Goal: Information Seeking & Learning: Find contact information

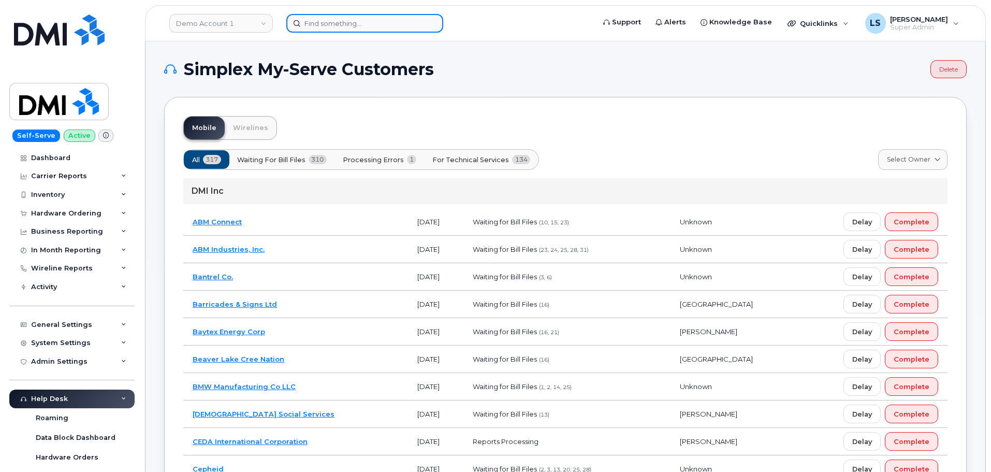
click at [329, 25] on input at bounding box center [364, 23] width 157 height 19
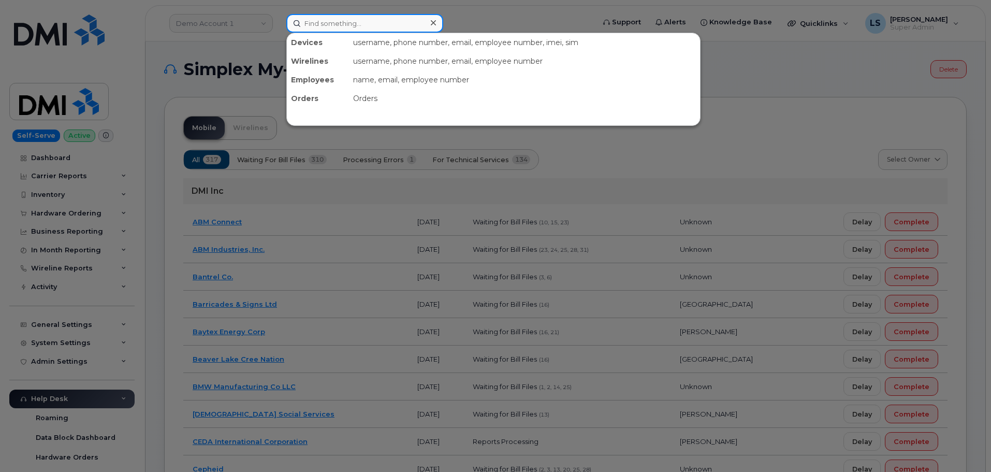
paste input "John Cloutier"
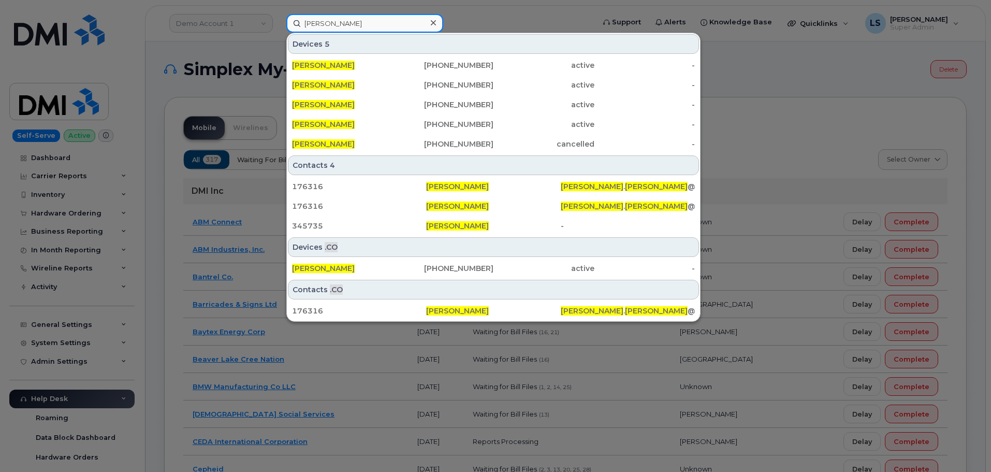
type input "John Cloutier"
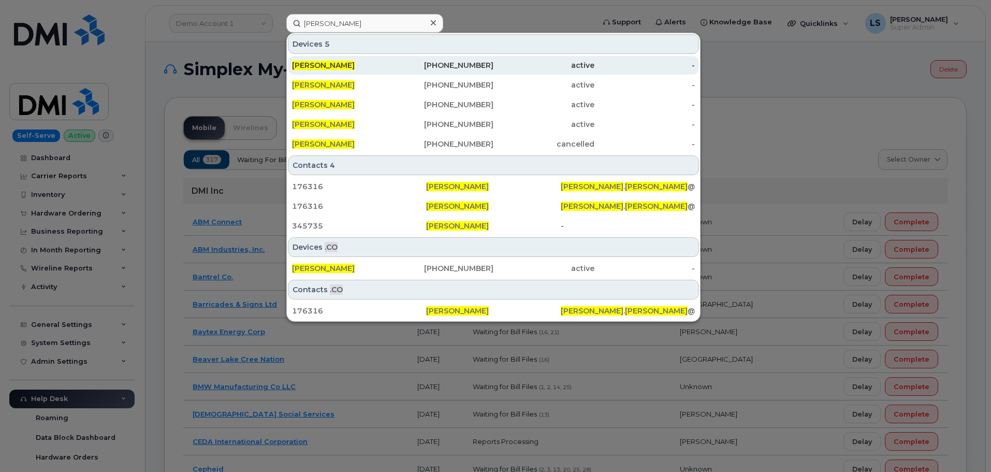
click at [316, 64] on span "John Cloutier" at bounding box center [323, 65] width 63 height 9
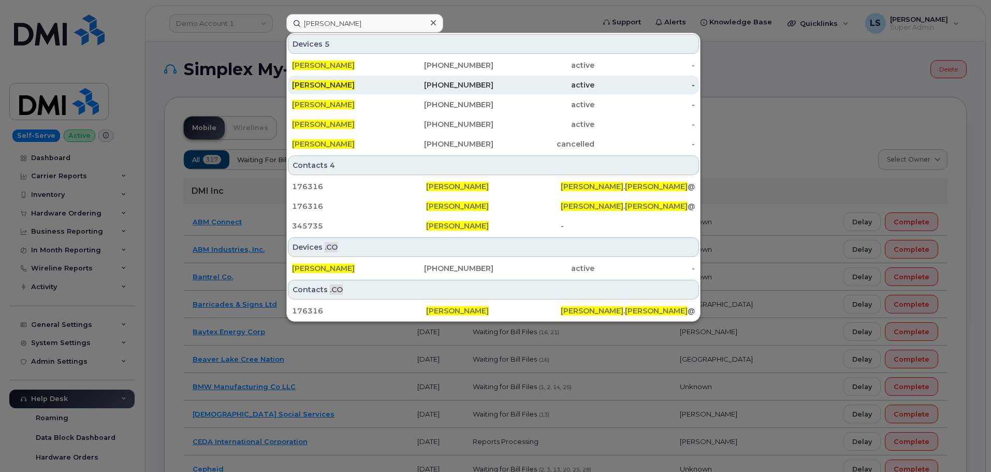
click at [319, 84] on span "JOHN CLOUTIER" at bounding box center [323, 84] width 63 height 9
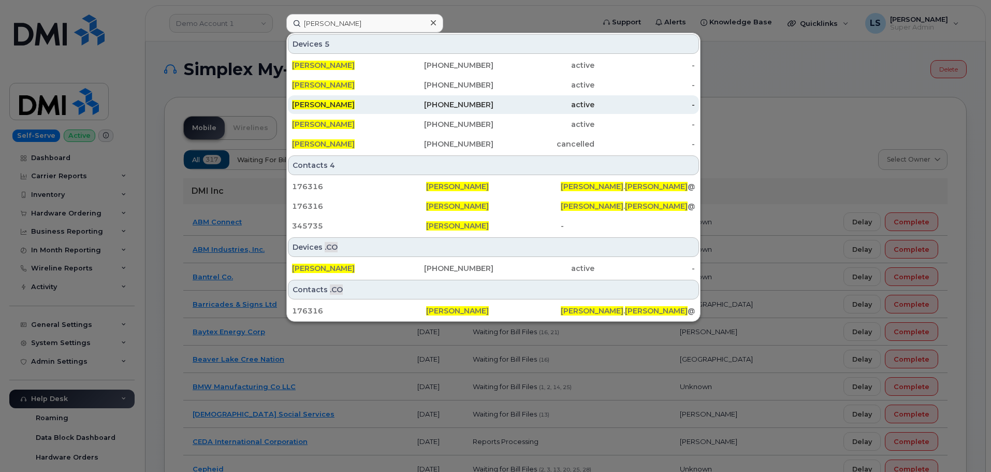
click at [327, 104] on span "JOHN CLOUTIER" at bounding box center [323, 104] width 63 height 9
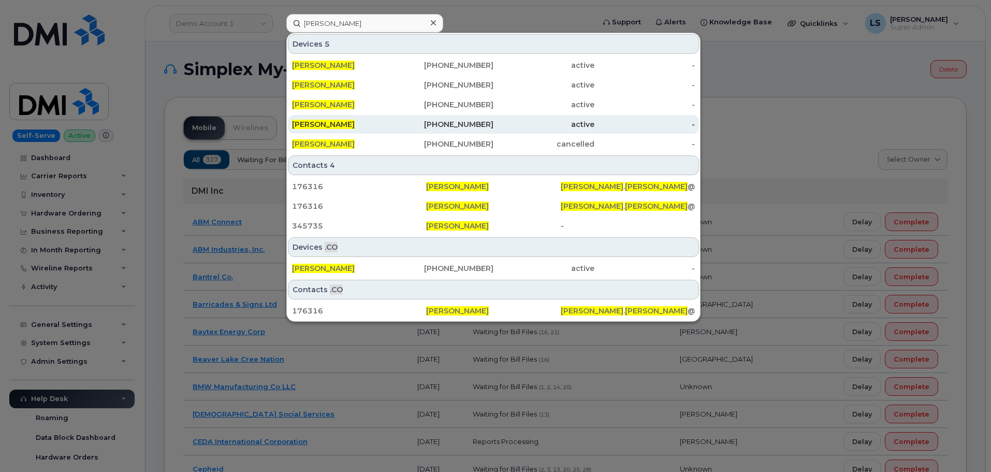
click at [332, 124] on span "JOHN CLOUTIER" at bounding box center [323, 124] width 63 height 9
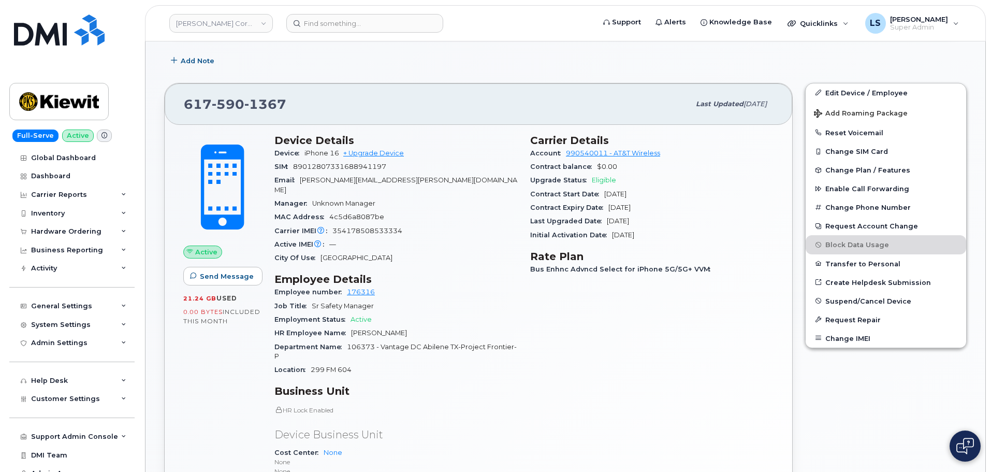
scroll to position [207, 0]
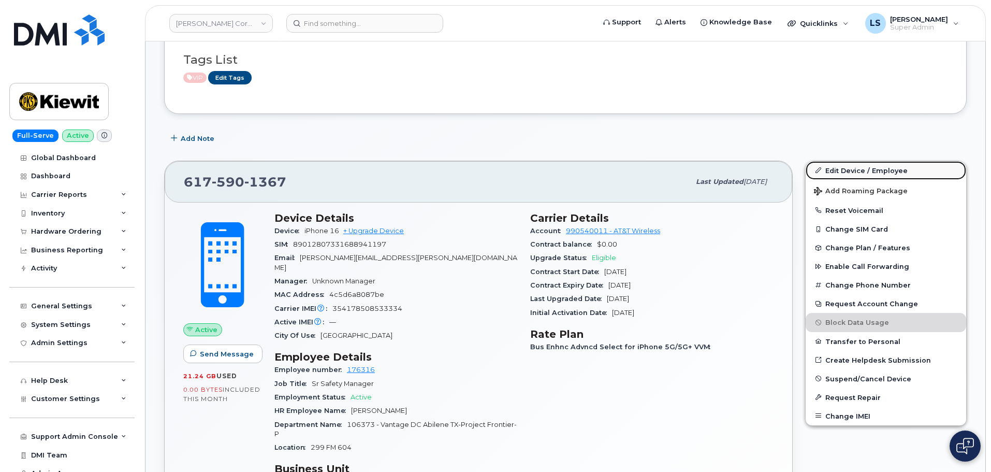
click at [833, 162] on link "Edit Device / Employee" at bounding box center [885, 170] width 160 height 19
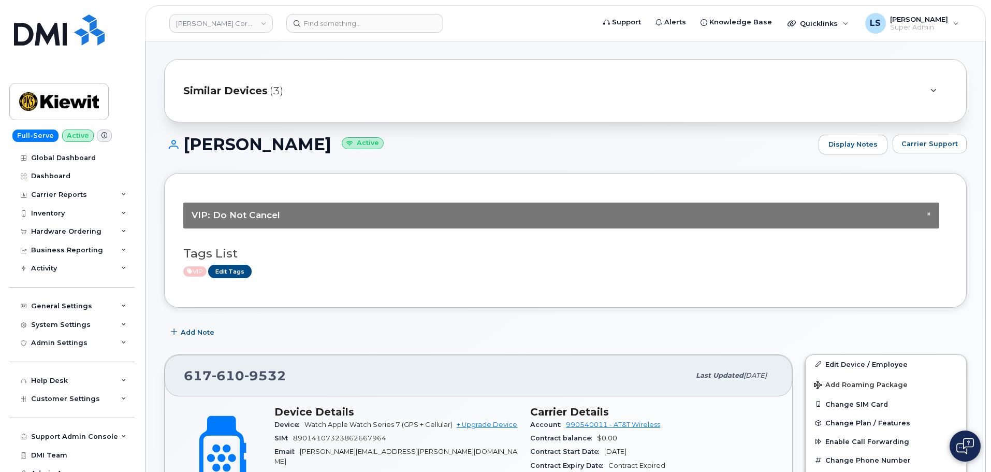
scroll to position [52, 0]
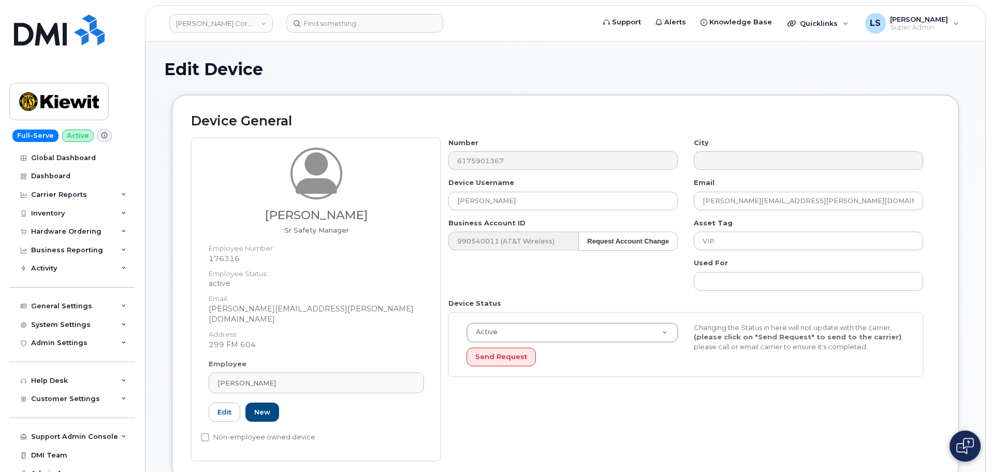
scroll to position [311, 0]
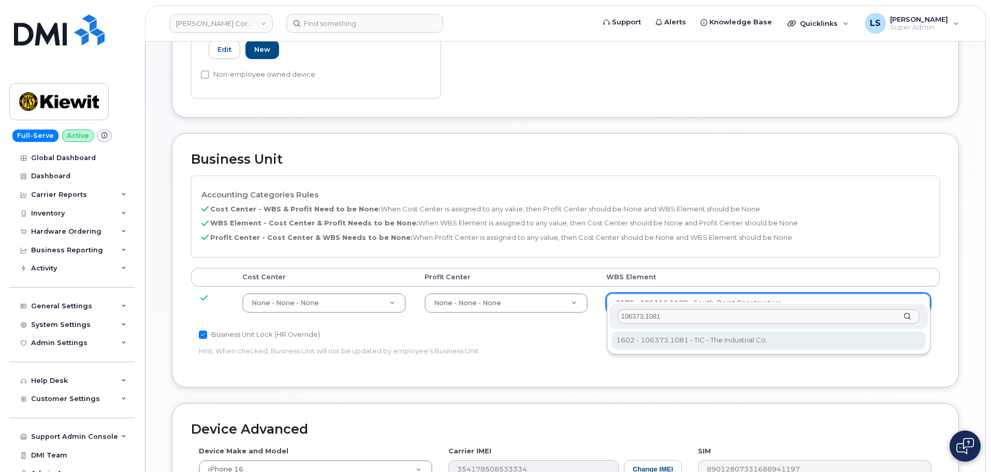
type input "106373.1081"
type input "35050978"
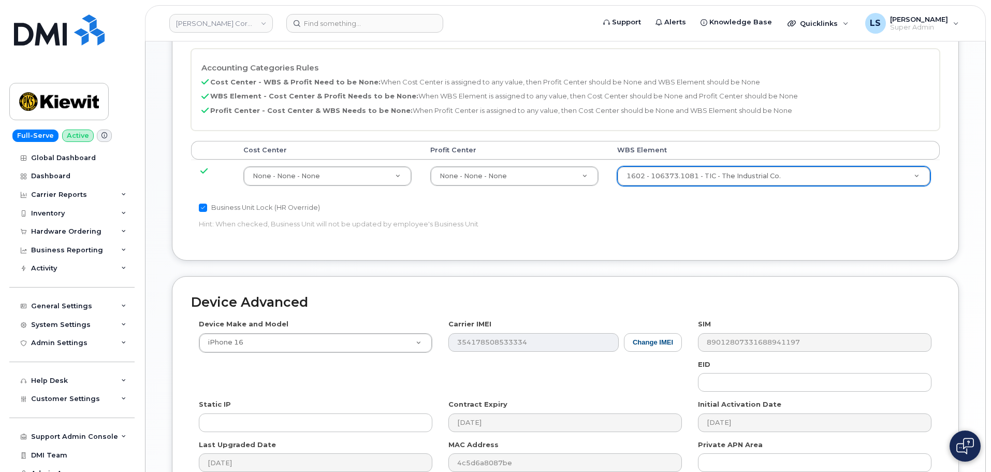
scroll to position [592, 0]
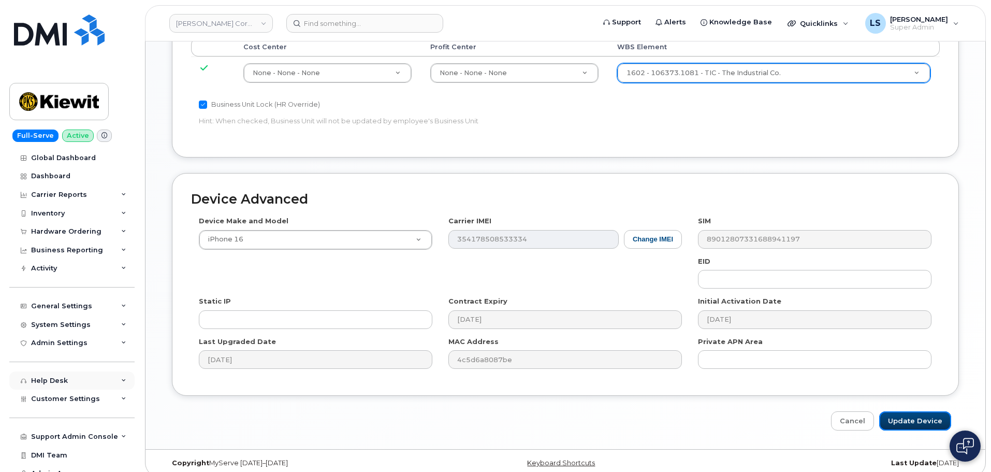
drag, startPoint x: 897, startPoint y: 403, endPoint x: 49, endPoint y: 388, distance: 847.5
click at [896, 411] on input "Update Device" at bounding box center [915, 420] width 72 height 19
type input "Saving..."
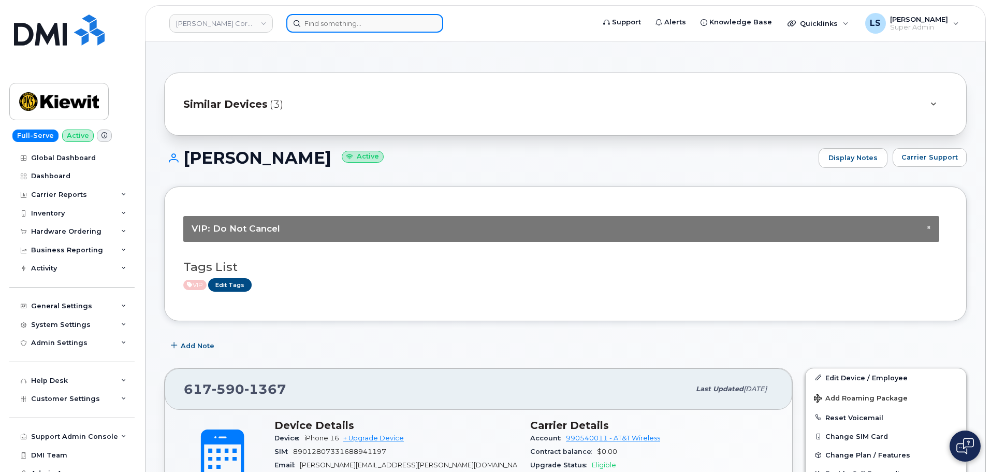
drag, startPoint x: 311, startPoint y: 27, endPoint x: 296, endPoint y: 31, distance: 15.3
click at [310, 27] on input at bounding box center [364, 23] width 157 height 19
paste input "[PERSON_NAME]"
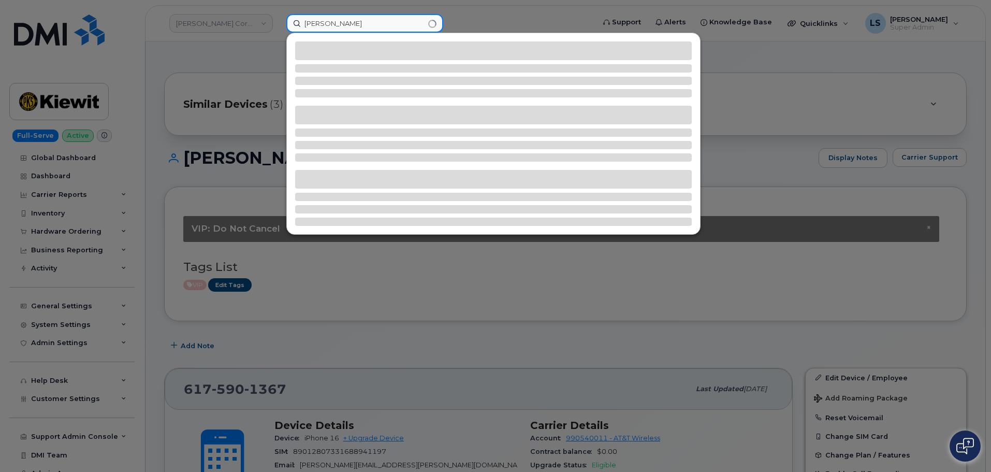
type input "[PERSON_NAME]"
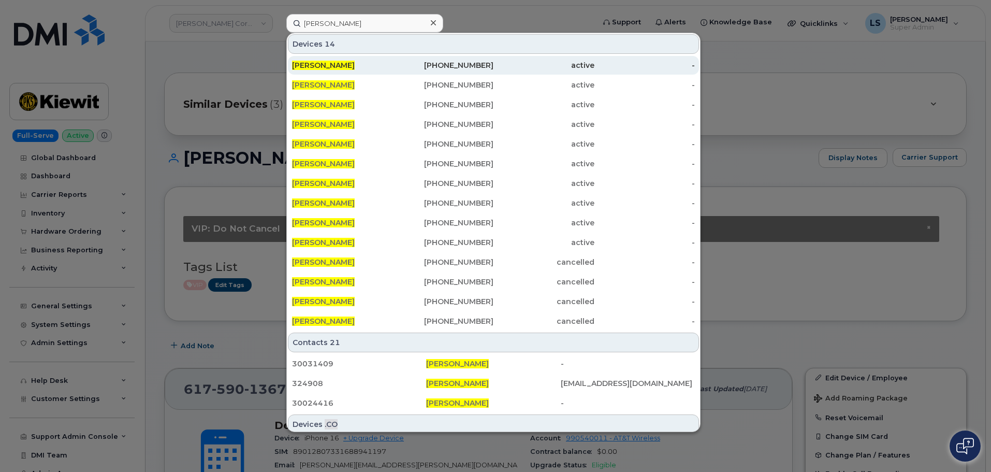
click at [320, 65] on span "[PERSON_NAME]" at bounding box center [323, 65] width 63 height 9
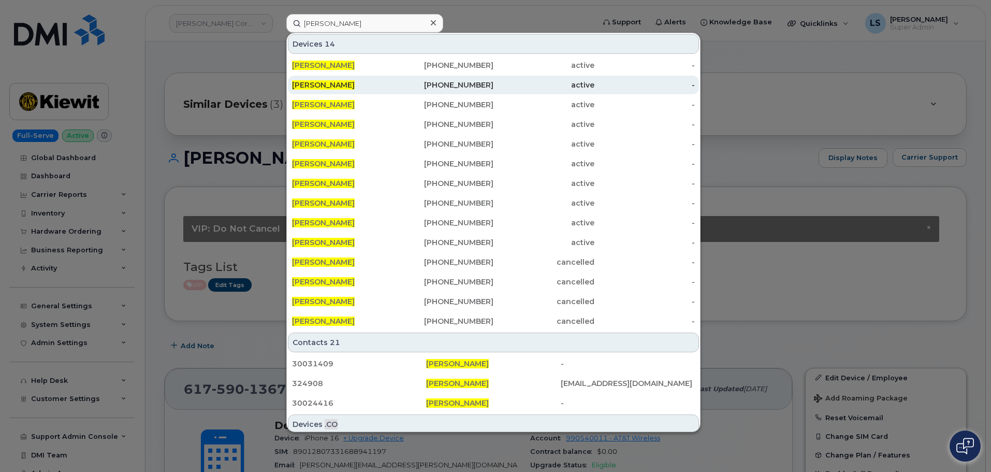
click at [318, 85] on span "SEAN KELLY" at bounding box center [323, 84] width 63 height 9
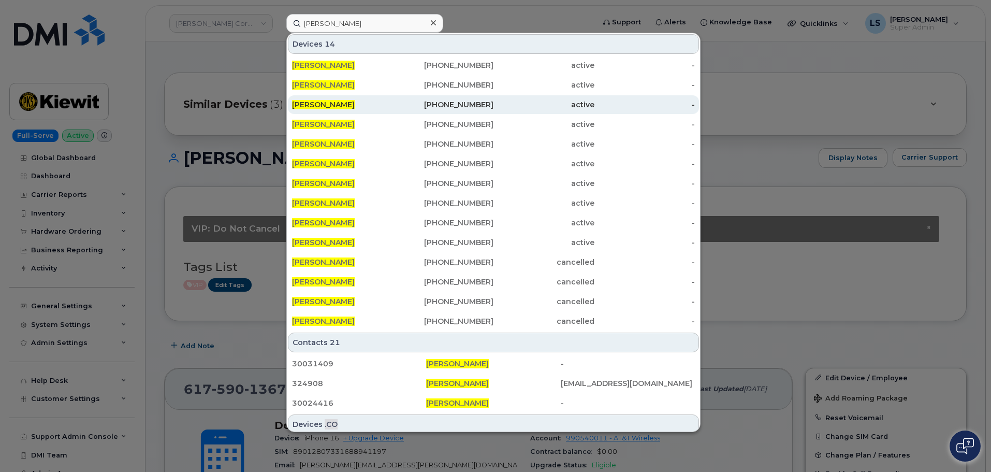
click at [321, 107] on span "SEAN KELLY" at bounding box center [323, 104] width 63 height 9
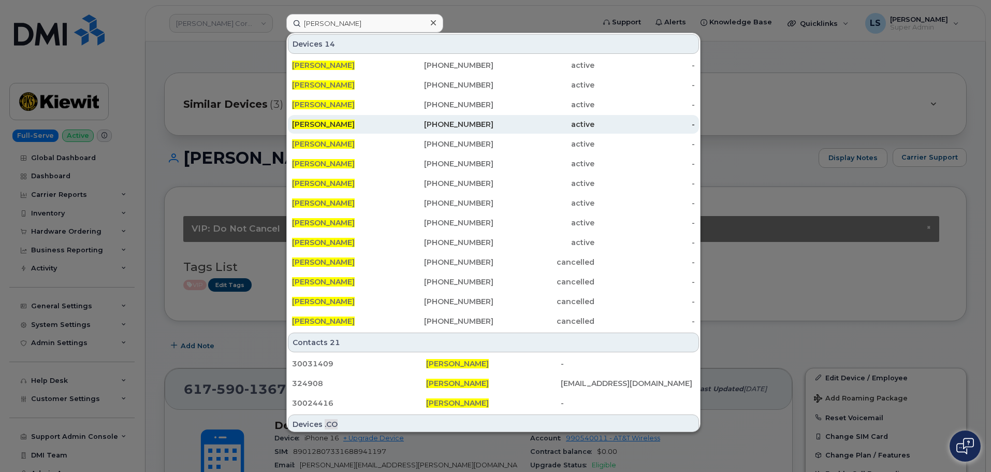
click at [324, 123] on span "SEAN KELLY" at bounding box center [323, 124] width 63 height 9
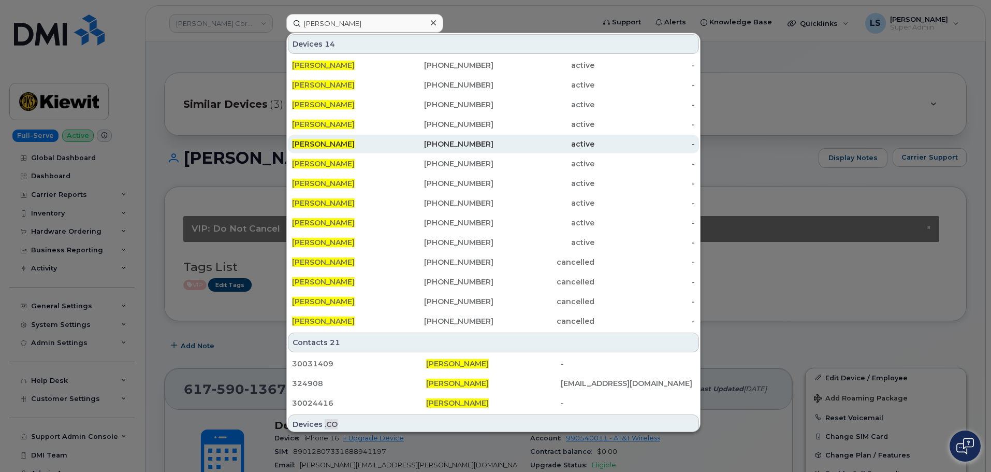
click at [320, 144] on span "[PERSON_NAME]" at bounding box center [323, 143] width 63 height 9
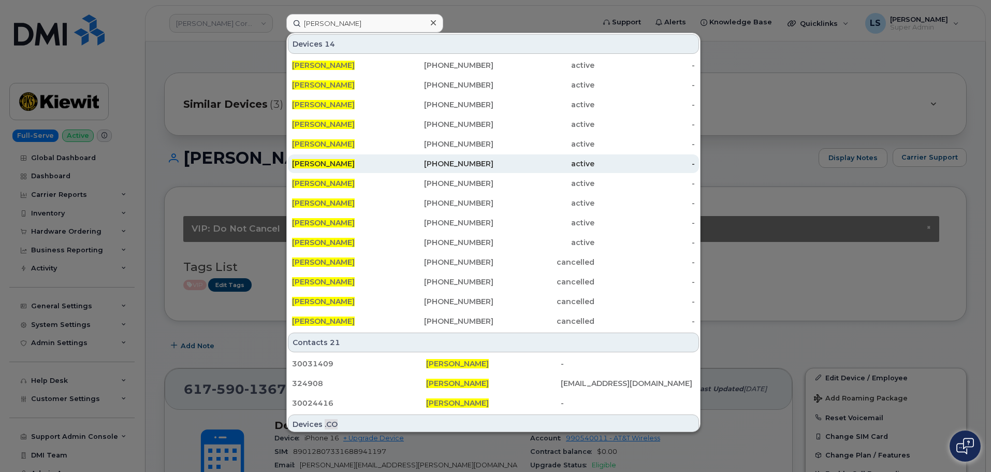
click at [393, 169] on div "[PERSON_NAME]" at bounding box center [443, 163] width 101 height 19
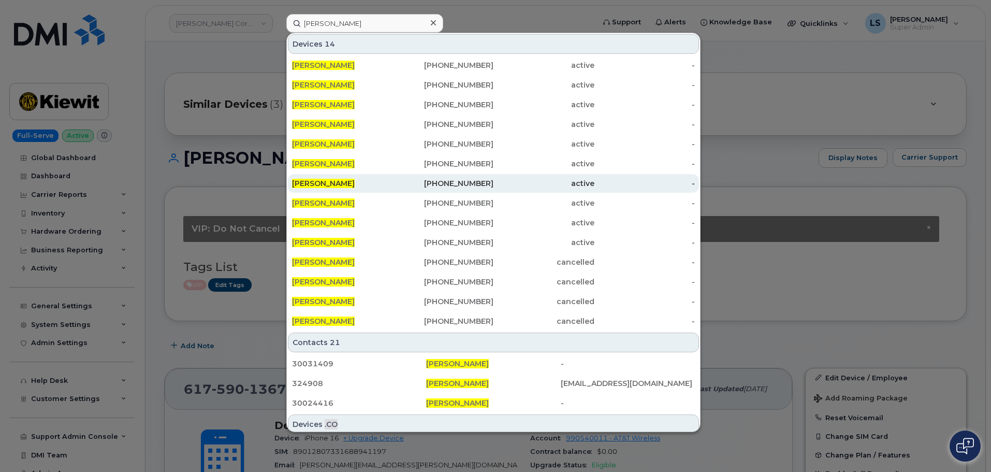
click at [317, 183] on span "[PERSON_NAME]" at bounding box center [323, 183] width 63 height 9
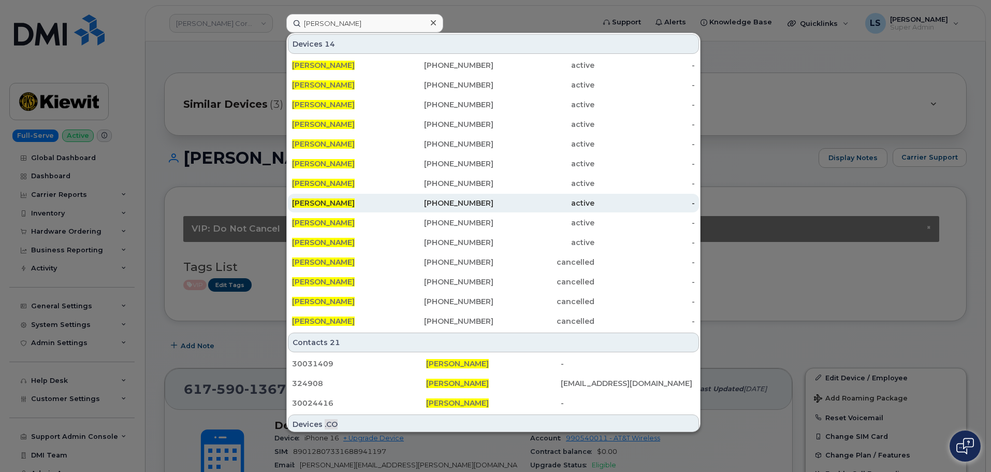
click at [319, 200] on span "[PERSON_NAME]" at bounding box center [323, 202] width 63 height 9
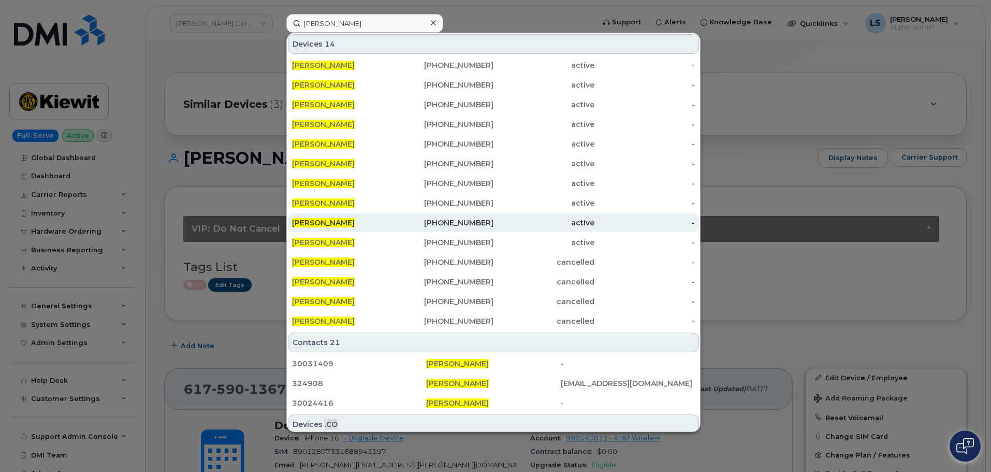
click at [318, 220] on span "[PERSON_NAME]" at bounding box center [323, 222] width 63 height 9
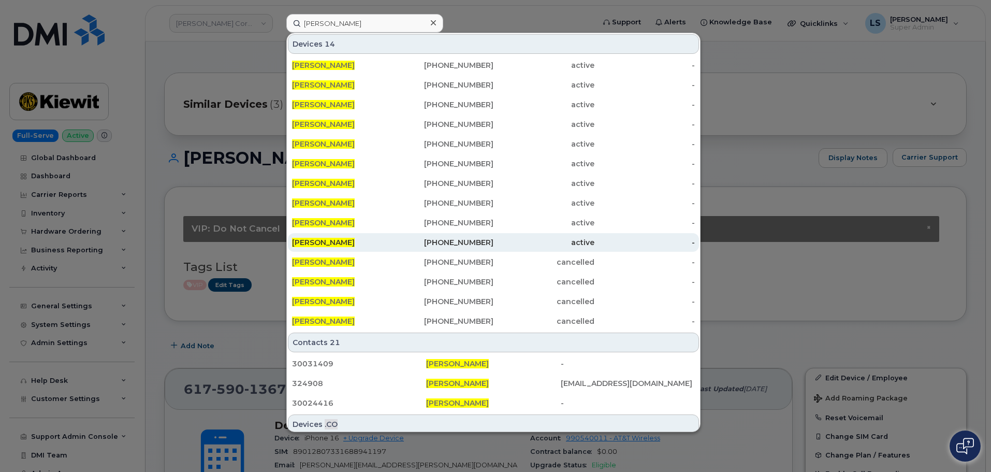
click at [319, 242] on span "[PERSON_NAME]" at bounding box center [323, 242] width 63 height 9
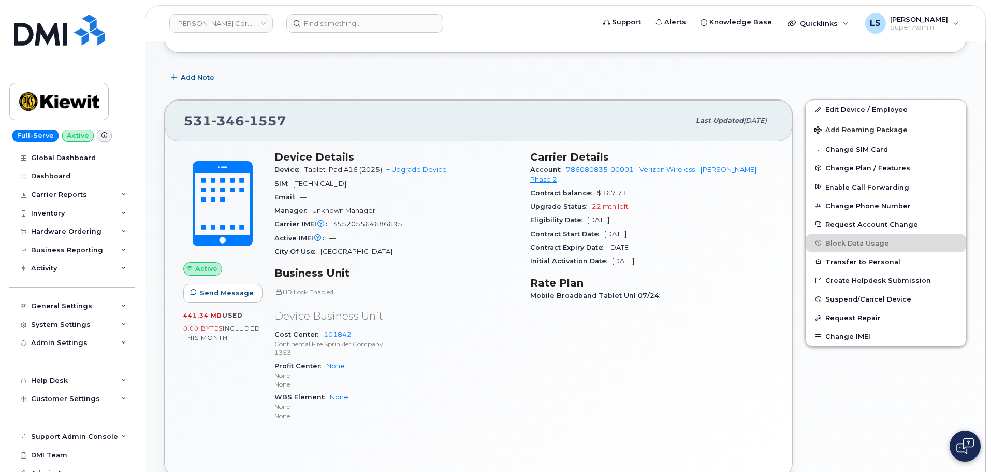
scroll to position [52, 0]
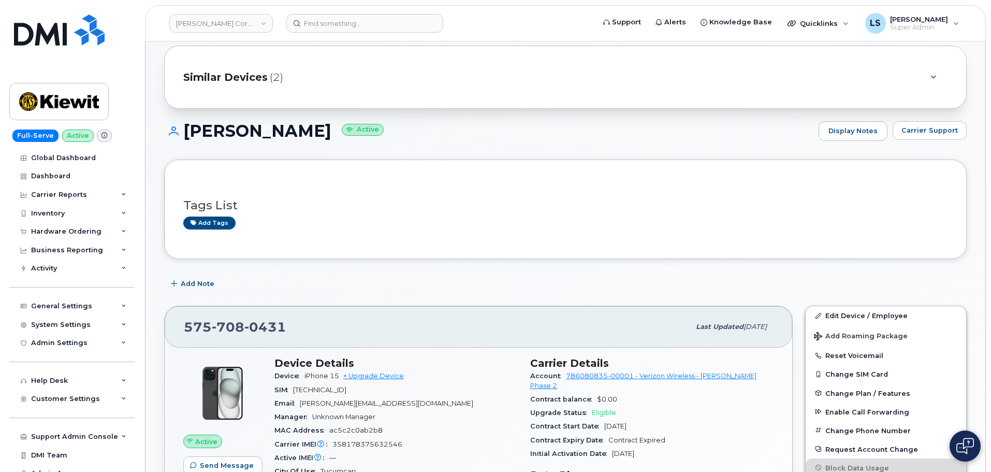
scroll to position [52, 0]
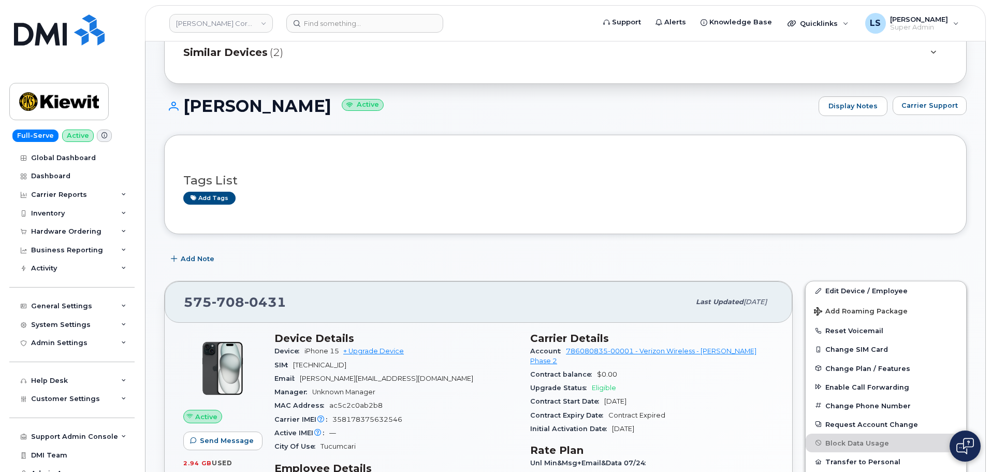
click at [263, 58] on span "Similar Devices" at bounding box center [225, 52] width 84 height 15
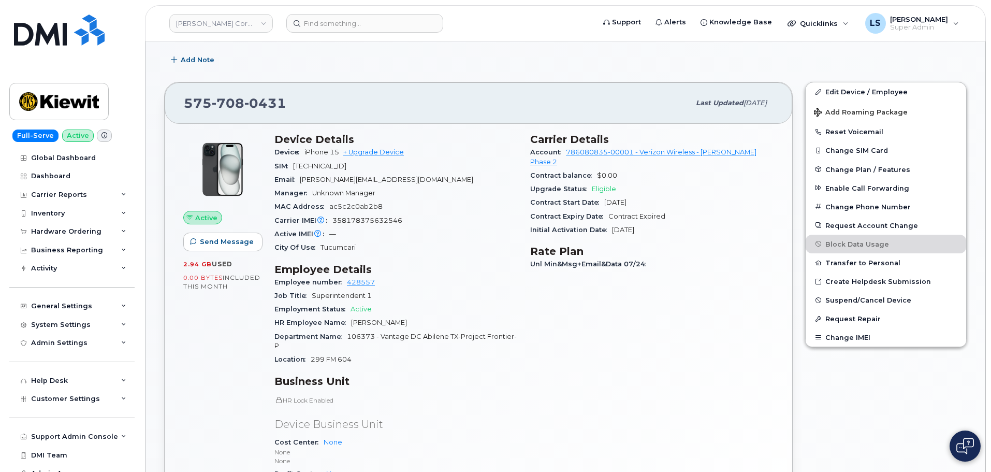
scroll to position [207, 0]
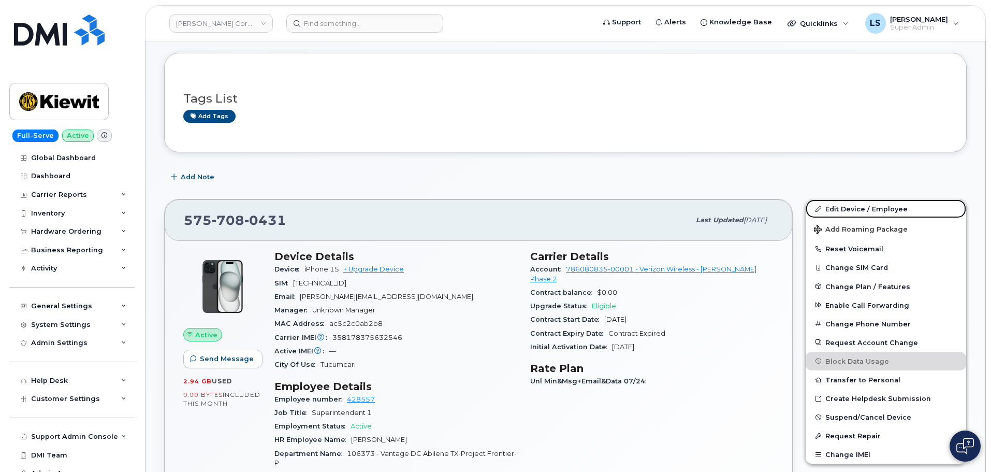
click at [835, 211] on link "Edit Device / Employee" at bounding box center [885, 208] width 160 height 19
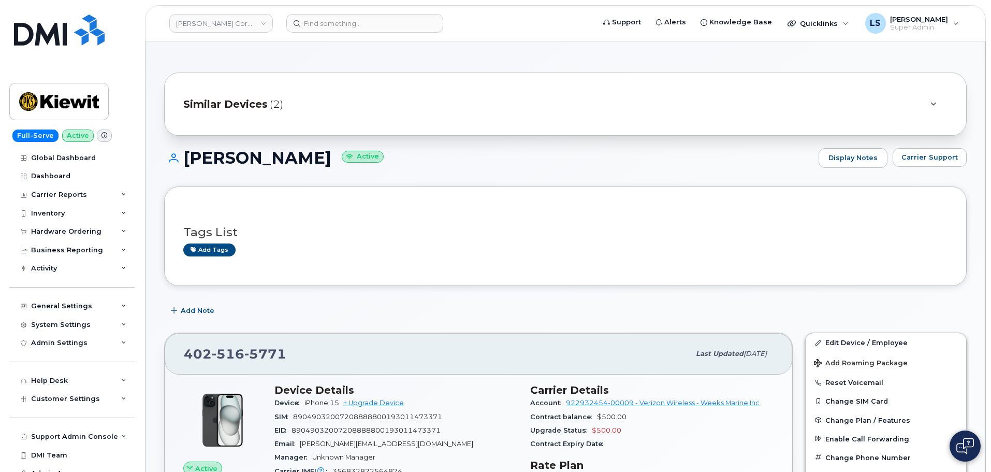
click at [321, 119] on div "Similar Devices (2)" at bounding box center [565, 103] width 802 height 63
click at [313, 107] on div "Similar Devices (2)" at bounding box center [550, 104] width 735 height 25
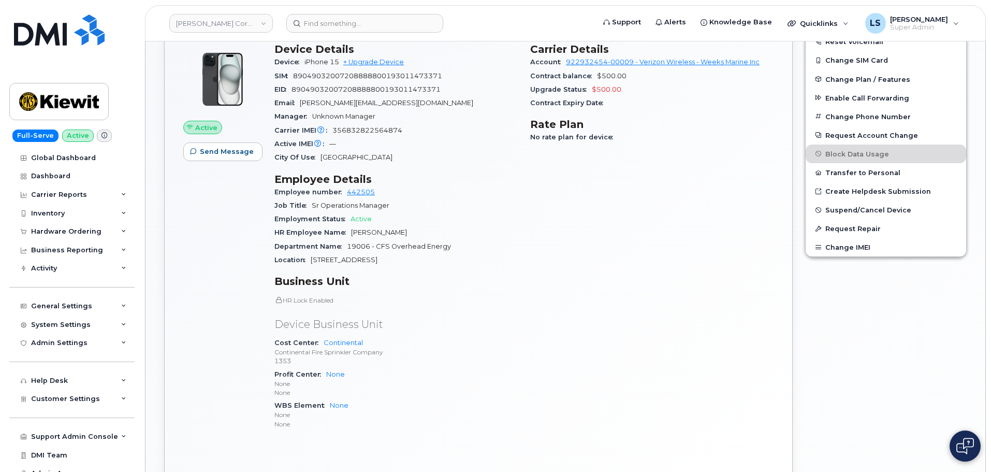
scroll to position [466, 0]
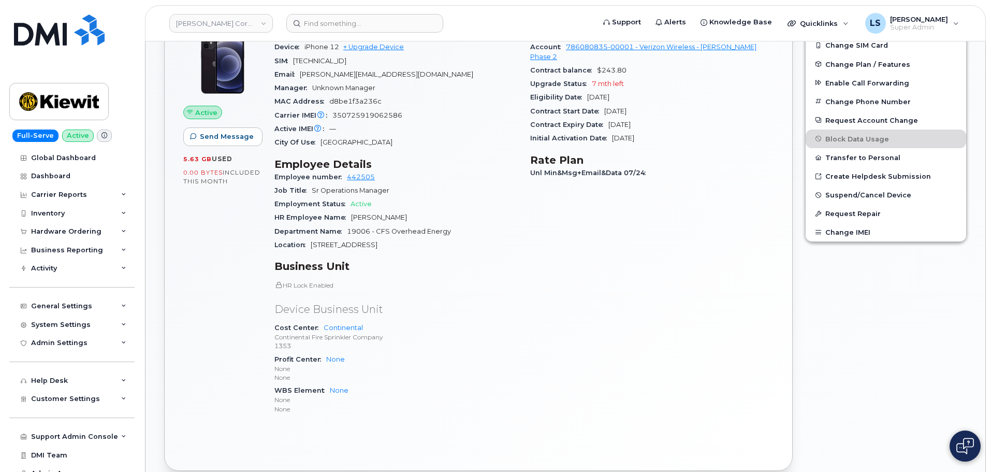
scroll to position [311, 0]
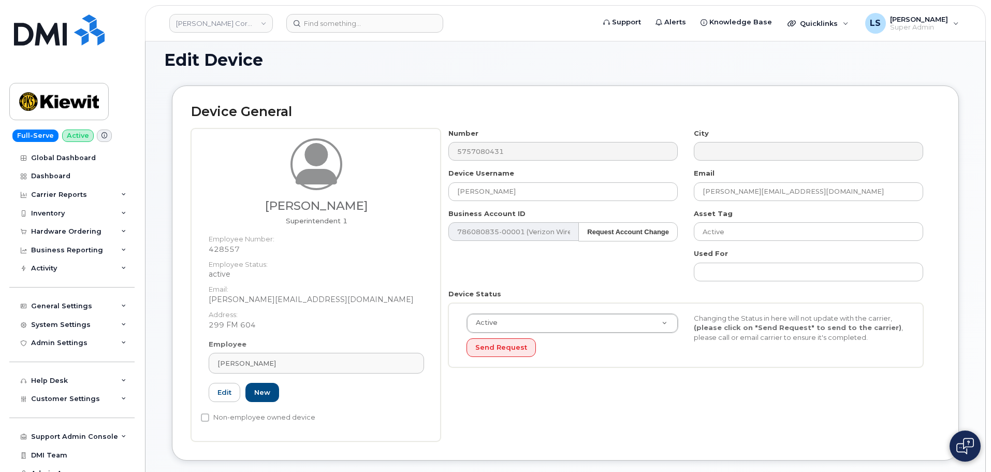
scroll to position [259, 0]
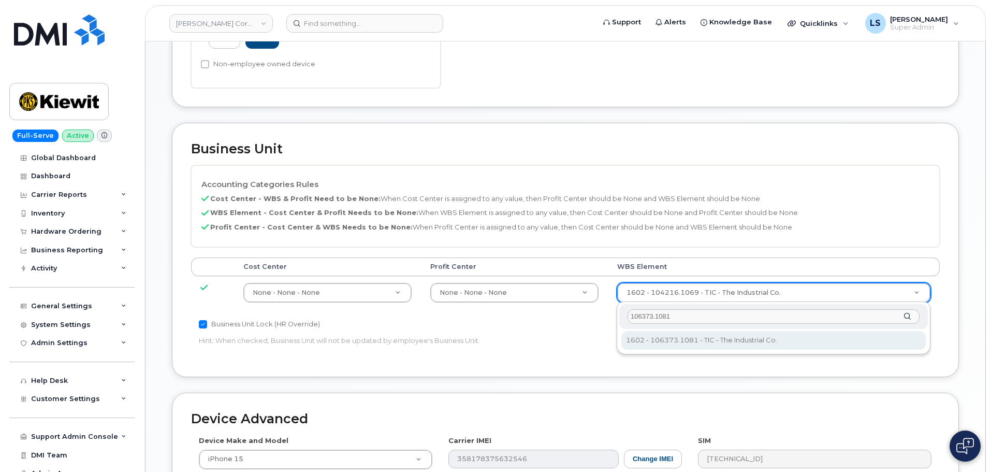
type input "106373.1081"
click at [688, 330] on div "106373.1081 1602 - 106373.1081 - TIC - The Industrial Co. 1602 - 106373.1081 - …" at bounding box center [774, 328] width 314 height 52
type input "35050978"
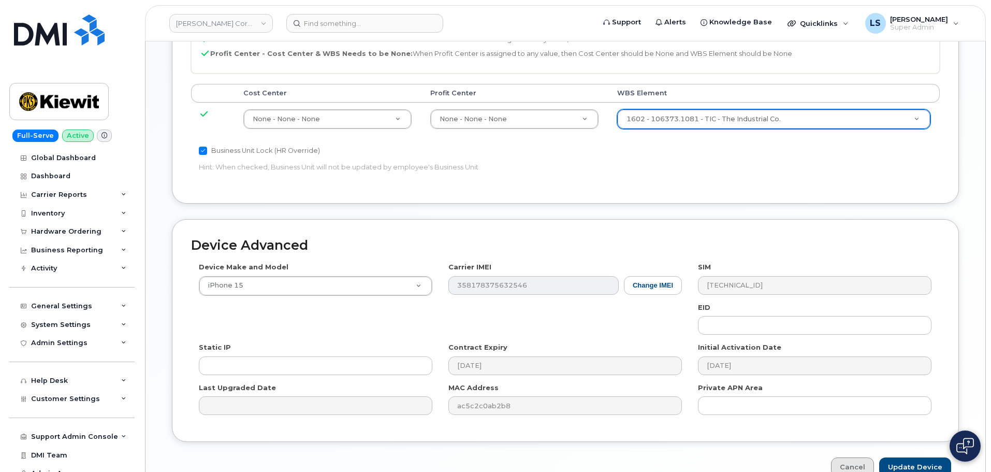
scroll to position [592, 0]
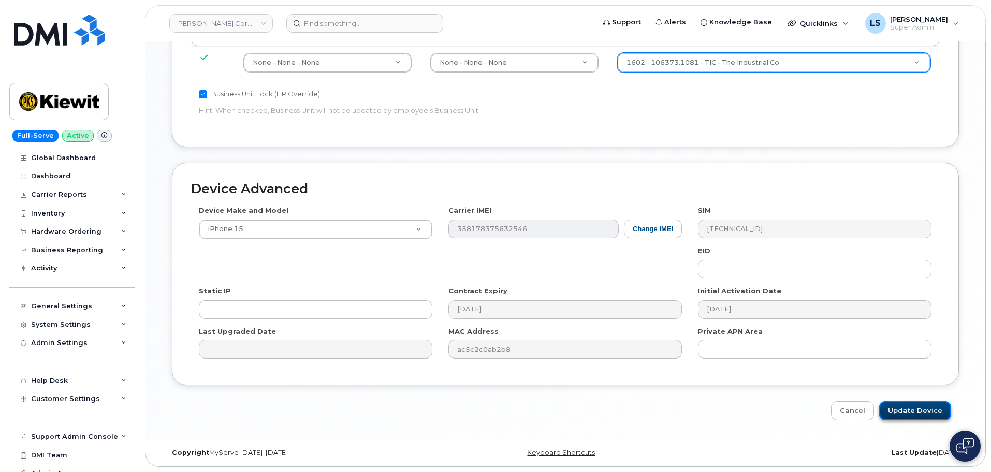
click at [890, 416] on input "Update Device" at bounding box center [915, 410] width 72 height 19
type input "Saving..."
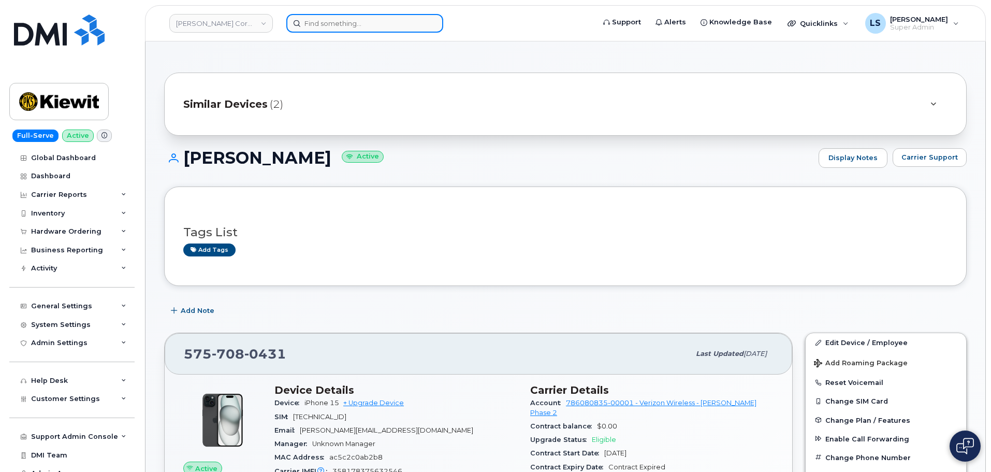
click at [341, 25] on input at bounding box center [364, 23] width 157 height 19
paste input "[PERSON_NAME]"
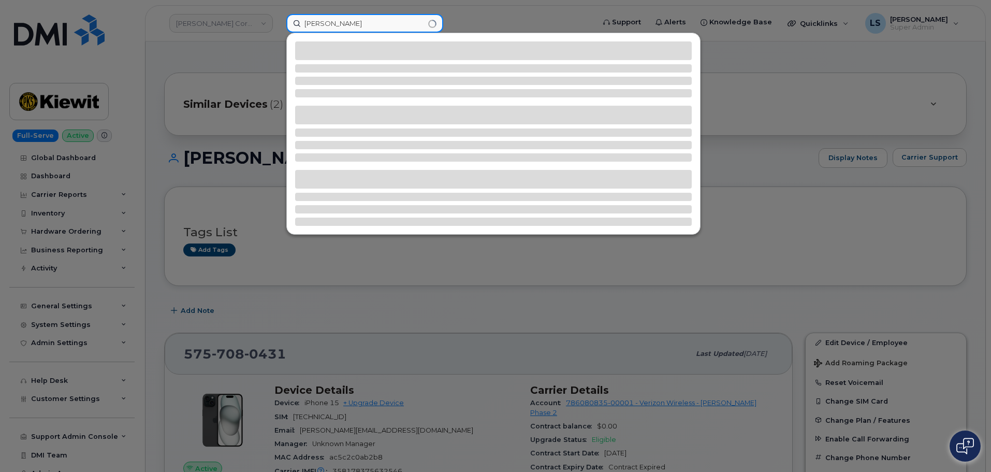
type input "[PERSON_NAME]"
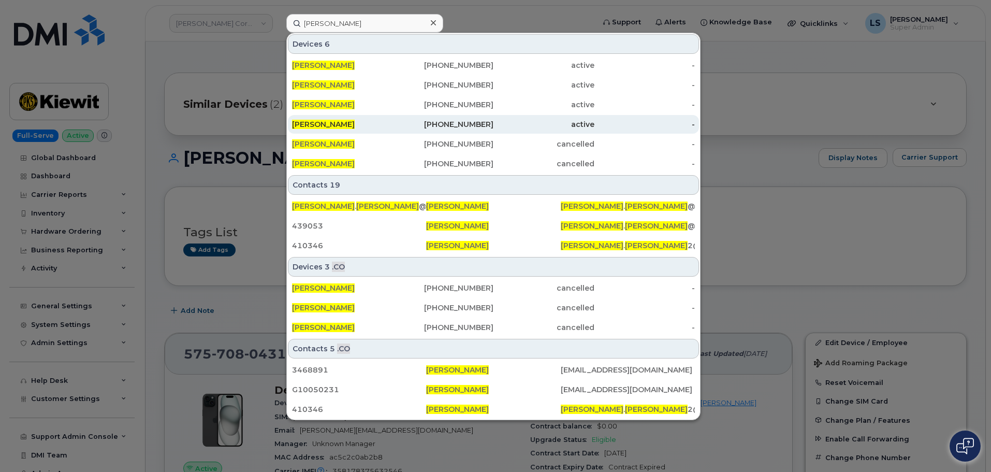
drag, startPoint x: 311, startPoint y: 128, endPoint x: 306, endPoint y: 118, distance: 10.7
click at [311, 128] on span "[PERSON_NAME]" at bounding box center [323, 124] width 63 height 9
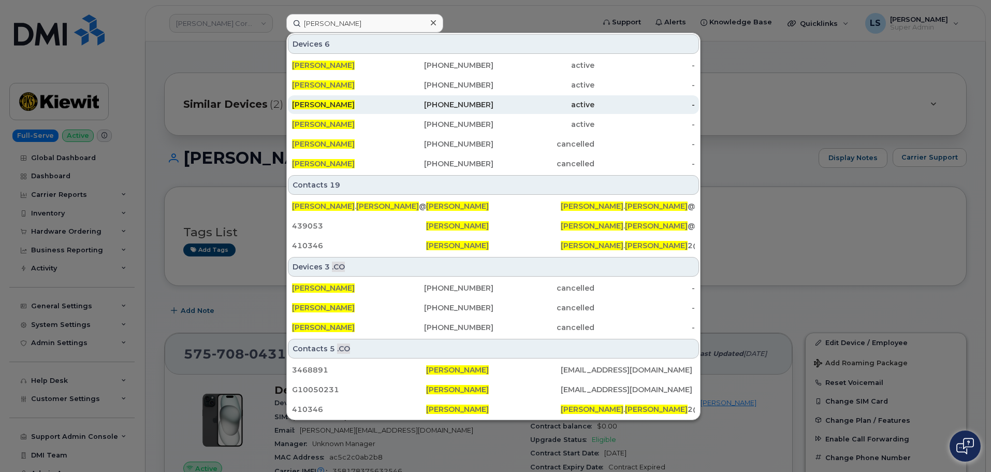
click at [305, 103] on span "[PERSON_NAME]" at bounding box center [323, 104] width 63 height 9
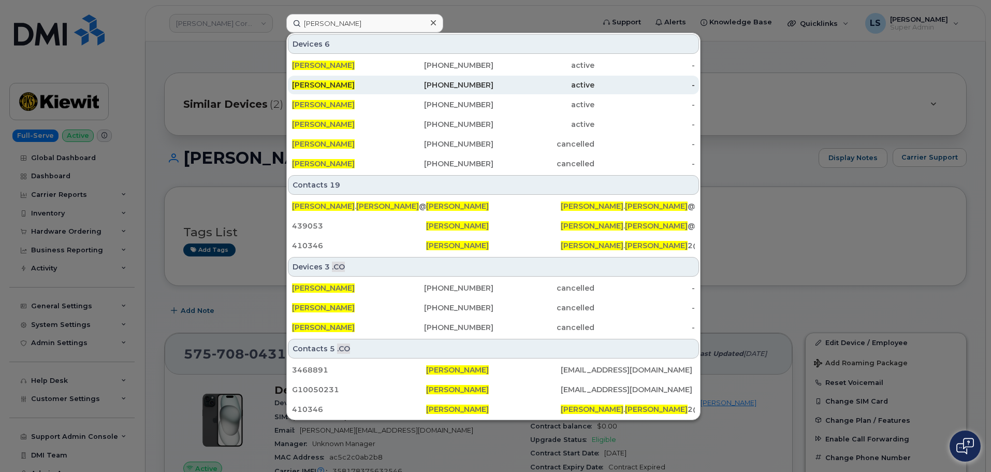
click at [393, 78] on div "[PERSON_NAME]" at bounding box center [443, 85] width 101 height 19
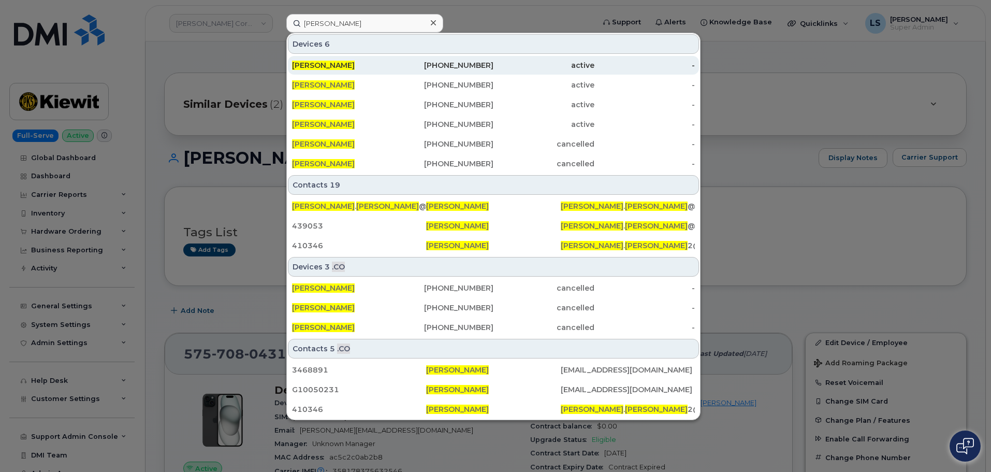
click at [314, 61] on span "[PERSON_NAME]" at bounding box center [323, 65] width 63 height 9
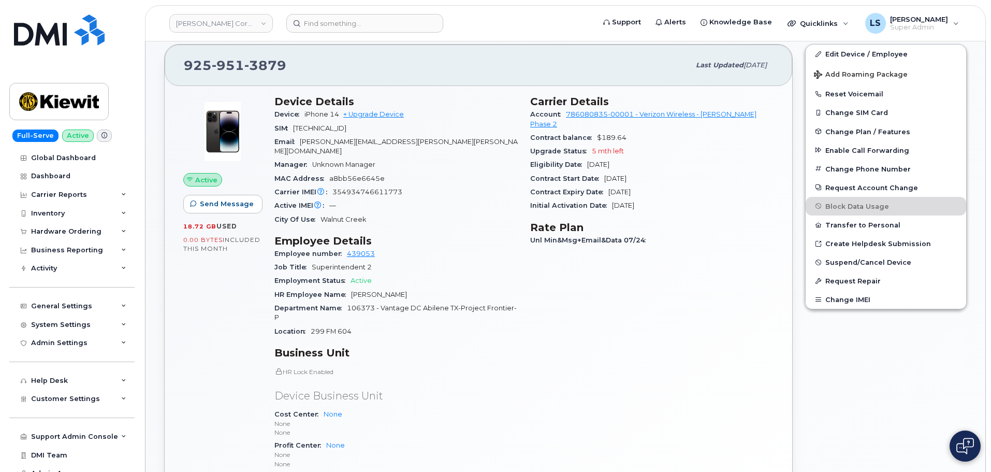
scroll to position [155, 0]
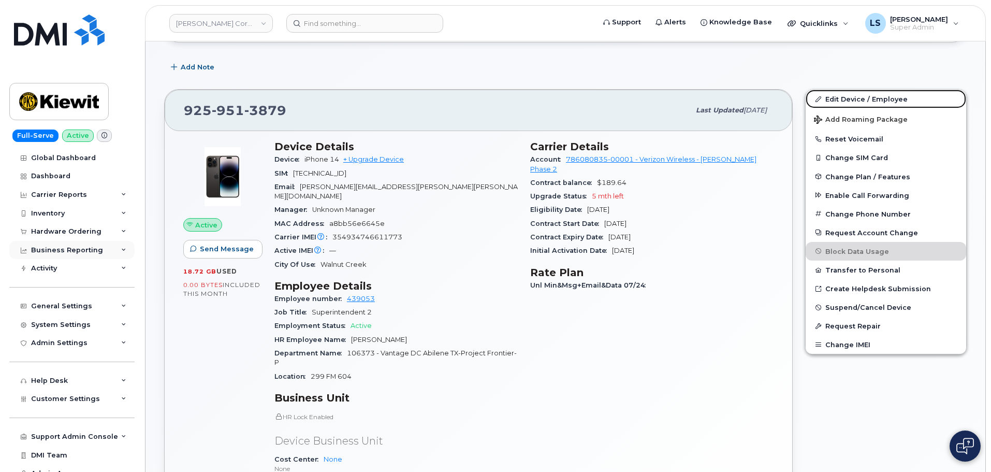
drag, startPoint x: 846, startPoint y: 98, endPoint x: 70, endPoint y: 249, distance: 790.0
click at [845, 98] on link "Edit Device / Employee" at bounding box center [885, 99] width 160 height 19
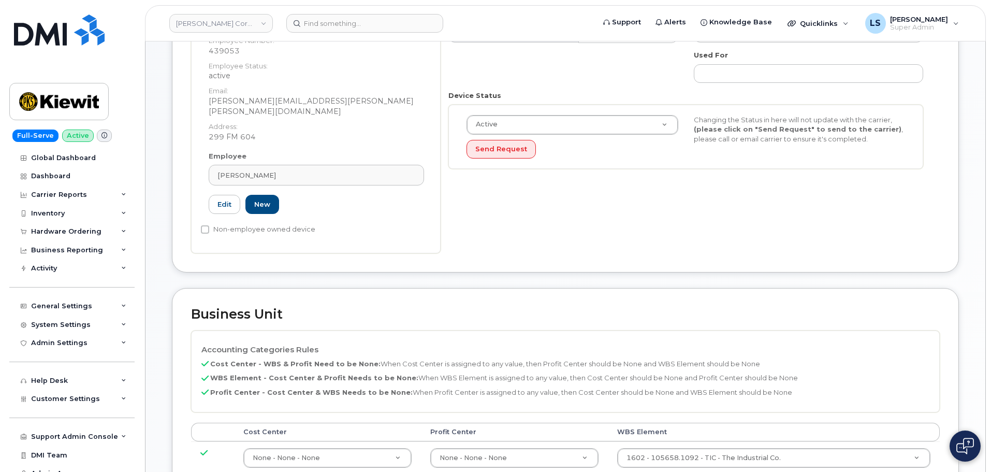
scroll to position [311, 0]
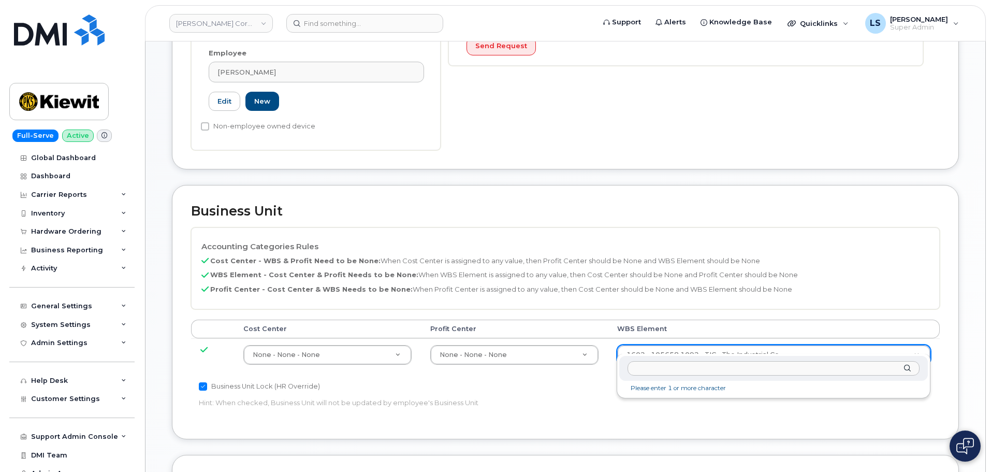
drag, startPoint x: 668, startPoint y: 349, endPoint x: 141, endPoint y: 349, distance: 527.5
click at [747, 368] on input "text" at bounding box center [773, 368] width 292 height 15
paste input "106373.1081"
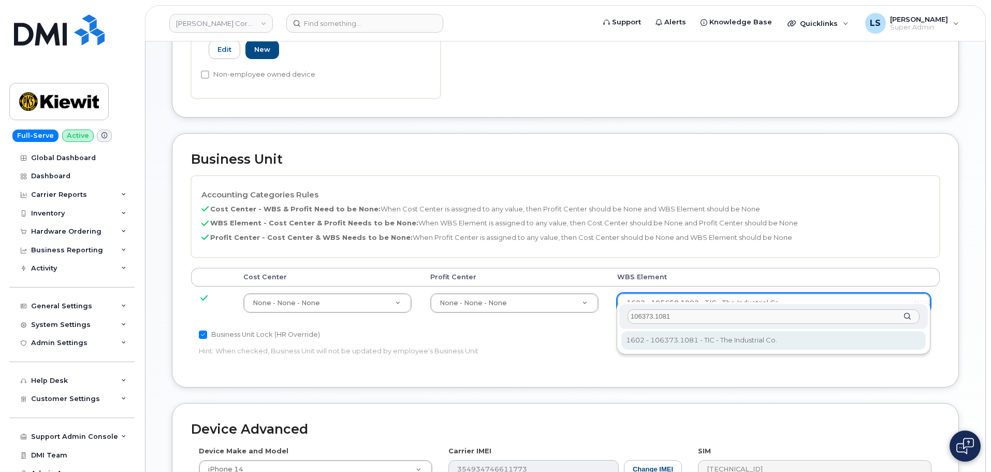
type input "106373.1081"
type input "35050978"
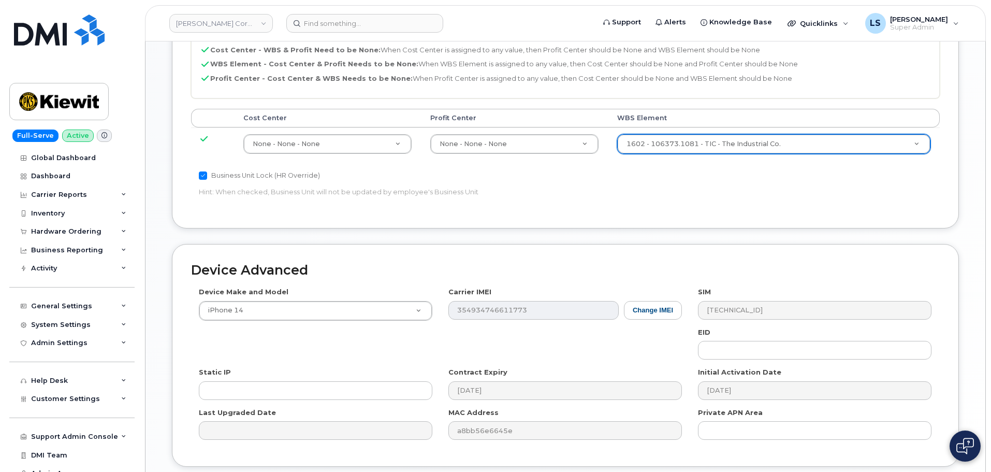
scroll to position [592, 0]
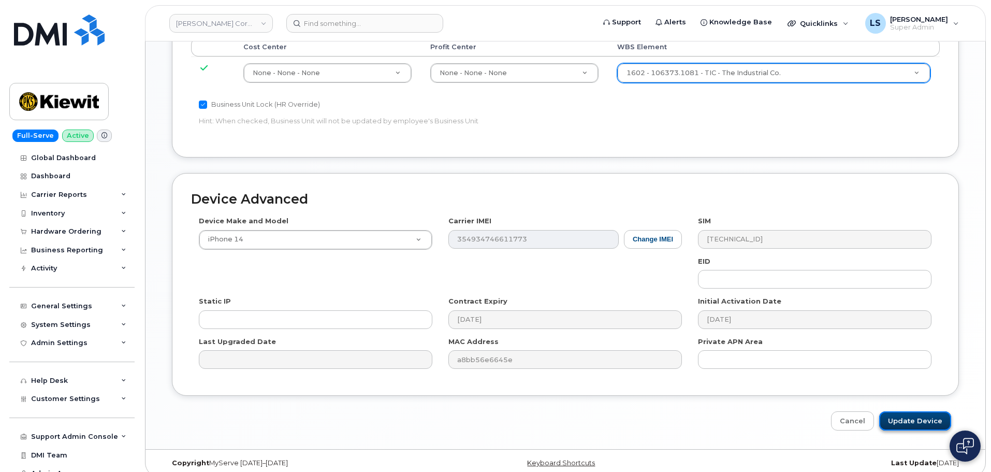
click at [914, 411] on input "Update Device" at bounding box center [915, 420] width 72 height 19
type input "Saving..."
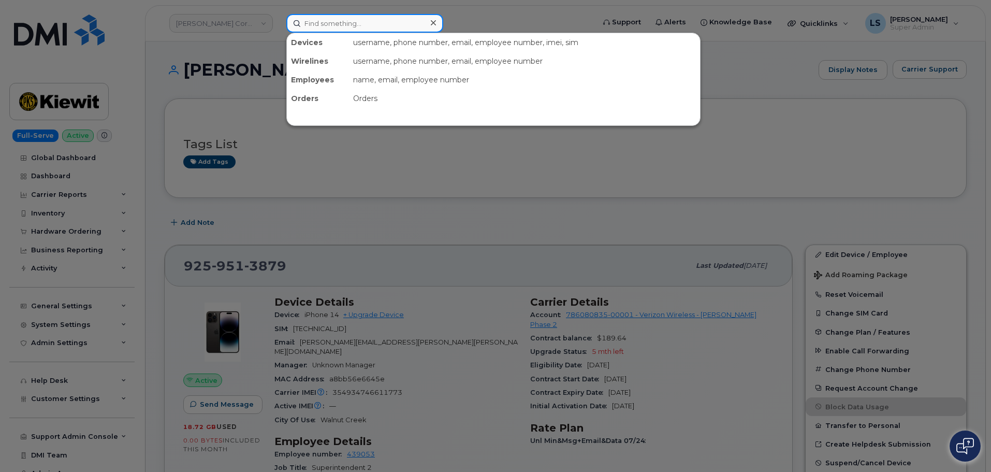
click at [342, 27] on input at bounding box center [364, 23] width 157 height 19
paste input "Scott Patterson"
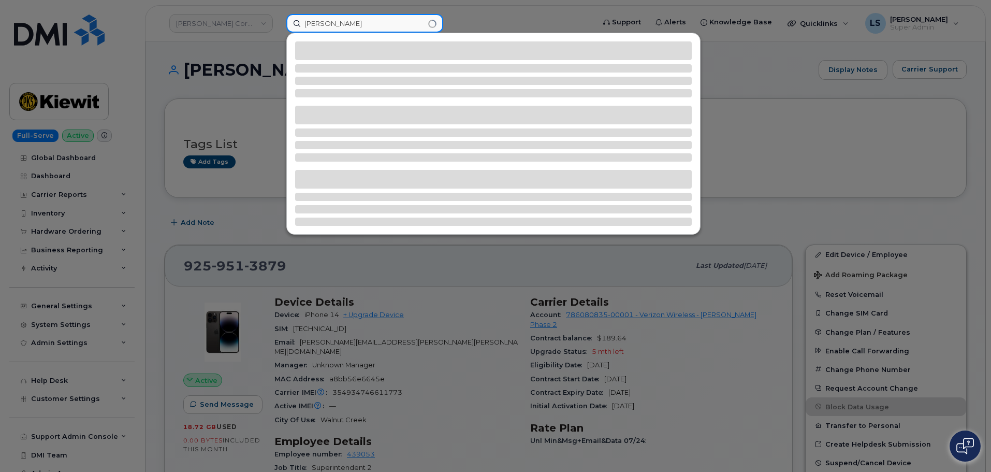
type input "Scott Patterson"
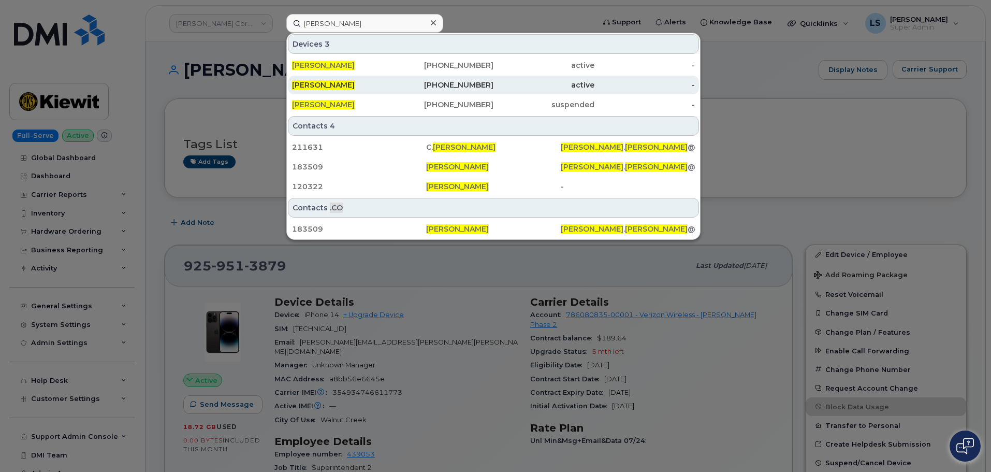
click at [336, 81] on span "SCOTT PATTERSON" at bounding box center [323, 84] width 63 height 9
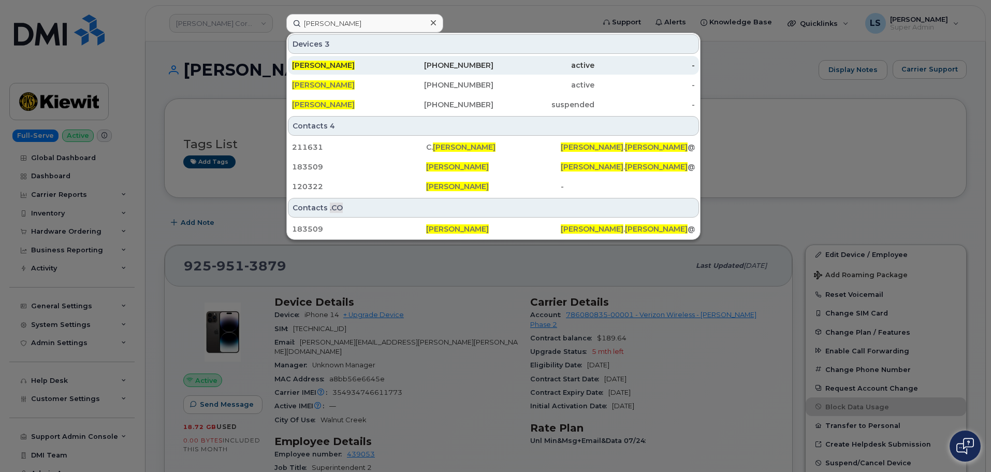
click at [393, 58] on div "SCOTT PATTERSON" at bounding box center [443, 65] width 101 height 19
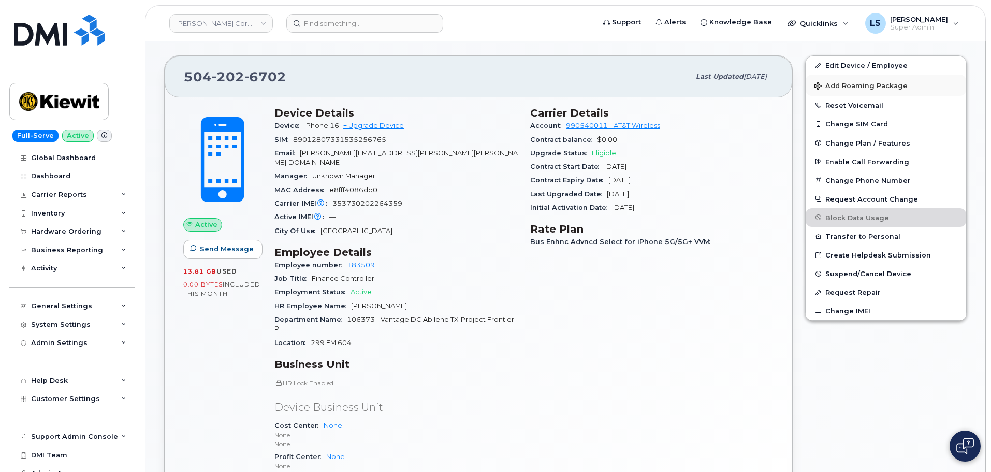
scroll to position [259, 0]
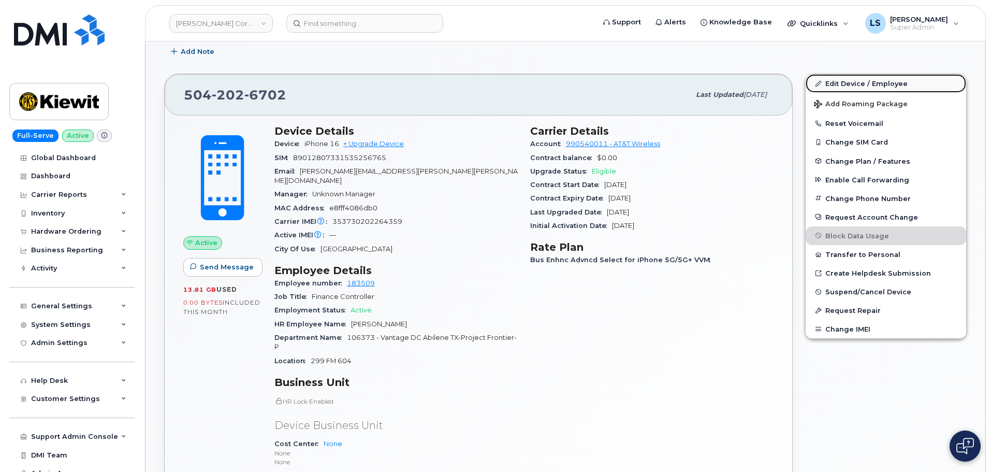
click at [843, 83] on link "Edit Device / Employee" at bounding box center [885, 83] width 160 height 19
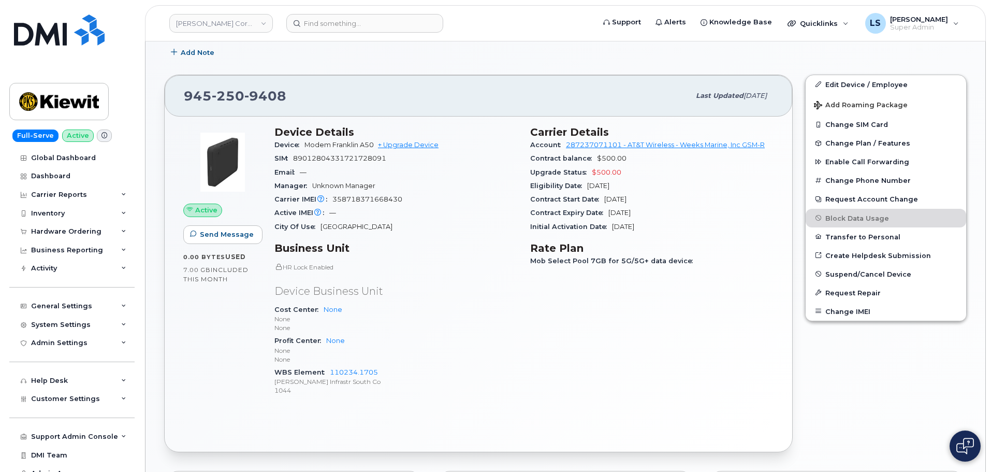
scroll to position [259, 0]
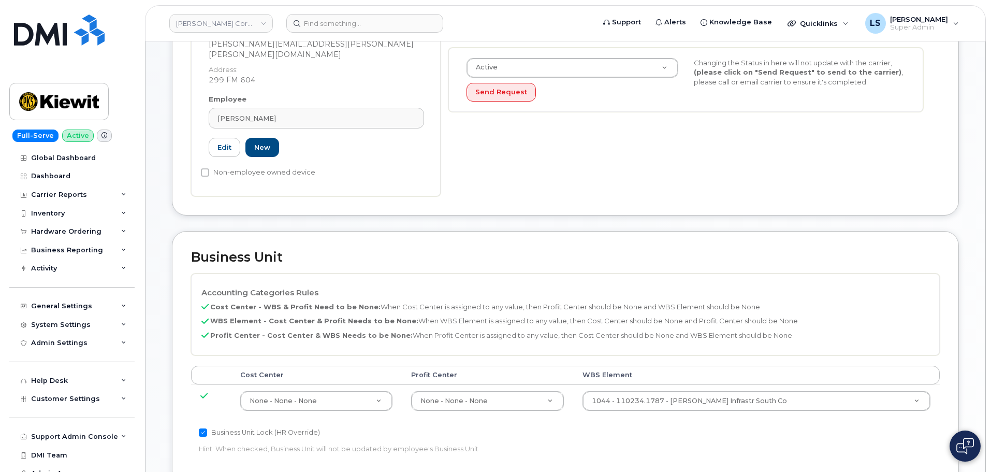
scroll to position [311, 0]
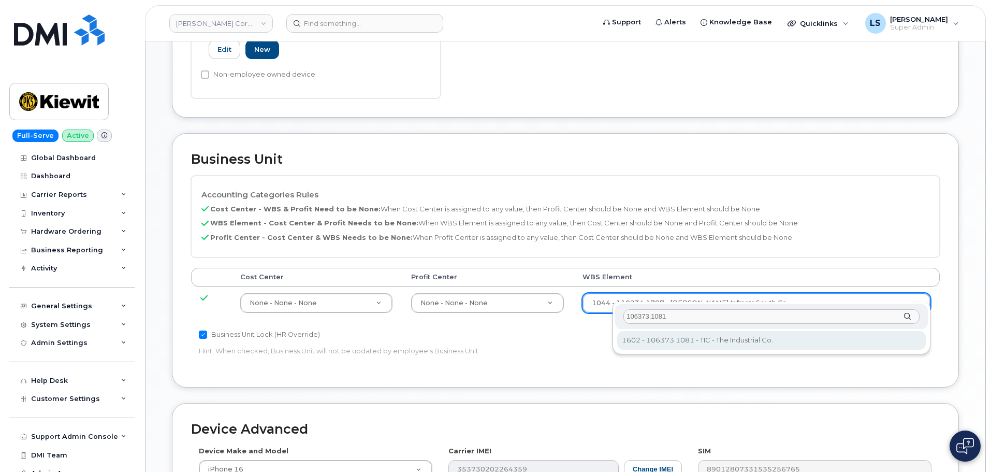
type input "106373.1081"
type input "35050978"
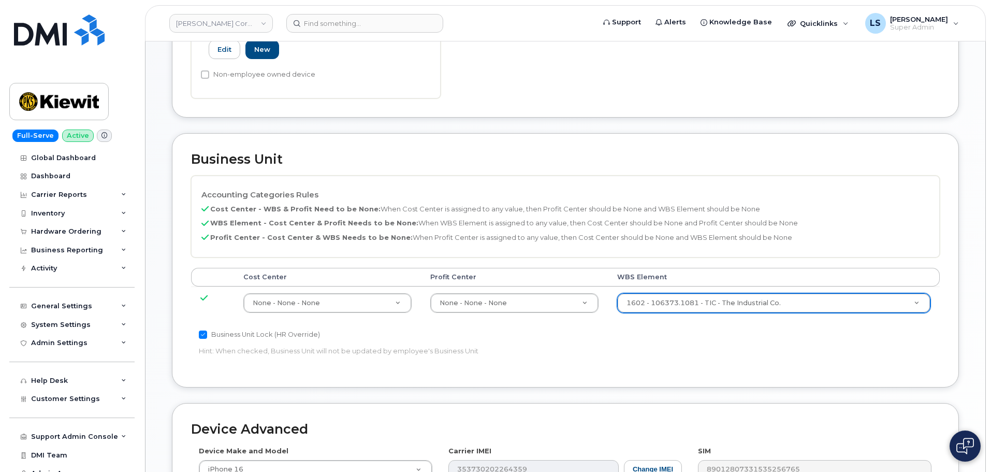
scroll to position [592, 0]
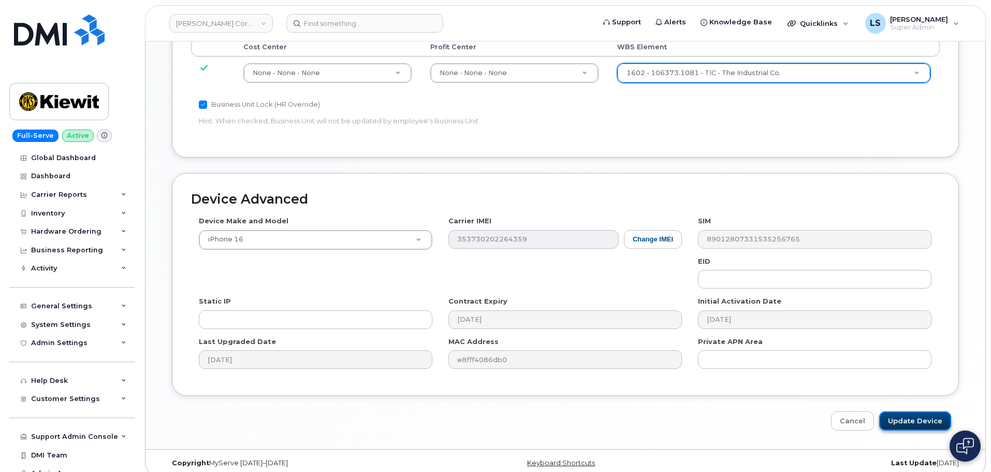
click at [920, 411] on input "Update Device" at bounding box center [915, 420] width 72 height 19
type input "Saving..."
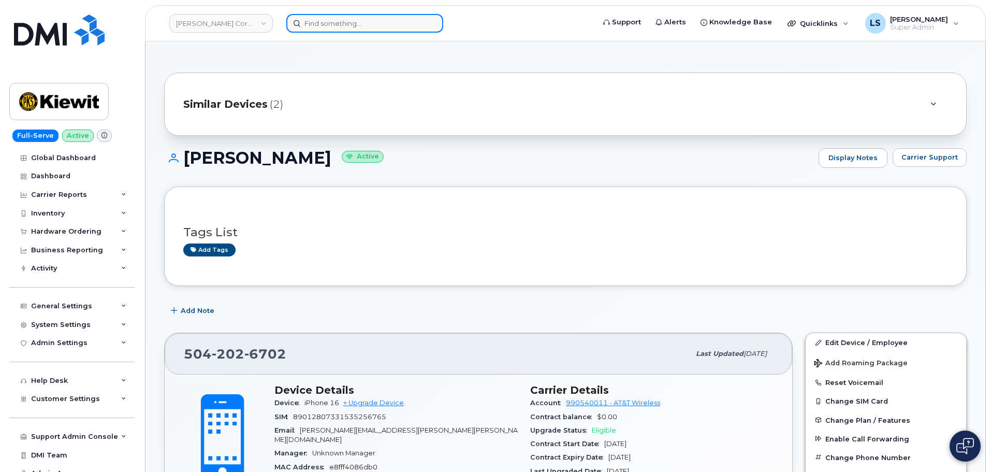
click at [346, 22] on input at bounding box center [364, 23] width 157 height 19
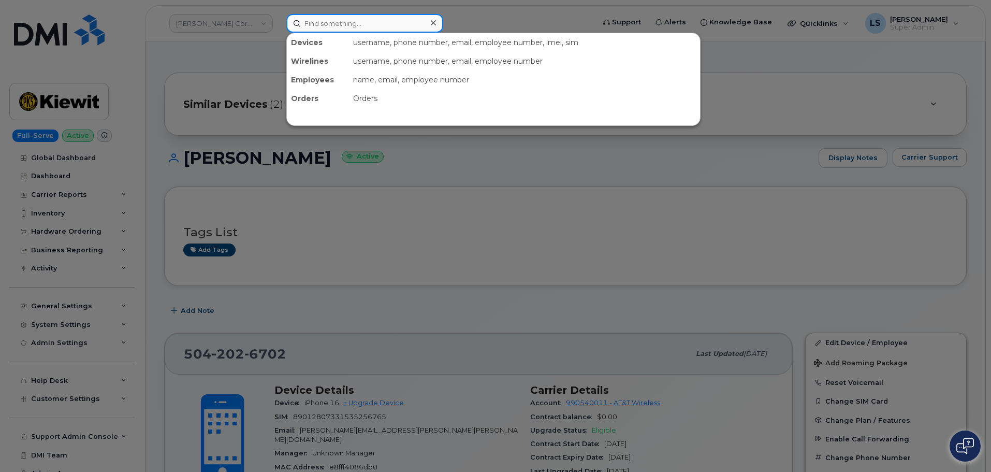
paste input "Rudy Sanchez"
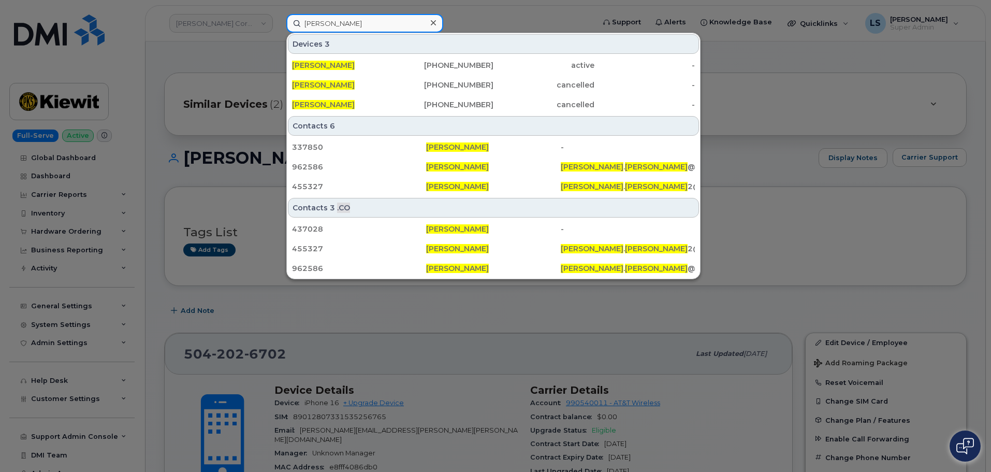
type input "Rudy Sanchez"
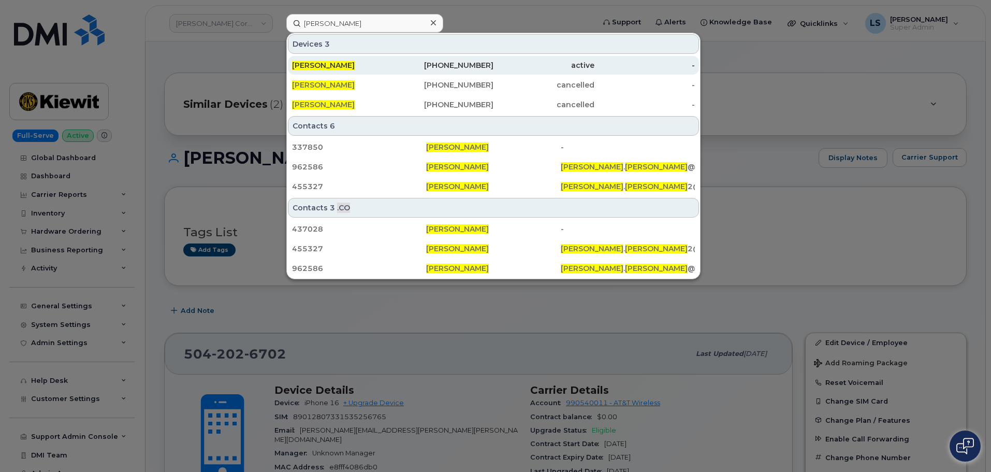
click at [393, 60] on div "Rudy Sanchez" at bounding box center [443, 65] width 101 height 19
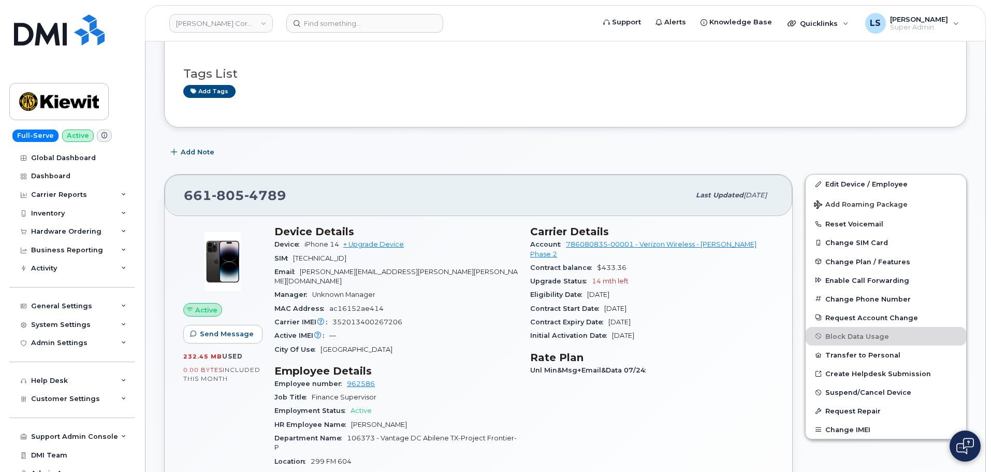
scroll to position [155, 0]
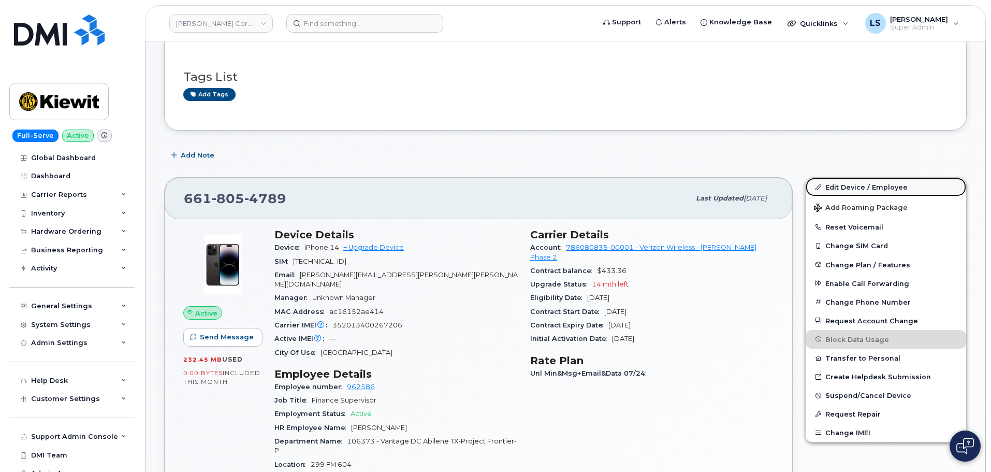
click at [831, 191] on link "Edit Device / Employee" at bounding box center [885, 187] width 160 height 19
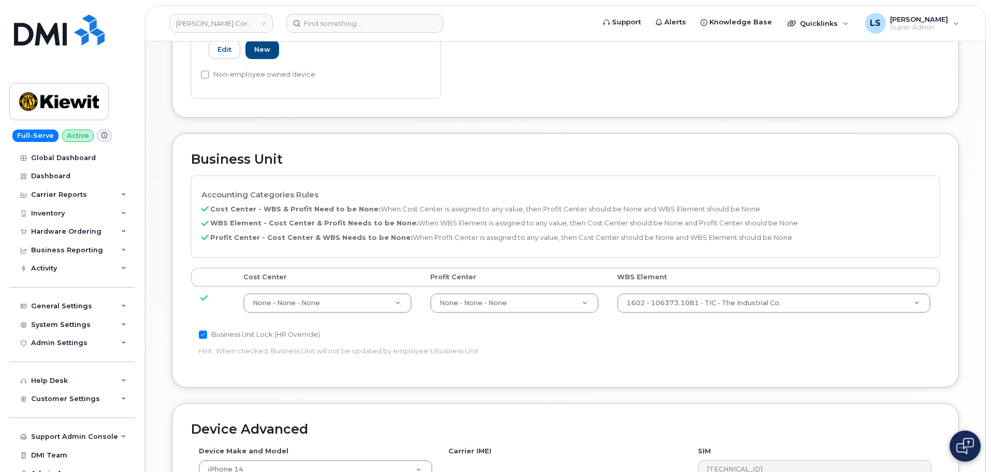
scroll to position [362, 0]
click at [713, 303] on td "1602 - 106373.1081 - TIC - The Industrial Co. 35050978" at bounding box center [774, 302] width 332 height 33
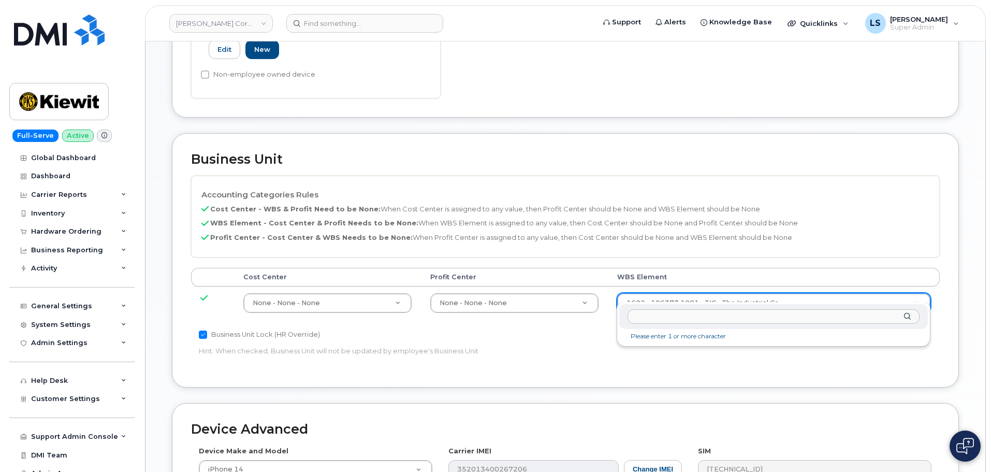
drag, startPoint x: 712, startPoint y: 300, endPoint x: 682, endPoint y: 311, distance: 32.2
type input "106373.1081"
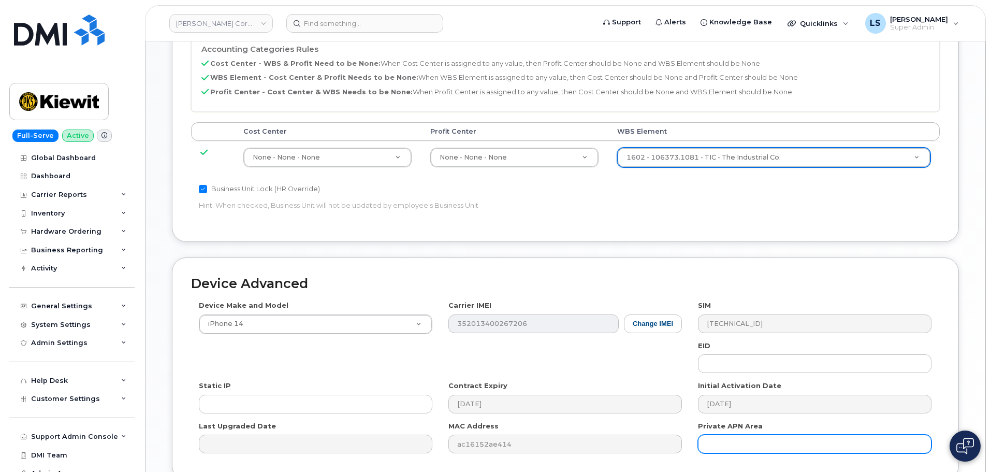
scroll to position [592, 0]
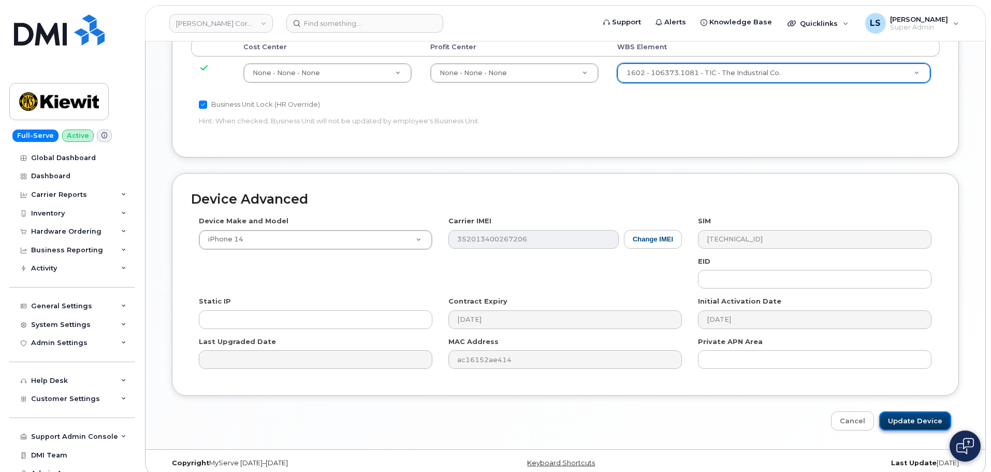
click at [885, 411] on input "Update Device" at bounding box center [915, 420] width 72 height 19
type input "Saving..."
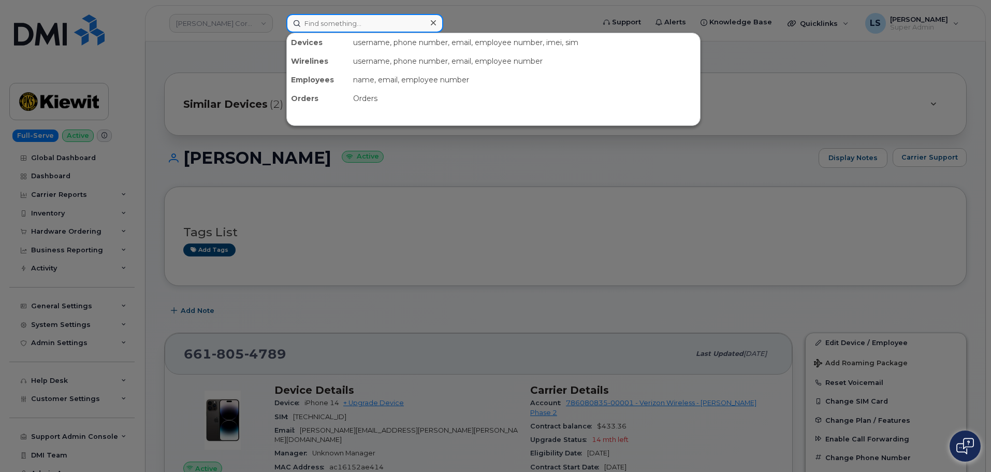
click at [351, 22] on input at bounding box center [364, 23] width 157 height 19
paste input "[PHONE_NUMBER]"
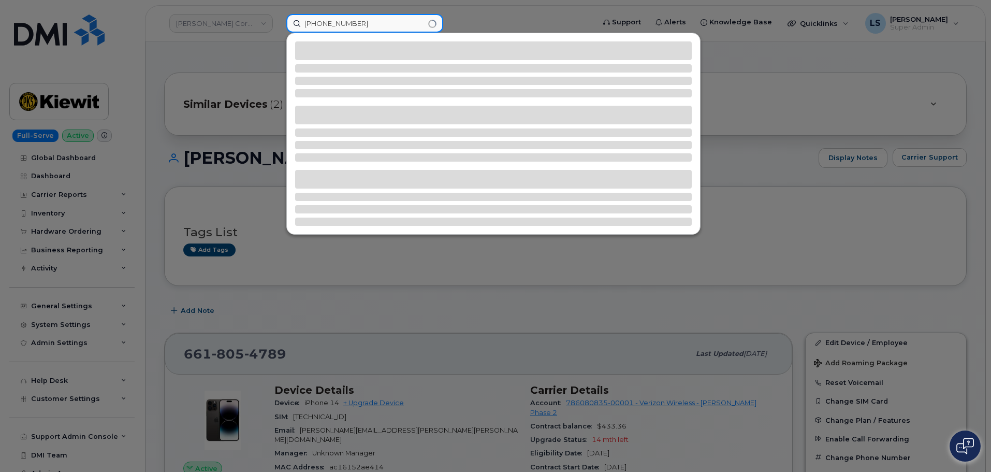
type input "[PHONE_NUMBER]"
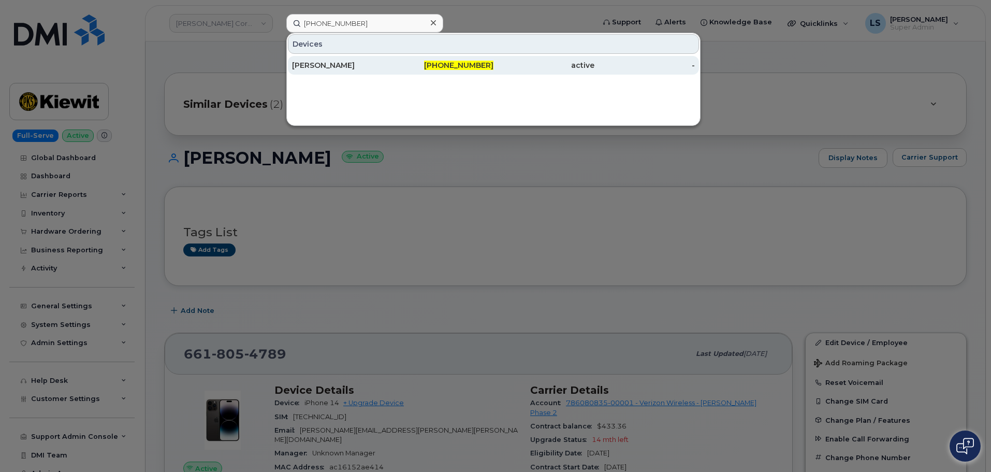
click at [372, 61] on div "Wena Jackson" at bounding box center [342, 65] width 101 height 10
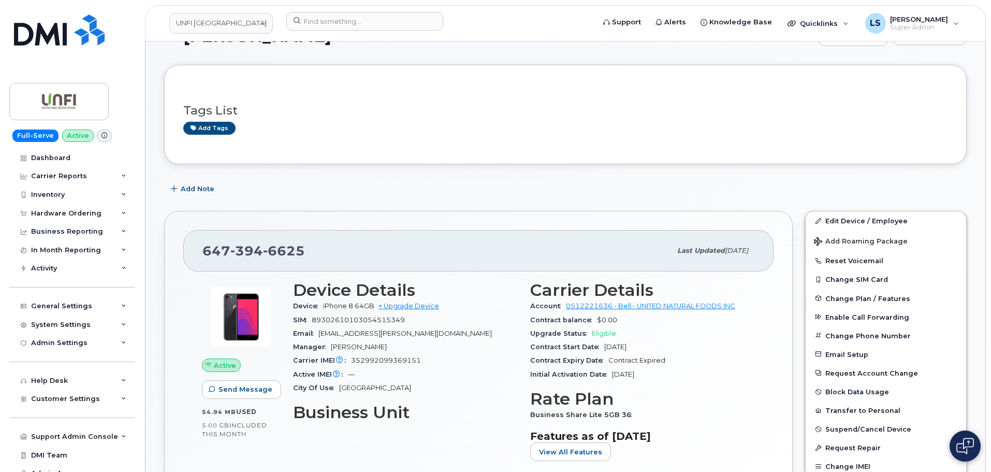
scroll to position [52, 0]
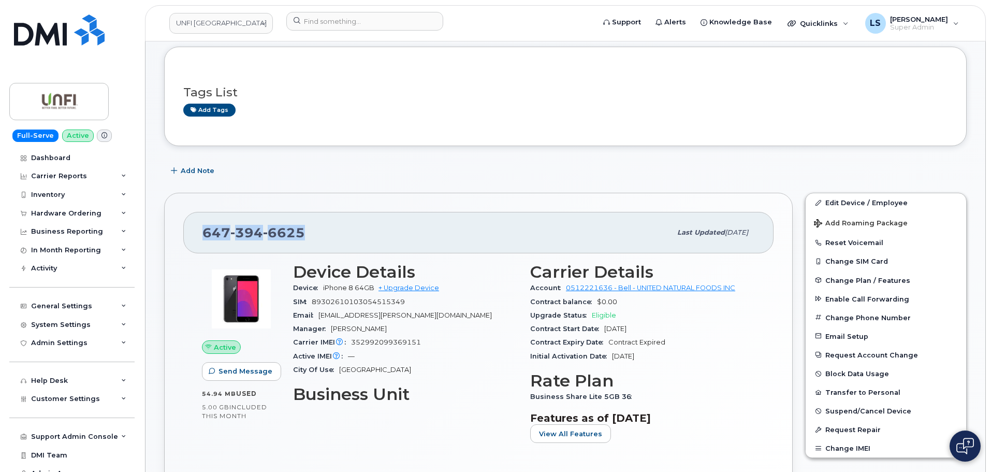
drag, startPoint x: 290, startPoint y: 221, endPoint x: 193, endPoint y: 219, distance: 96.8
click at [193, 219] on div "[PHONE_NUMBER] Last updated [DATE]" at bounding box center [478, 232] width 590 height 41
copy span "[PHONE_NUMBER]"
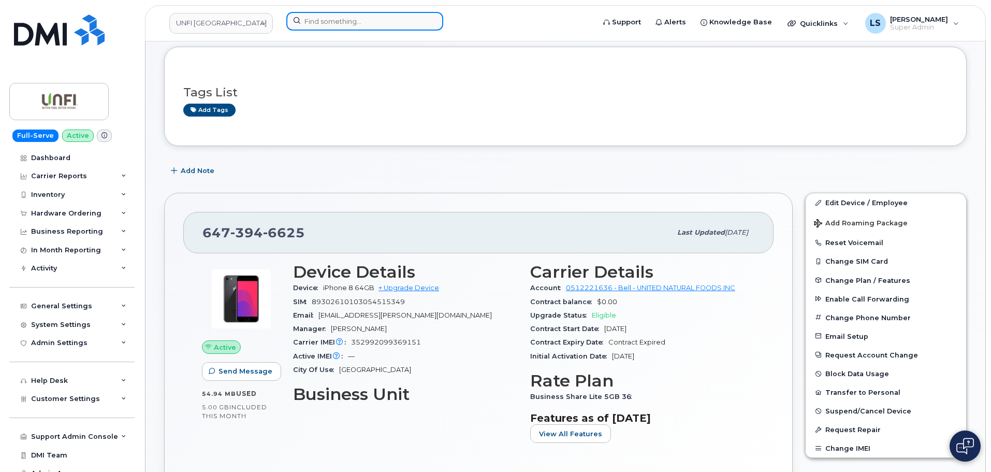
click at [374, 12] on input at bounding box center [364, 21] width 157 height 19
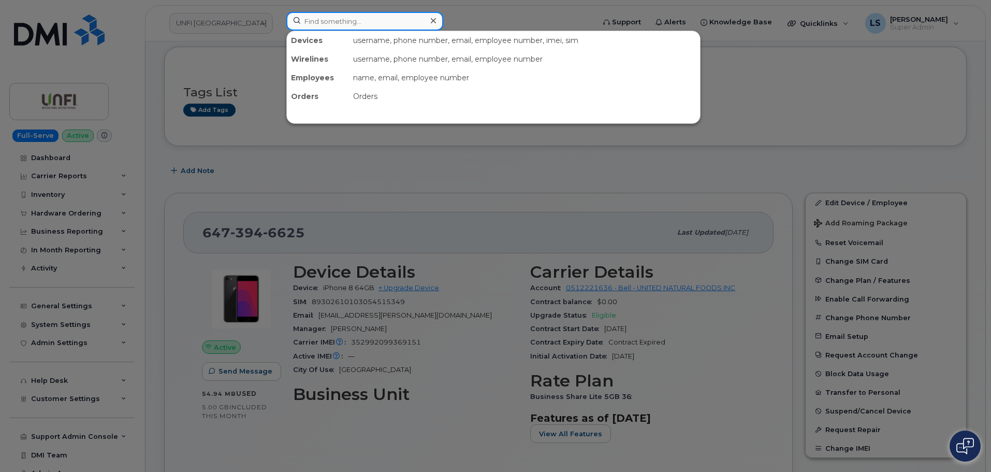
paste input "[PERSON_NAME]"
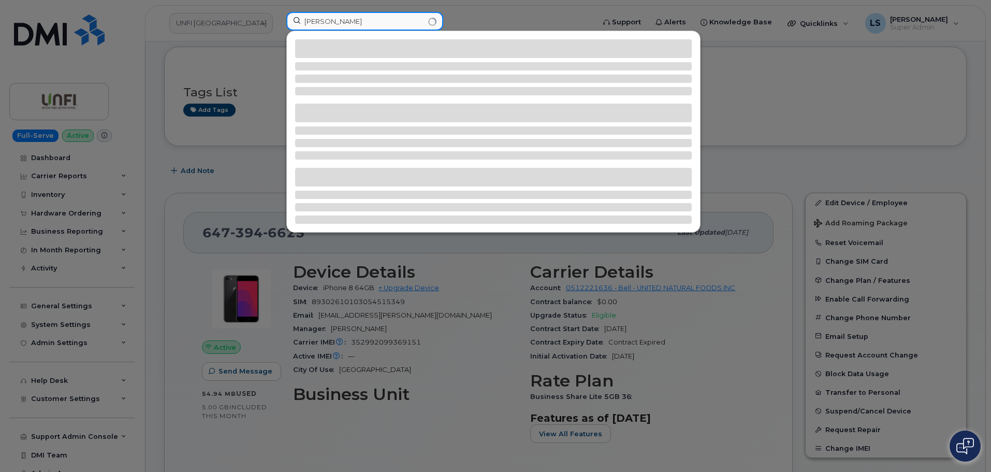
type input "[PERSON_NAME]"
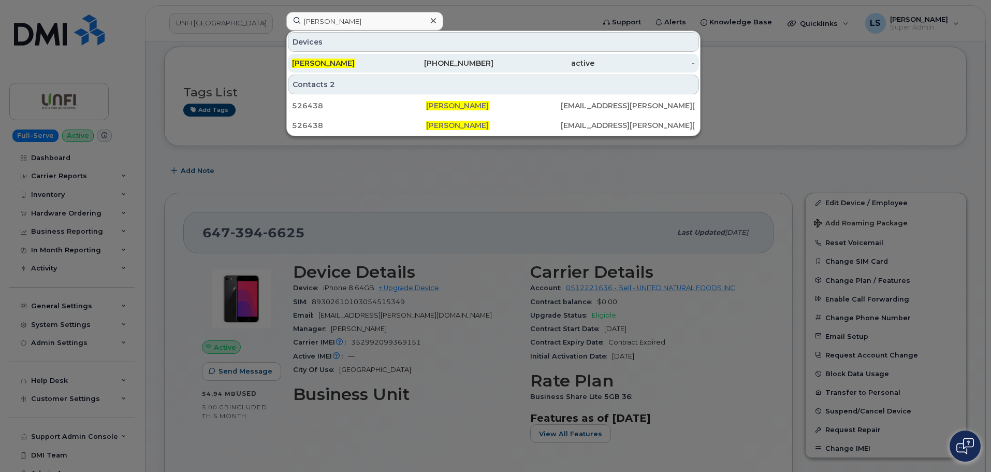
click at [328, 61] on span "[PERSON_NAME]" at bounding box center [323, 62] width 63 height 9
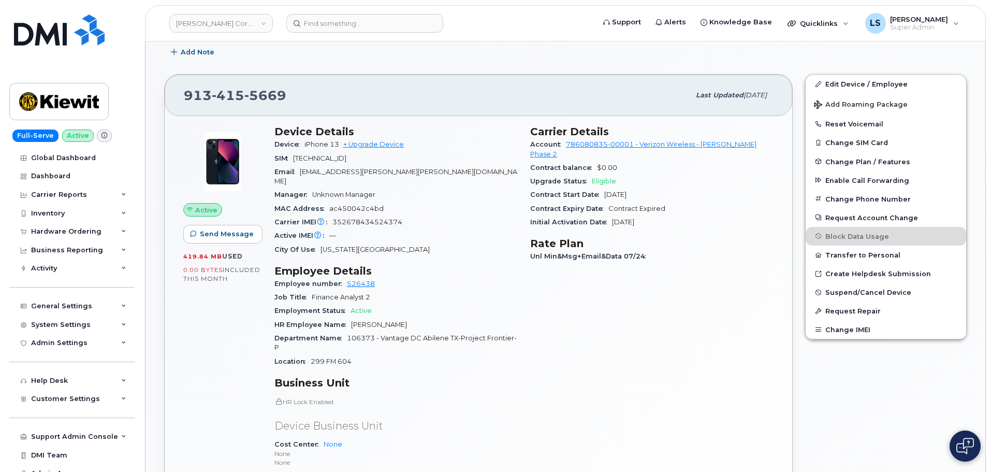
scroll to position [42, 0]
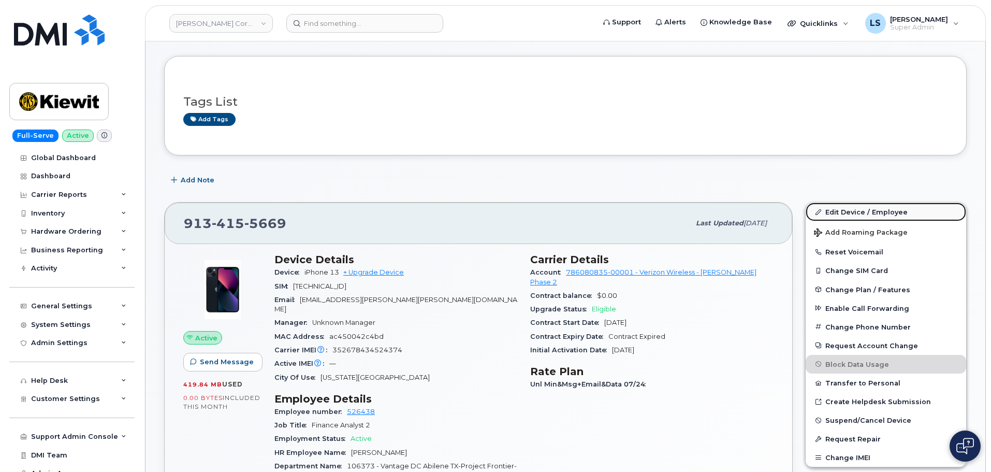
click at [825, 214] on link "Edit Device / Employee" at bounding box center [885, 211] width 160 height 19
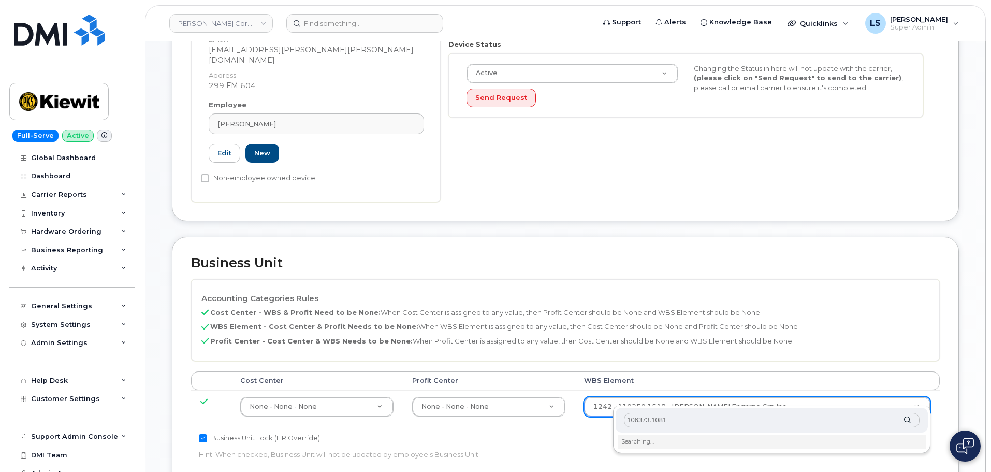
scroll to position [311, 0]
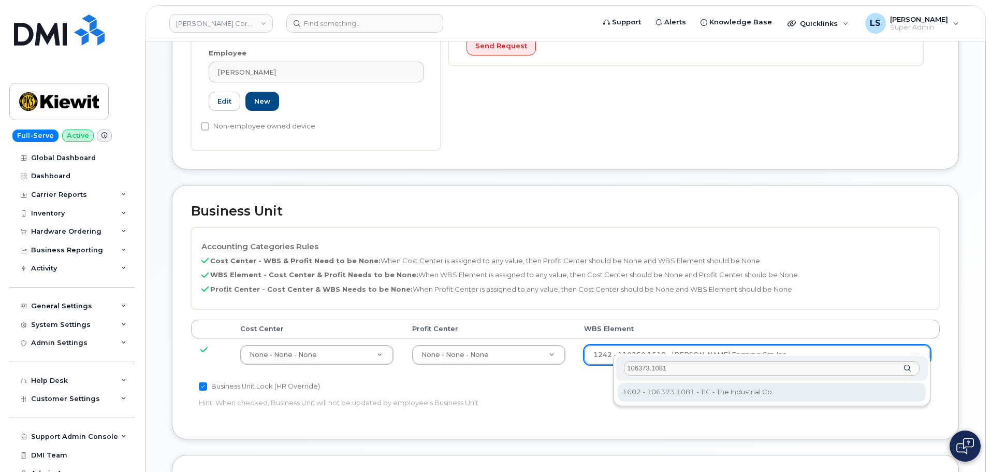
type input "106373.1081"
type input "35050978"
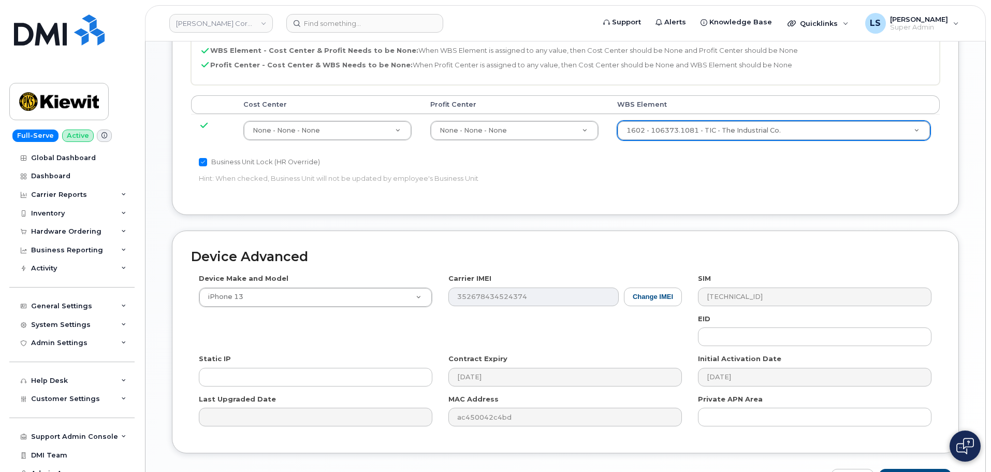
scroll to position [592, 0]
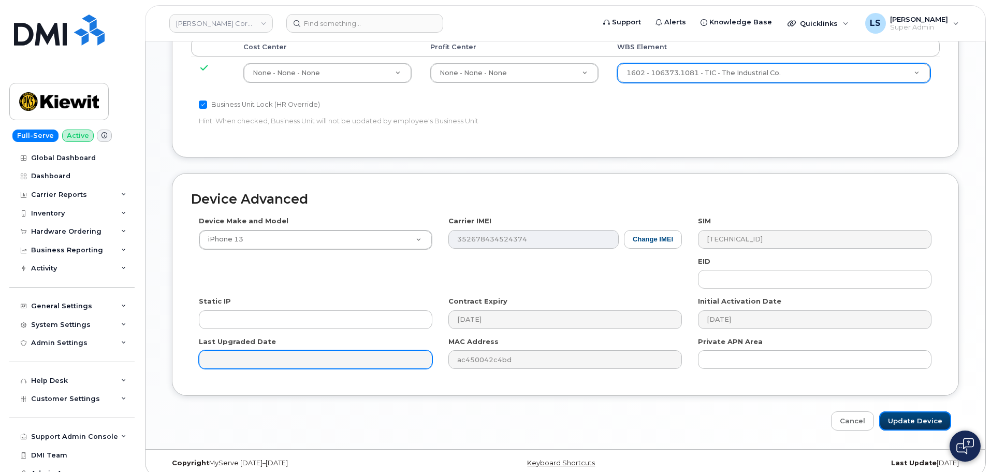
drag, startPoint x: 888, startPoint y: 406, endPoint x: 261, endPoint y: 341, distance: 630.2
click at [889, 411] on input "Update Device" at bounding box center [915, 420] width 72 height 19
type input "Saving..."
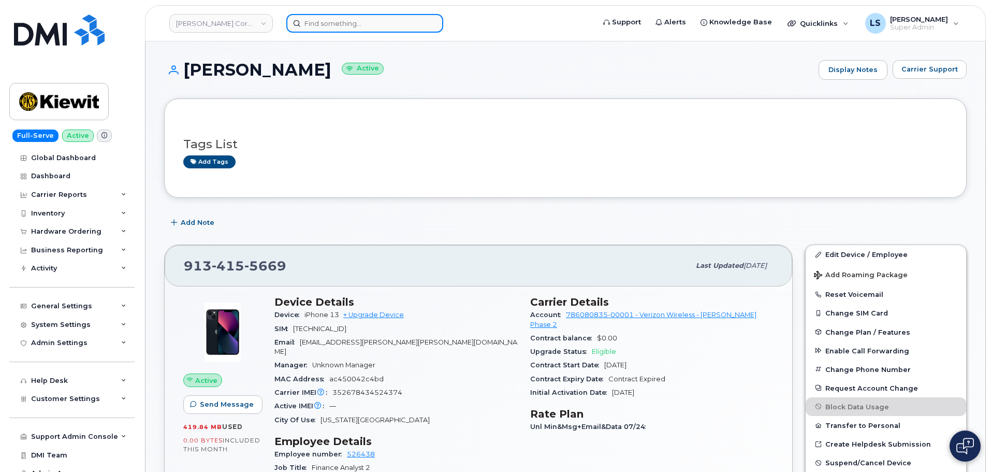
drag, startPoint x: 370, startPoint y: 26, endPoint x: 365, endPoint y: 23, distance: 5.6
click at [365, 23] on input at bounding box center [364, 23] width 157 height 19
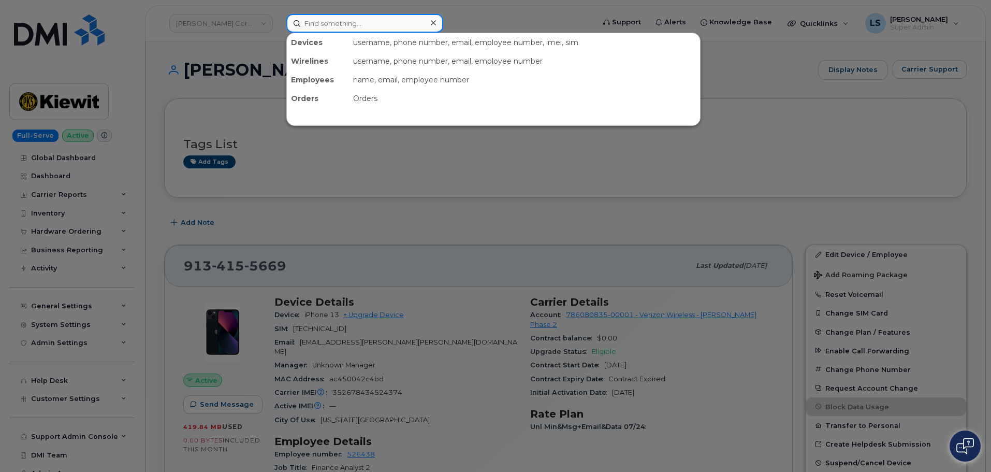
paste input "6044043318"
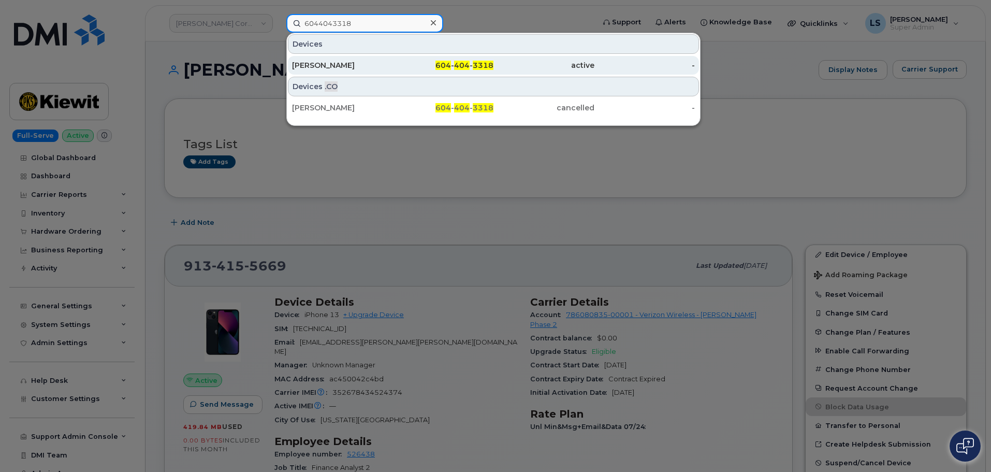
type input "6044043318"
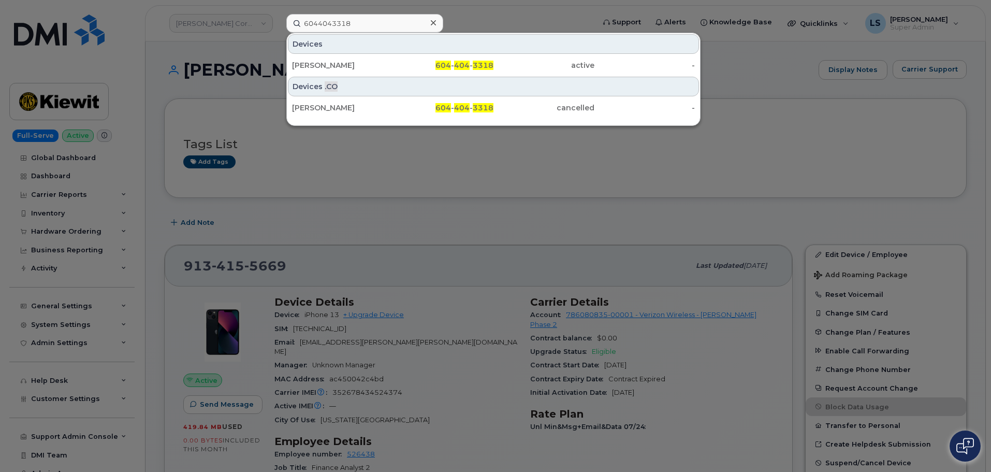
drag, startPoint x: 394, startPoint y: 64, endPoint x: 108, endPoint y: 114, distance: 290.5
click at [393, 64] on div "604 - 404 - 3318" at bounding box center [443, 65] width 101 height 10
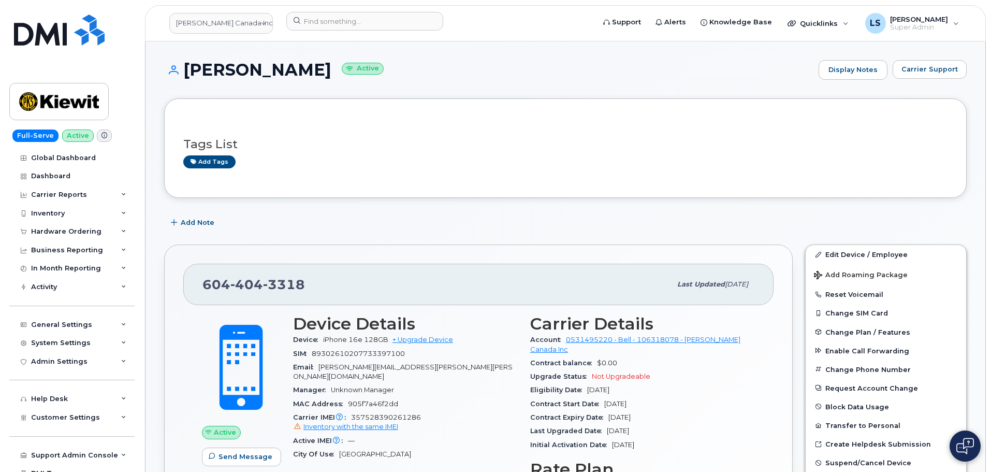
click at [369, 363] on span "[PERSON_NAME][EMAIL_ADDRESS][PERSON_NAME][PERSON_NAME][DOMAIN_NAME]" at bounding box center [402, 371] width 219 height 17
click at [370, 363] on span "[PERSON_NAME][EMAIL_ADDRESS][PERSON_NAME][PERSON_NAME][DOMAIN_NAME]" at bounding box center [402, 371] width 219 height 17
click at [373, 369] on span "[PERSON_NAME][EMAIL_ADDRESS][PERSON_NAME][PERSON_NAME][DOMAIN_NAME]" at bounding box center [402, 371] width 219 height 17
drag, startPoint x: 417, startPoint y: 366, endPoint x: 321, endPoint y: 368, distance: 95.8
click at [321, 368] on div "Email [PERSON_NAME][EMAIL_ADDRESS][PERSON_NAME][PERSON_NAME][DOMAIN_NAME]" at bounding box center [405, 371] width 225 height 23
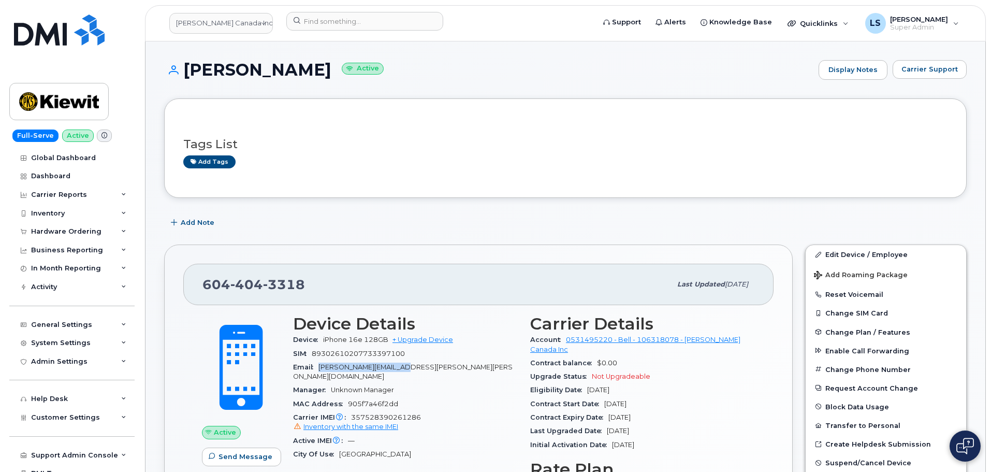
copy span "[PERSON_NAME][EMAIL_ADDRESS][PERSON_NAME][PERSON_NAME][DOMAIN_NAME]"
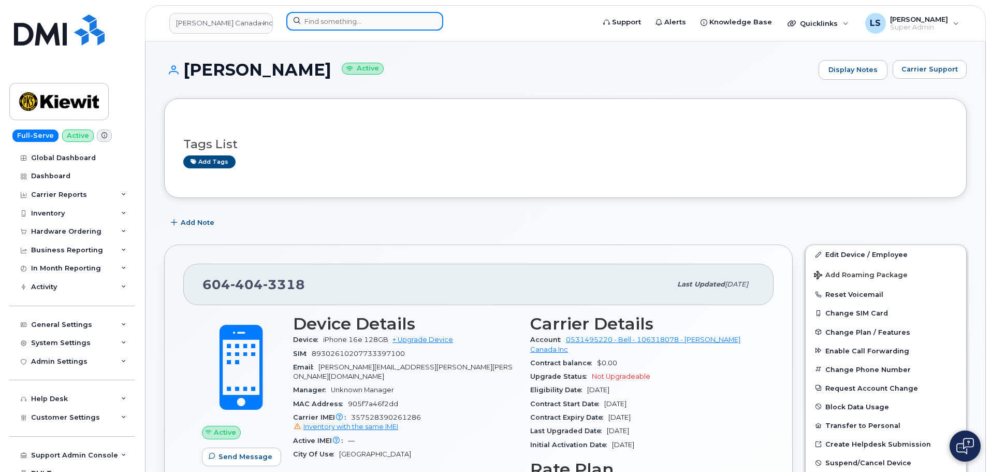
click at [317, 23] on input at bounding box center [364, 21] width 157 height 19
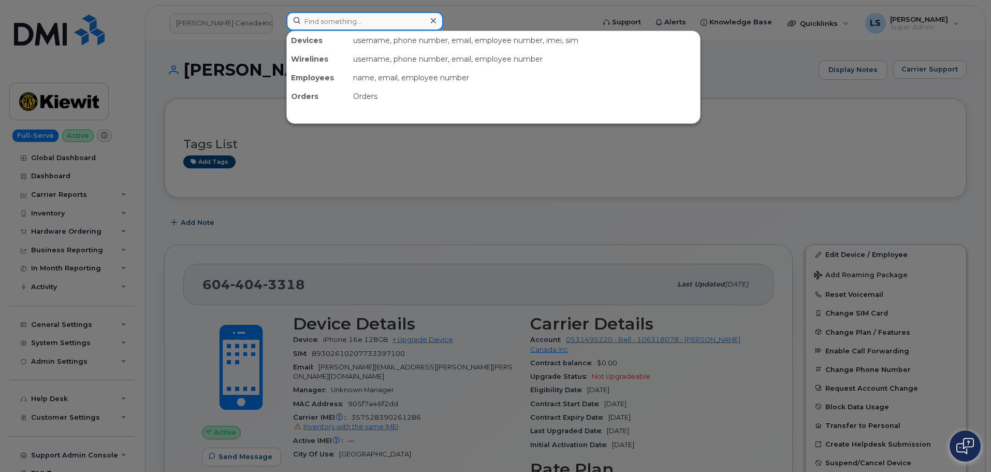
paste input "8658397863"
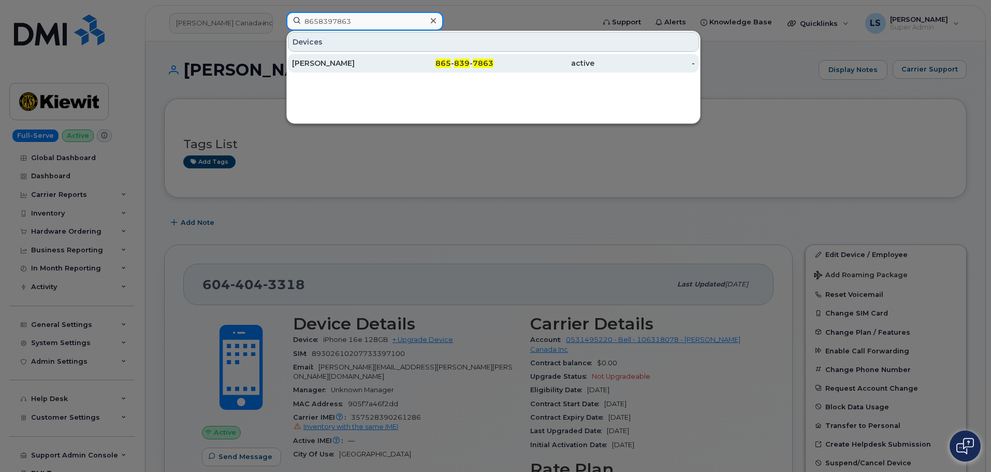
type input "8658397863"
click at [353, 63] on div "[PERSON_NAME]" at bounding box center [342, 63] width 101 height 10
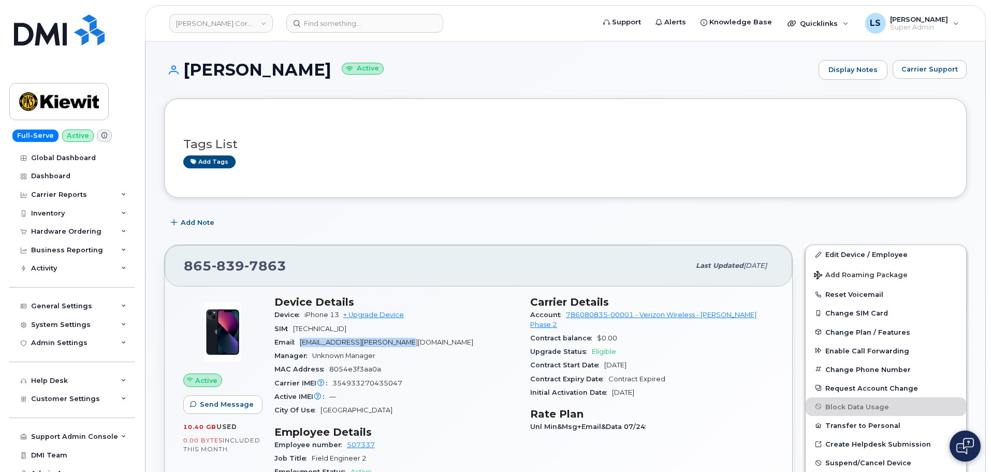
drag, startPoint x: 302, startPoint y: 342, endPoint x: 415, endPoint y: 347, distance: 113.5
click at [415, 347] on div "Email TREVOR.WILLIAMS1@KIEWIT.COM" at bounding box center [395, 341] width 243 height 13
drag, startPoint x: 299, startPoint y: 269, endPoint x: 167, endPoint y: 267, distance: 132.0
click at [167, 267] on div "865 839 7863 Last updated Jul 31, 2025" at bounding box center [478, 265] width 627 height 41
copy span "865 839 7863"
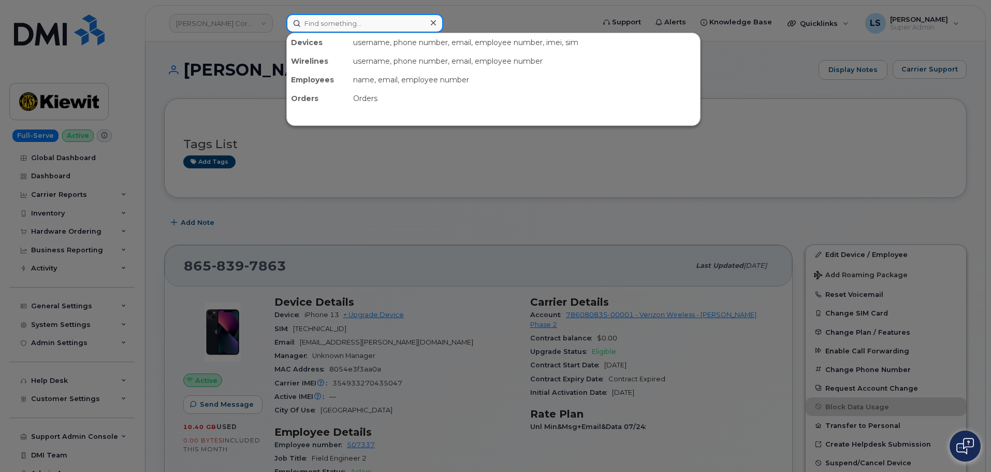
click at [315, 28] on input at bounding box center [364, 23] width 157 height 19
paste input "6615290554"
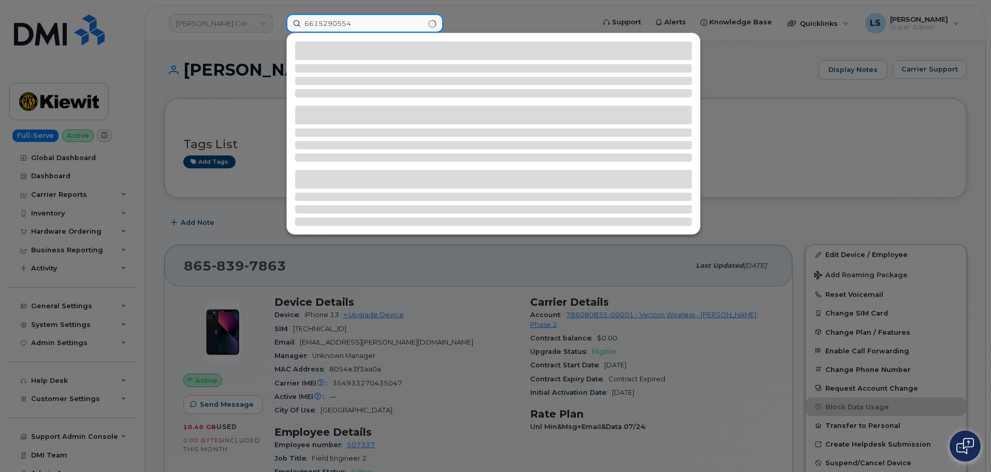
type input "6615290554"
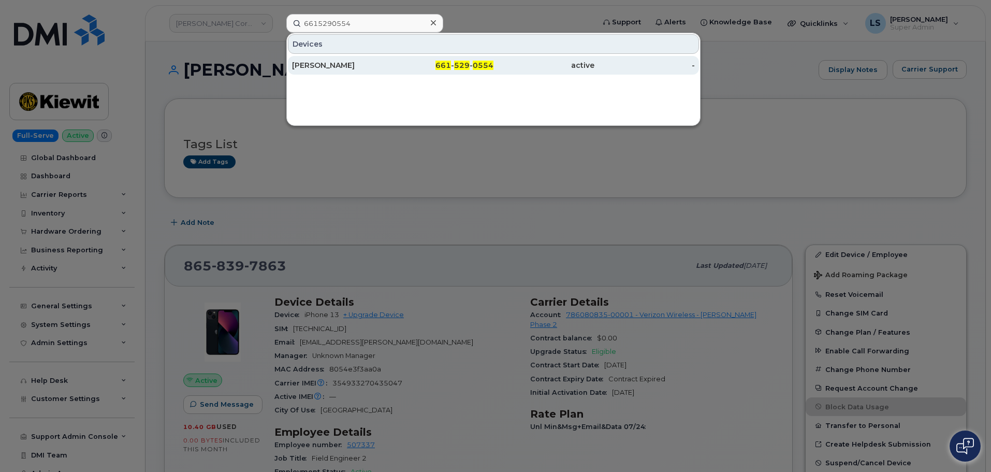
click at [370, 65] on div "ANTHONY PACE" at bounding box center [342, 65] width 101 height 10
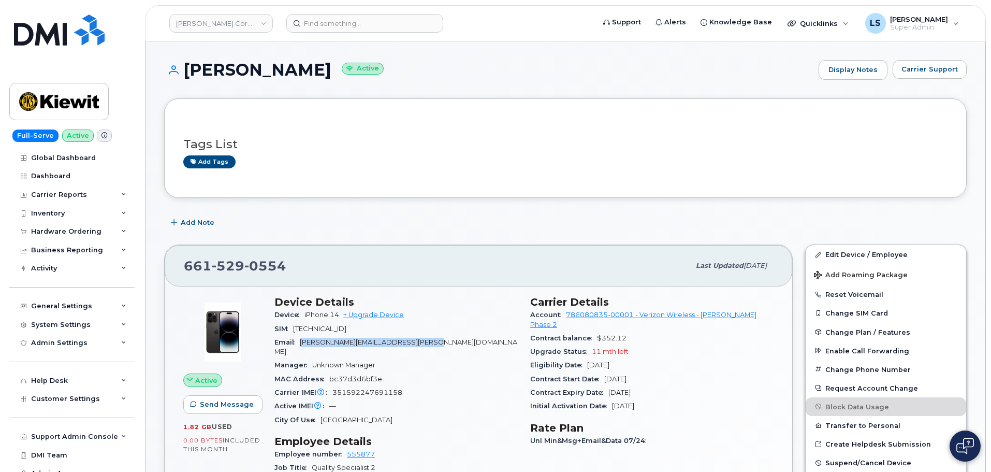
drag, startPoint x: 458, startPoint y: 344, endPoint x: 301, endPoint y: 342, distance: 156.3
click at [301, 342] on div "Email [PERSON_NAME][EMAIL_ADDRESS][PERSON_NAME][DOMAIN_NAME]" at bounding box center [395, 346] width 243 height 23
copy span "[PERSON_NAME][EMAIL_ADDRESS][PERSON_NAME][DOMAIN_NAME]"
drag, startPoint x: 207, startPoint y: 259, endPoint x: 170, endPoint y: 264, distance: 37.1
click at [170, 264] on div "[PHONE_NUMBER] Last updated [DATE]" at bounding box center [478, 265] width 627 height 41
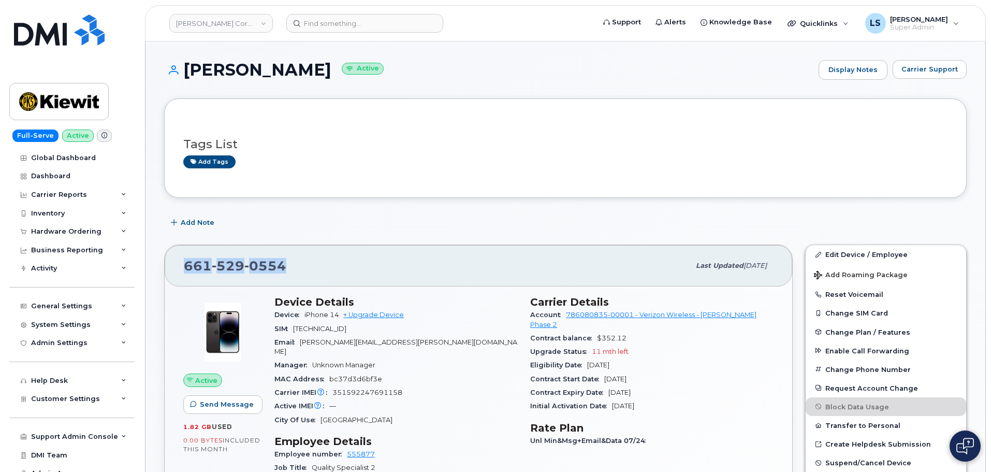
copy span "[PHONE_NUMBER]"
drag, startPoint x: 458, startPoint y: 344, endPoint x: 301, endPoint y: 343, distance: 156.3
click at [301, 343] on div "Email [PERSON_NAME][EMAIL_ADDRESS][PERSON_NAME][DOMAIN_NAME]" at bounding box center [395, 346] width 243 height 23
copy span "ANTHONY.PACE@PINNACLEPRESTRESS.COM"
drag, startPoint x: 182, startPoint y: 72, endPoint x: 321, endPoint y: 80, distance: 139.5
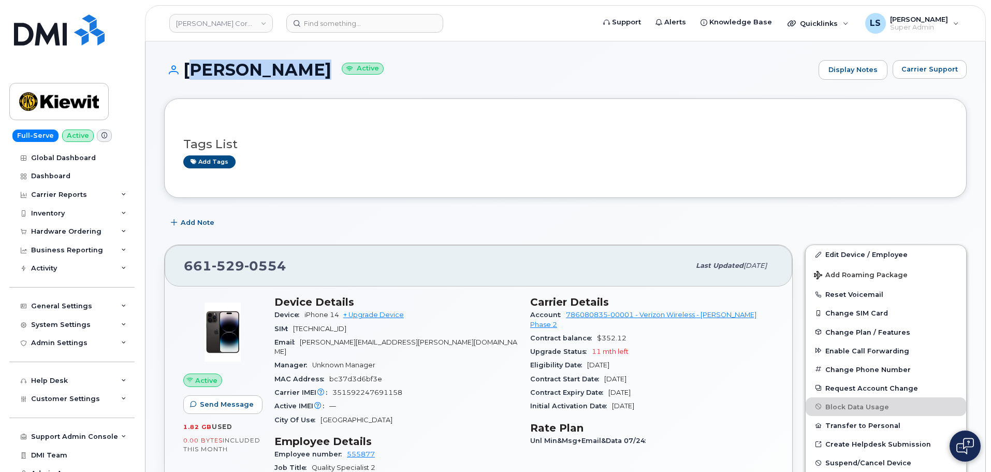
click at [321, 80] on div "ANTHONY PACE Active Display Notes Carrier Support" at bounding box center [565, 79] width 802 height 38
copy h1 "ANTHONY PACE"
drag, startPoint x: 304, startPoint y: 256, endPoint x: 182, endPoint y: 265, distance: 122.0
click at [182, 265] on div "661 529 0554 Last updated Jul 31, 2025" at bounding box center [478, 265] width 627 height 41
copy span "661 529 0554"
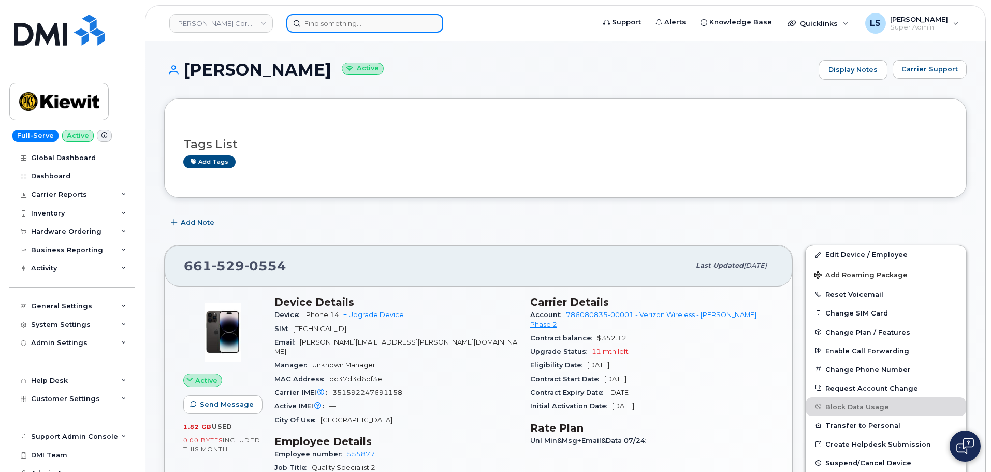
click at [385, 22] on input at bounding box center [364, 23] width 157 height 19
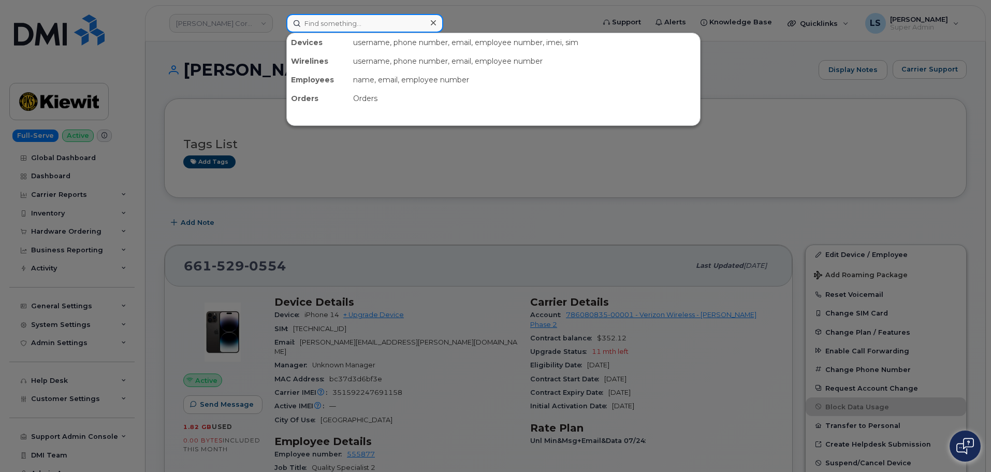
paste input "64091"
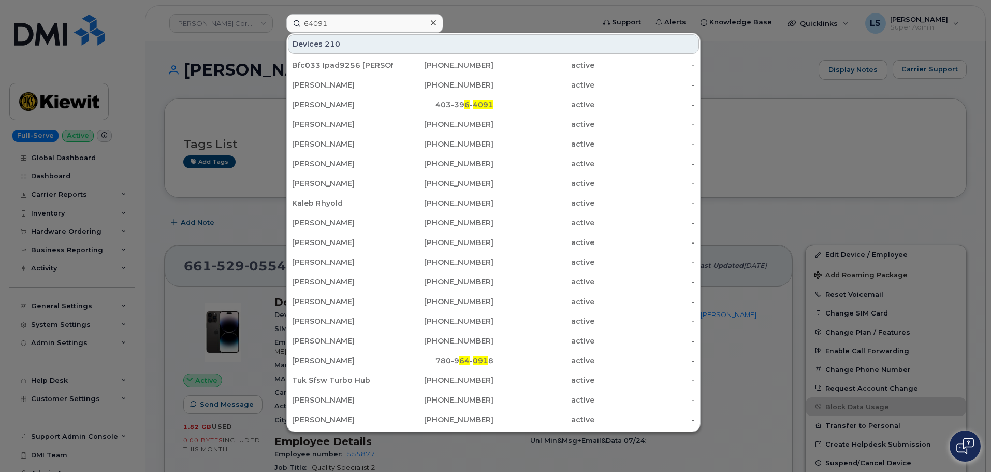
click at [200, 181] on div at bounding box center [495, 236] width 991 height 472
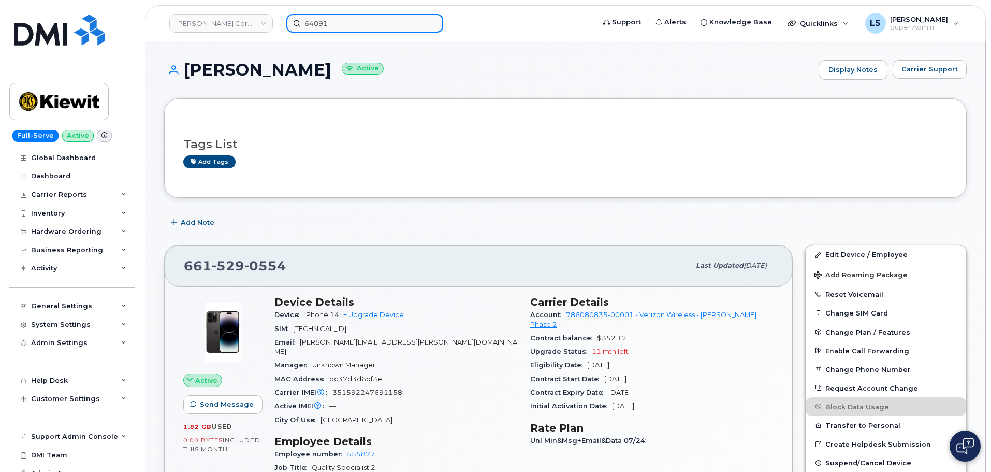
click at [353, 19] on input "64091" at bounding box center [364, 23] width 157 height 19
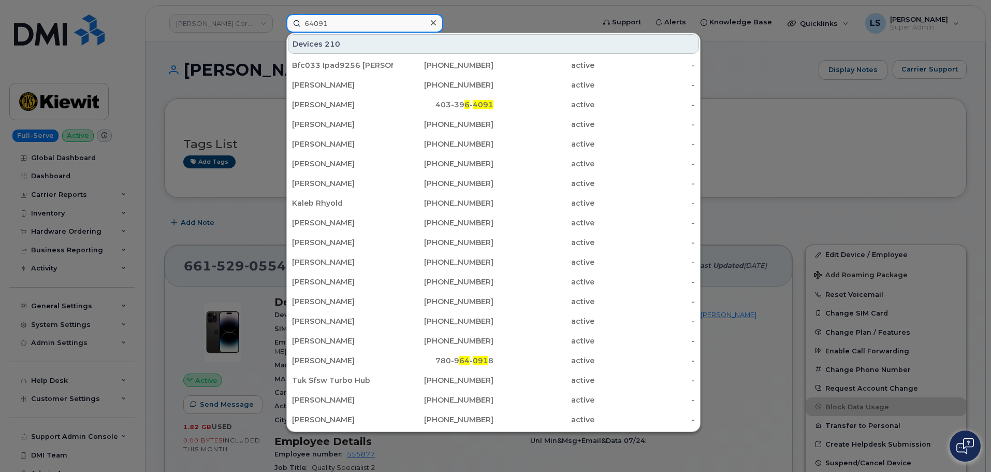
click at [353, 19] on input "64091" at bounding box center [364, 23] width 157 height 19
click at [353, 20] on input "64091" at bounding box center [364, 23] width 157 height 19
paste input "82 417 6554"
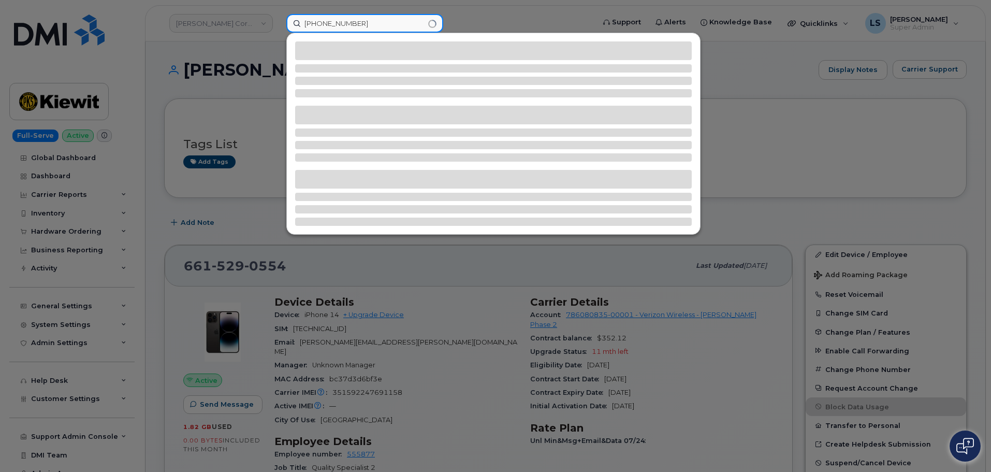
type input "682 417 6554"
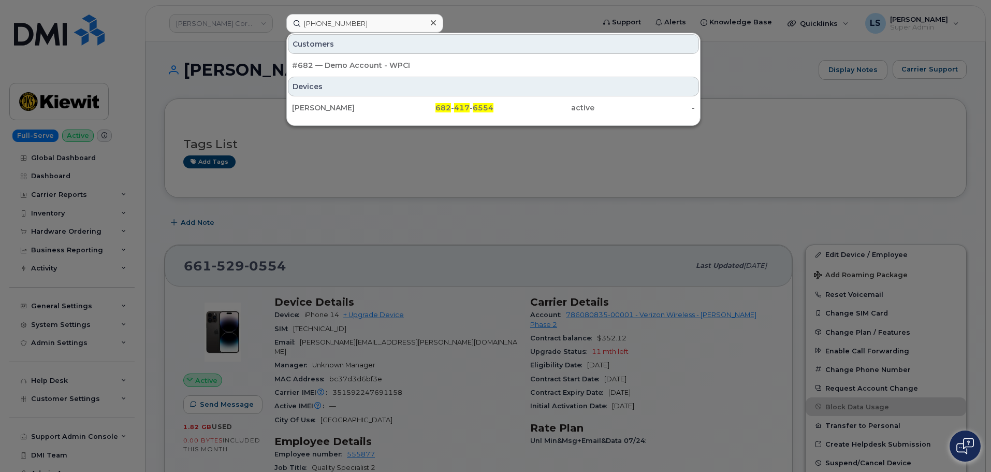
drag, startPoint x: 322, startPoint y: 114, endPoint x: 289, endPoint y: 120, distance: 33.1
click at [393, 114] on div "RICHARD BATOR" at bounding box center [443, 107] width 101 height 19
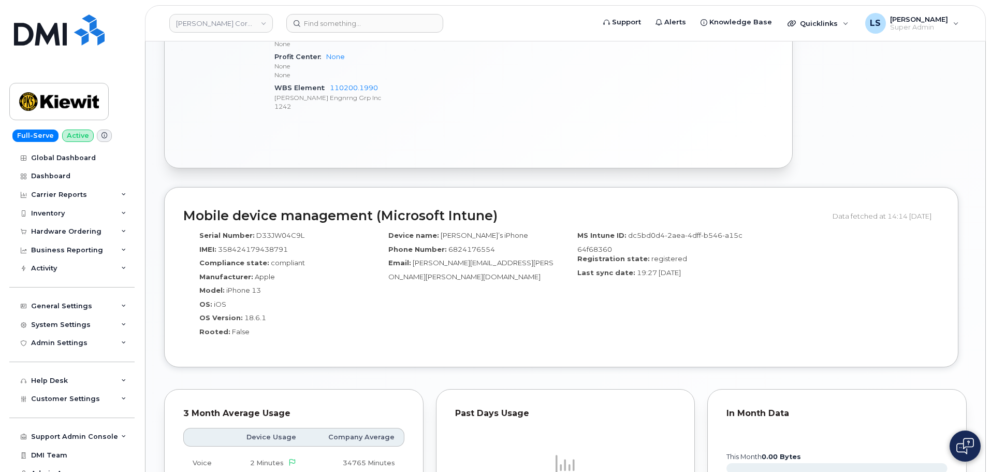
scroll to position [673, 0]
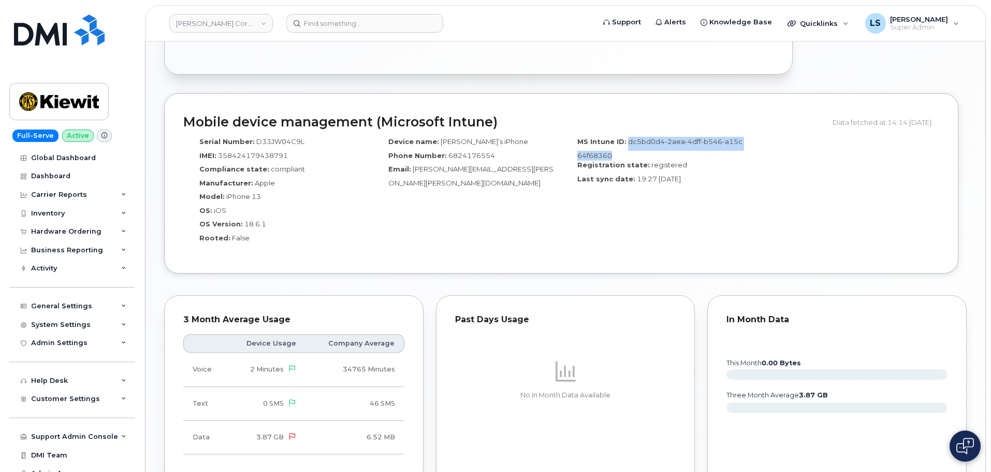
drag, startPoint x: 626, startPoint y: 134, endPoint x: 611, endPoint y: 149, distance: 21.6
click at [611, 149] on span "dc5bd0d4-2aea-4dff-b546-a15c64f68360" at bounding box center [659, 148] width 165 height 22
copy span "dc5bd0d4-2aea-4dff-b546-a15c64f68360"
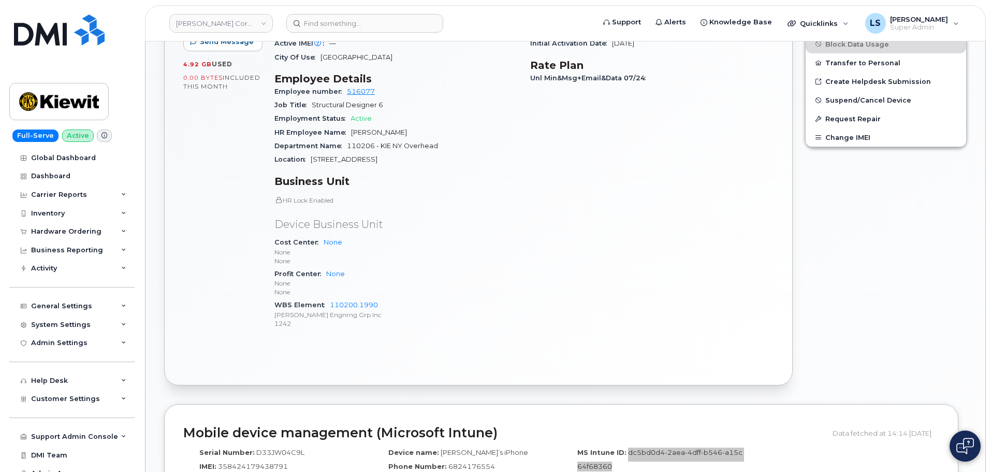
scroll to position [155, 0]
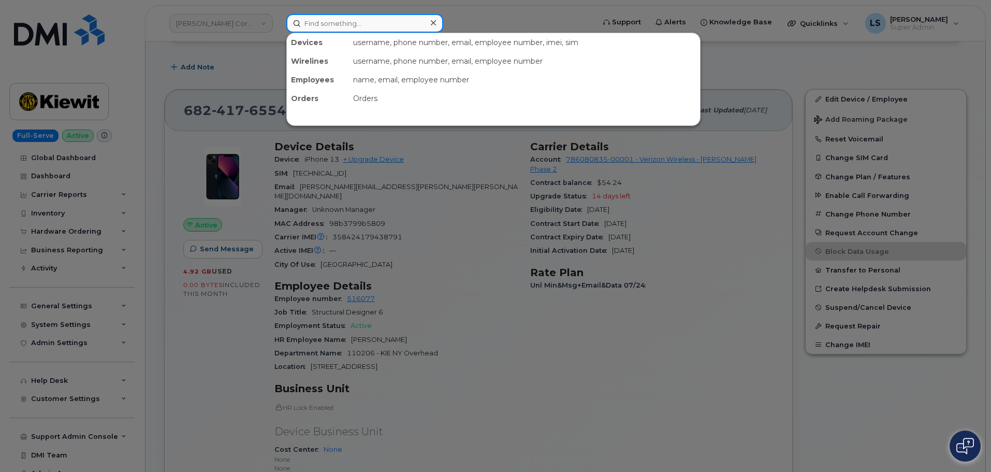
click at [331, 25] on input at bounding box center [364, 23] width 157 height 19
paste input "639-480-9903"
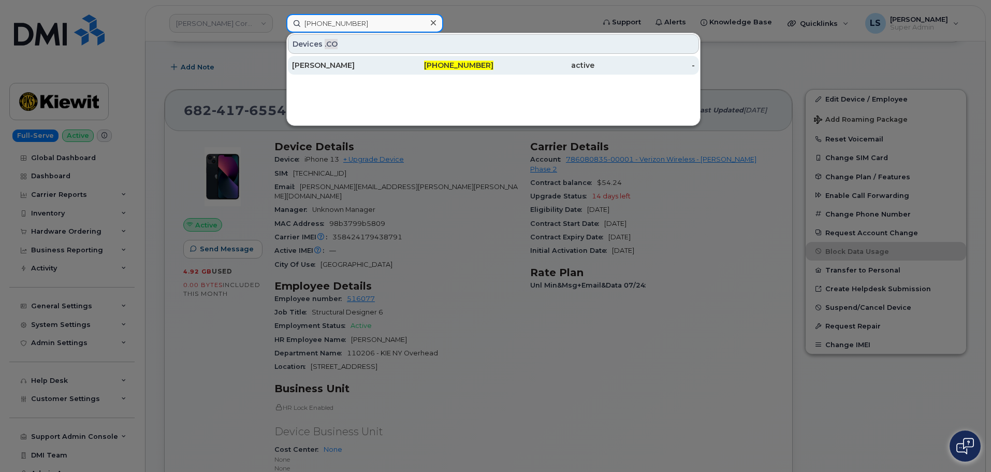
type input "639-480-9903"
click at [393, 74] on div "Kelly Tidalgo" at bounding box center [443, 65] width 101 height 19
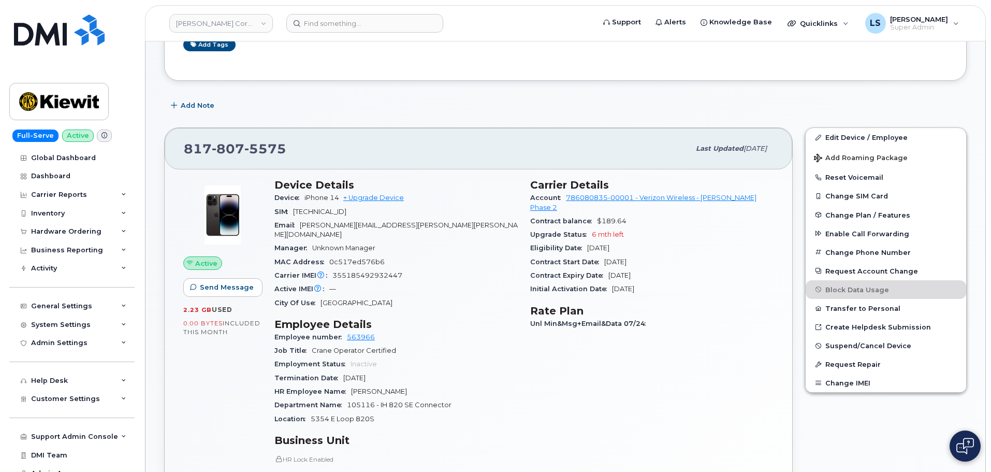
scroll to position [155, 0]
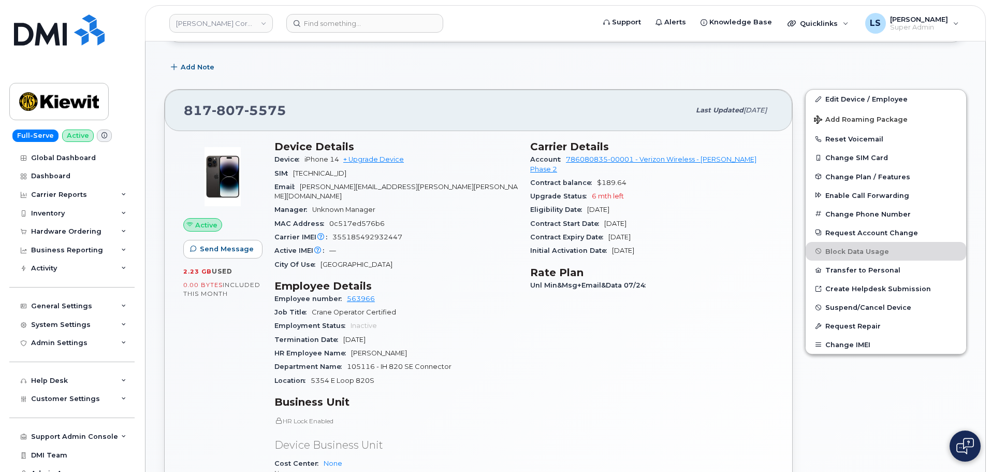
click at [358, 233] on span "355185492932447" at bounding box center [367, 237] width 70 height 8
copy span "355185492932447"
click at [342, 173] on span "[TECHNICAL_ID]" at bounding box center [319, 173] width 53 height 8
click at [342, 173] on span "89148000010566757613" at bounding box center [319, 173] width 53 height 8
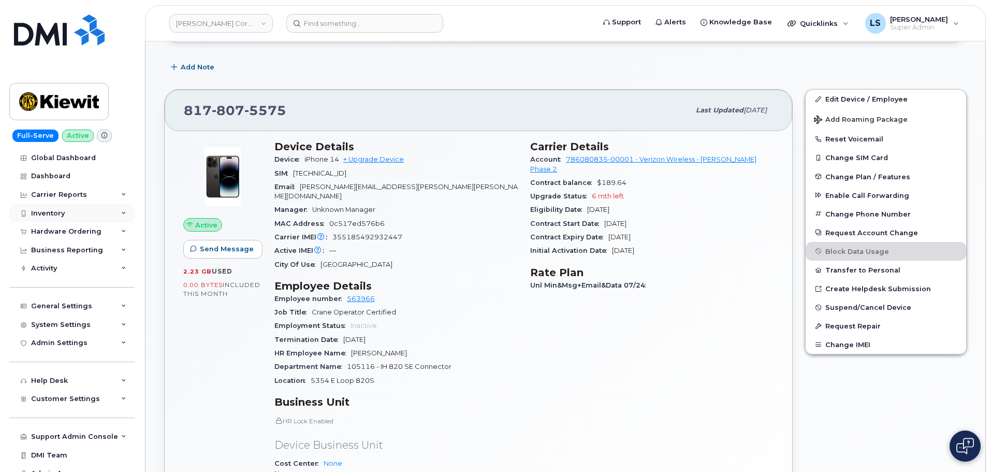
copy span "89148000010566757613"
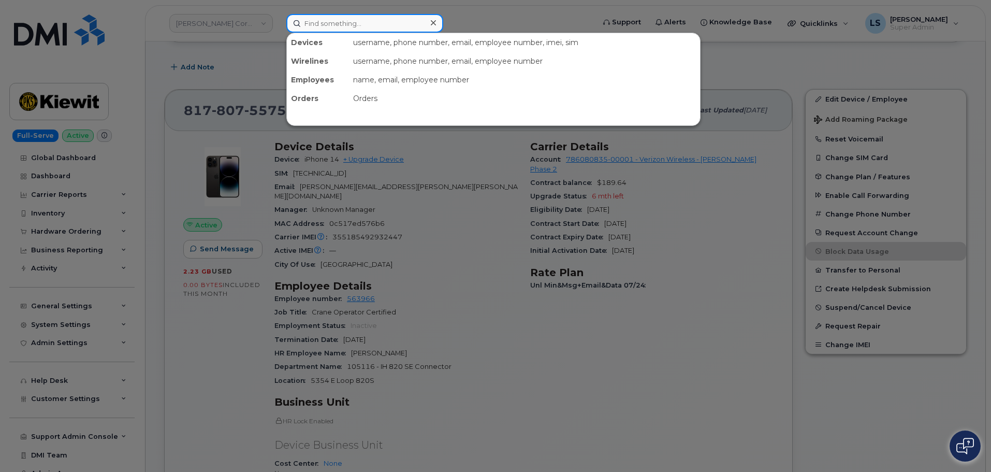
click at [388, 23] on input at bounding box center [364, 23] width 157 height 19
paste input "402-810-0165"
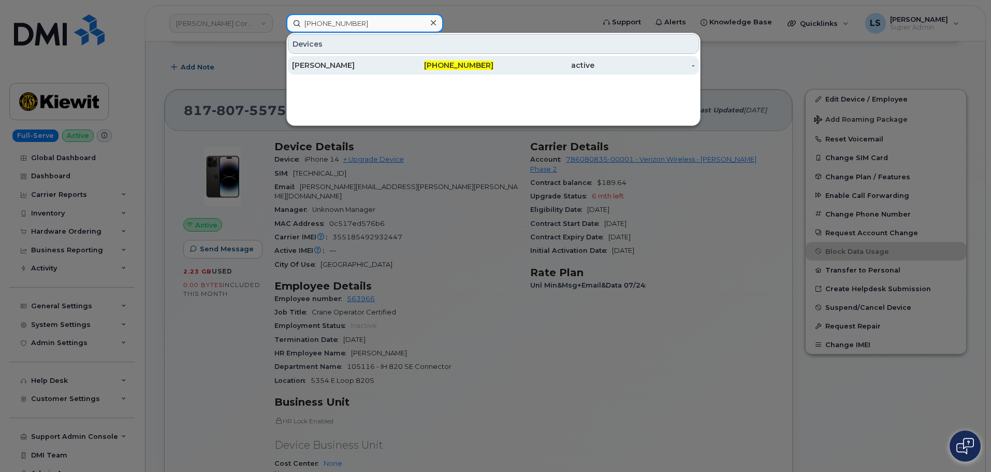
type input "402-810-0165"
click at [393, 70] on div "ELISA STROPE" at bounding box center [443, 65] width 101 height 19
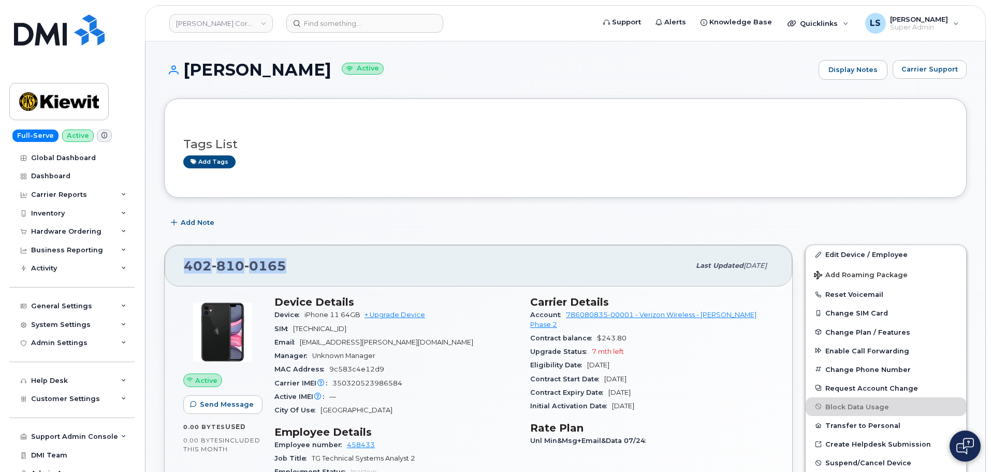
drag, startPoint x: 300, startPoint y: 259, endPoint x: 180, endPoint y: 257, distance: 120.1
click at [180, 257] on div "[PHONE_NUMBER] Last updated [DATE]" at bounding box center [478, 265] width 627 height 41
copy span "[PHONE_NUMBER]"
click at [346, 22] on input at bounding box center [364, 23] width 157 height 19
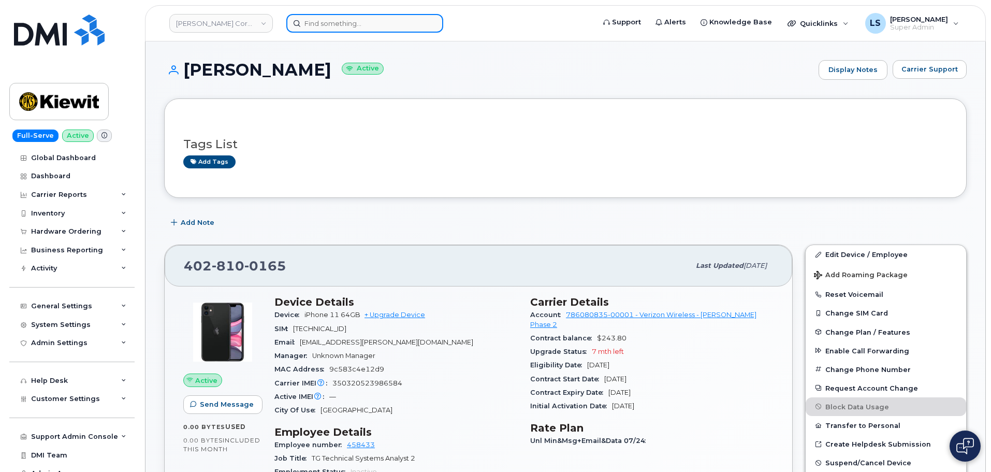
paste input "909-635-8589"
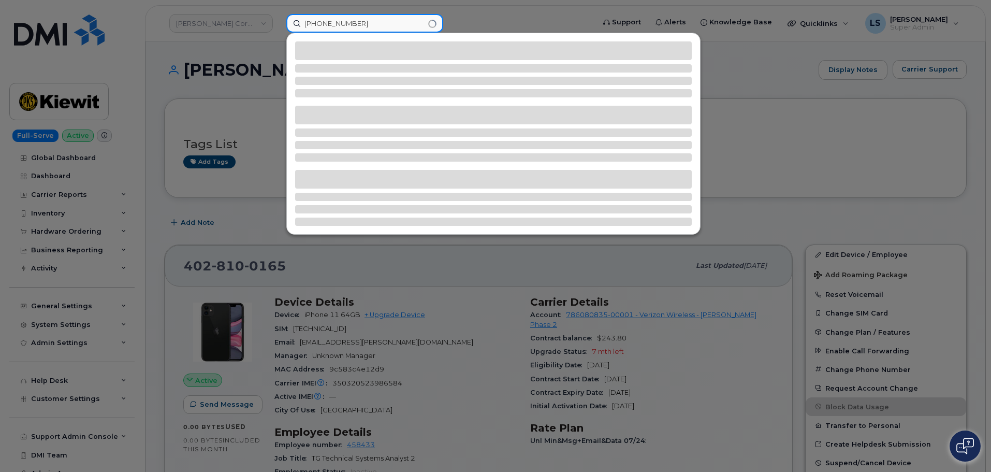
type input "909-635-8589"
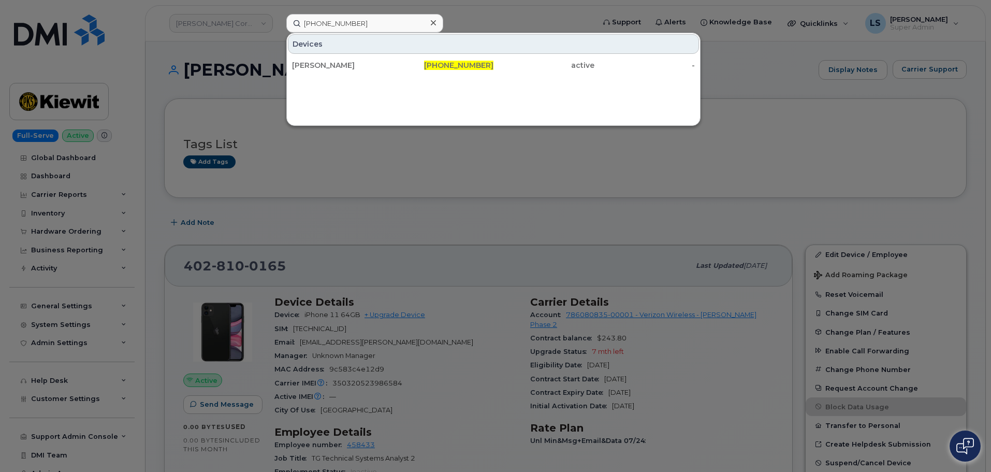
drag, startPoint x: 349, startPoint y: 69, endPoint x: 127, endPoint y: 134, distance: 231.2
click at [349, 69] on div "Bassam Shahin" at bounding box center [342, 65] width 101 height 10
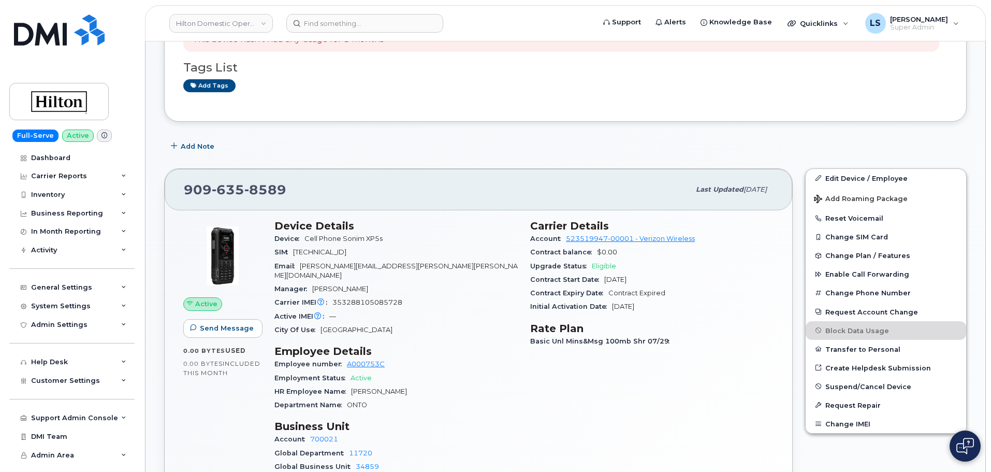
scroll to position [207, 0]
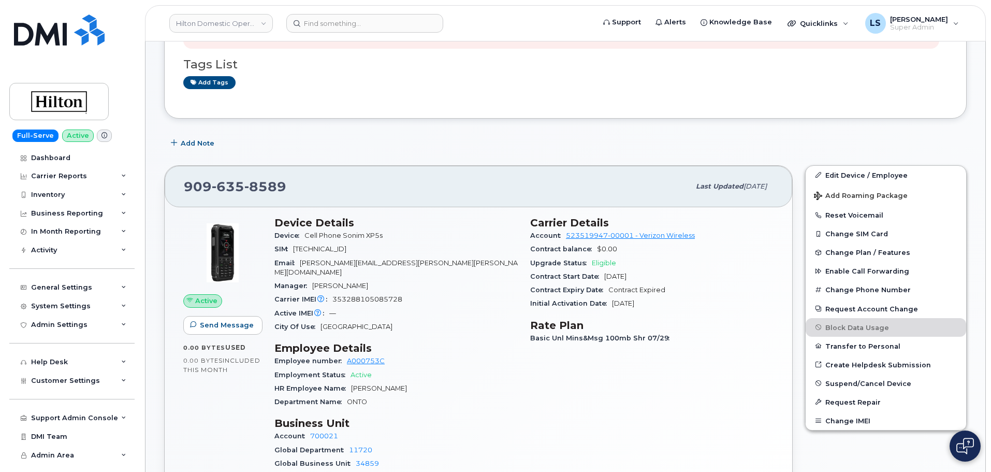
drag, startPoint x: 179, startPoint y: 188, endPoint x: 712, endPoint y: 299, distance: 544.1
click at [712, 299] on div "909 635 8589 Last updated Jul 15, 2025 Active Send Message 0.00 Bytes  used 0.0…" at bounding box center [478, 352] width 628 height 374
copy div "909 635 8589 Last updated Jul 15, 2025 Active Send Message 0.00 Bytes  used 0.0…"
click at [450, 321] on div "City Of Use Ontario" at bounding box center [395, 326] width 243 height 13
drag, startPoint x: 280, startPoint y: 188, endPoint x: 175, endPoint y: 188, distance: 105.1
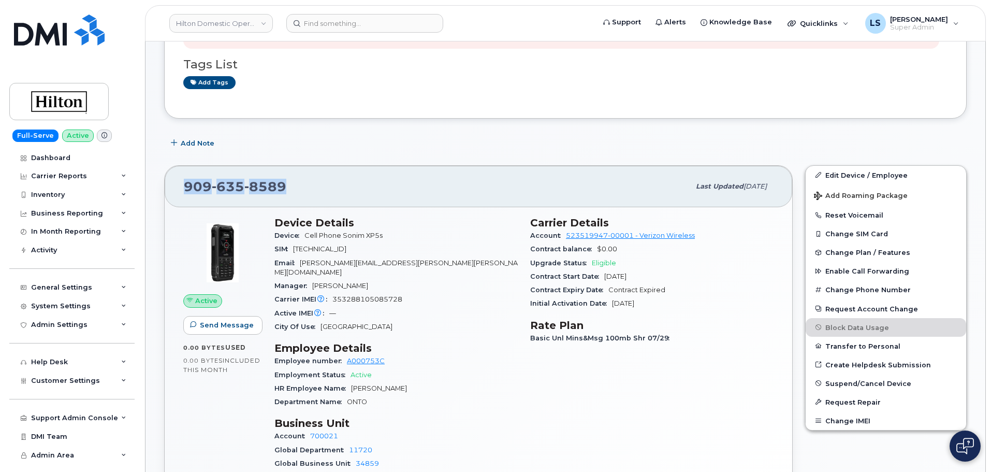
click at [175, 188] on div "909 635 8589 Last updated Jul 15, 2025" at bounding box center [478, 186] width 627 height 41
copy span "909 635 8589"
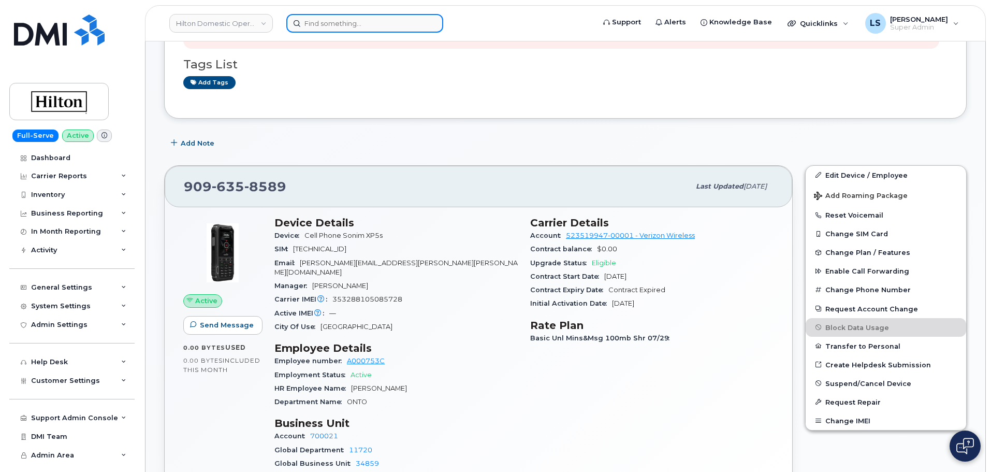
click at [353, 19] on input at bounding box center [364, 23] width 157 height 19
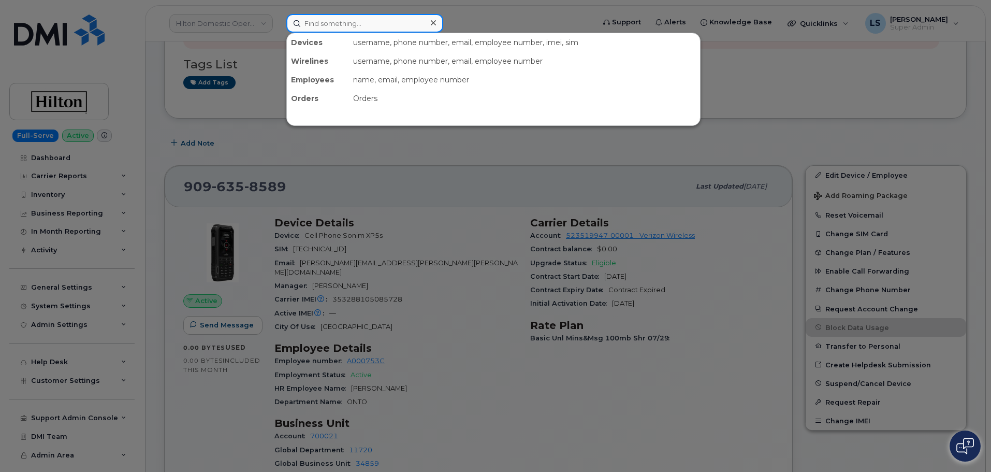
paste input "297838"
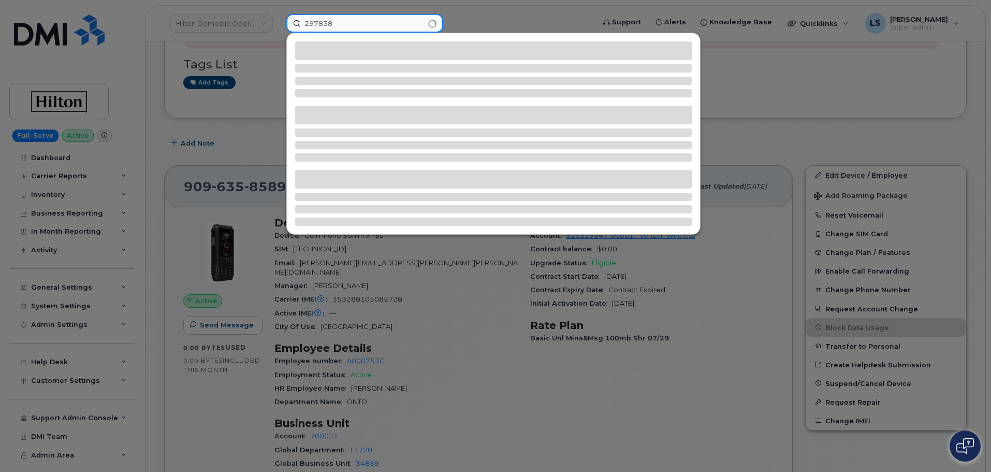
type input "297838"
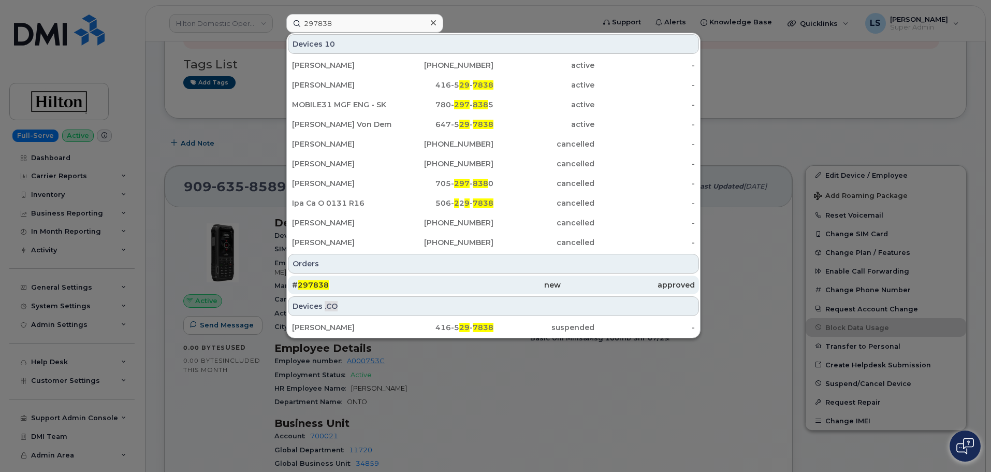
click at [334, 282] on div "# 297838" at bounding box center [359, 285] width 134 height 10
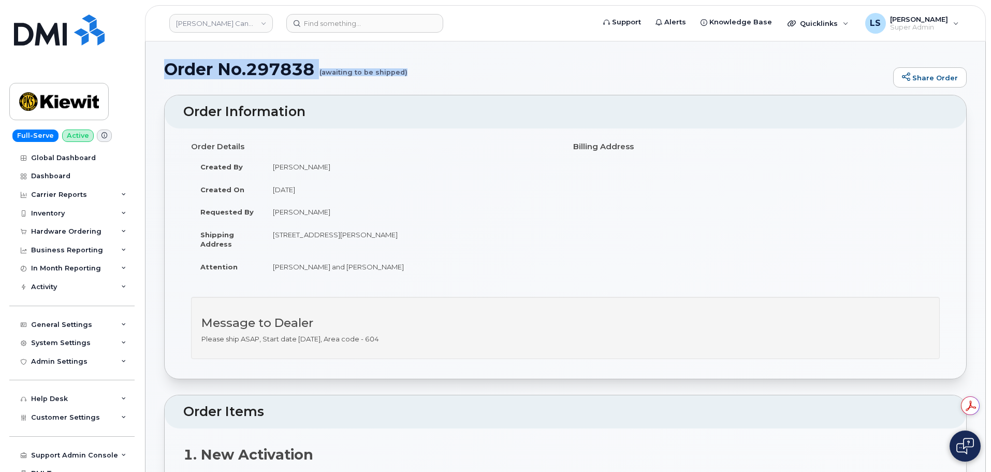
drag, startPoint x: 165, startPoint y: 70, endPoint x: 404, endPoint y: 71, distance: 239.7
click at [404, 71] on h1 "Order No.297838 (awaiting to be shipped)" at bounding box center [526, 69] width 724 height 18
copy h1 "Order No.297838 (awaiting to be shipped)"
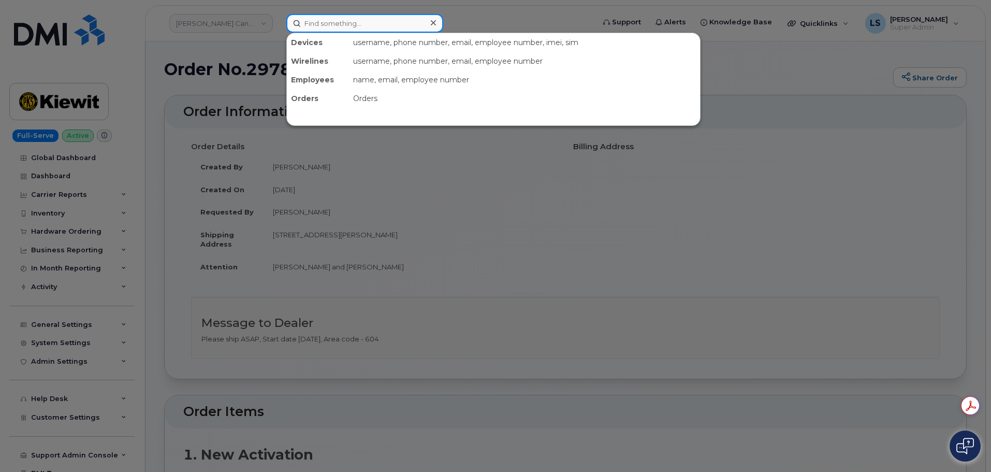
click at [355, 26] on input at bounding box center [364, 23] width 157 height 19
click at [355, 25] on input at bounding box center [364, 23] width 157 height 19
paste input "[PERSON_NAME]"
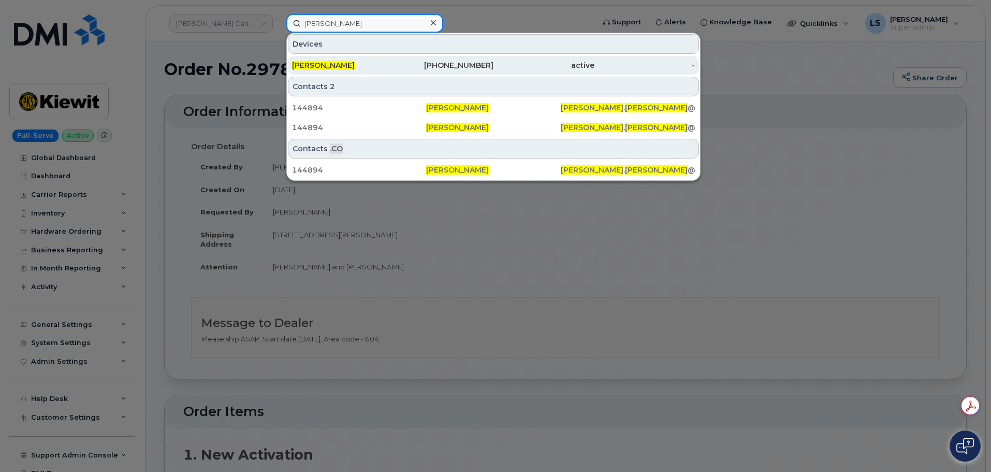
type input "[PERSON_NAME]"
click at [313, 69] on span "[PERSON_NAME]" at bounding box center [323, 65] width 63 height 9
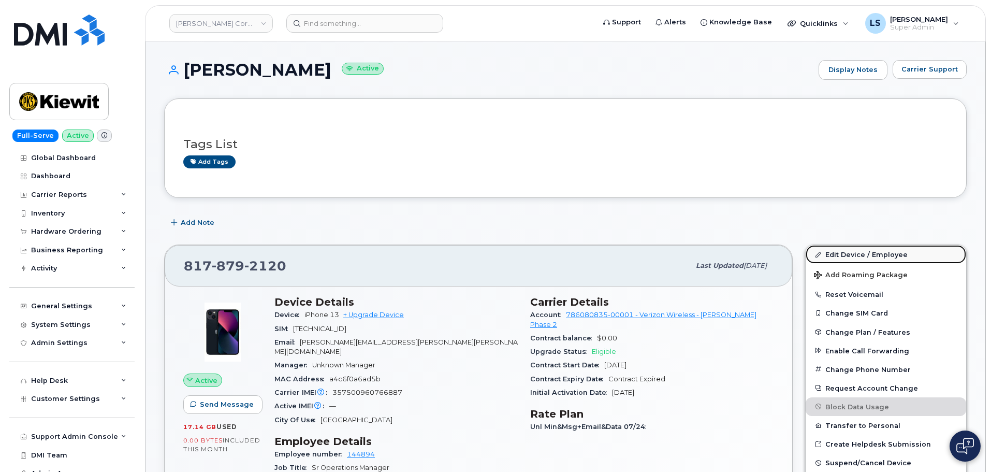
click at [812, 260] on link "Edit Device / Employee" at bounding box center [885, 254] width 160 height 19
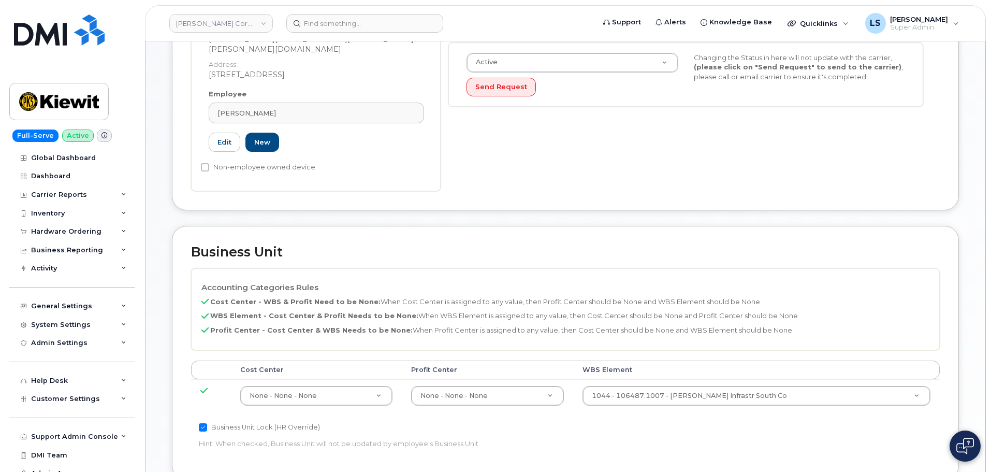
scroll to position [311, 0]
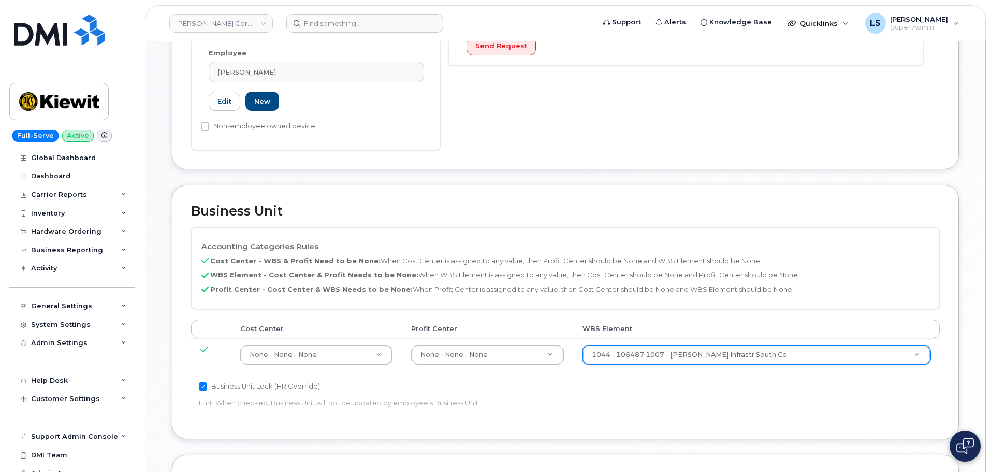
click at [646, 345] on div "1044 - 106487.1007 - [PERSON_NAME] Infrastr South Co" at bounding box center [756, 355] width 348 height 20
paste input "106487.1007"
type input "106487.1007"
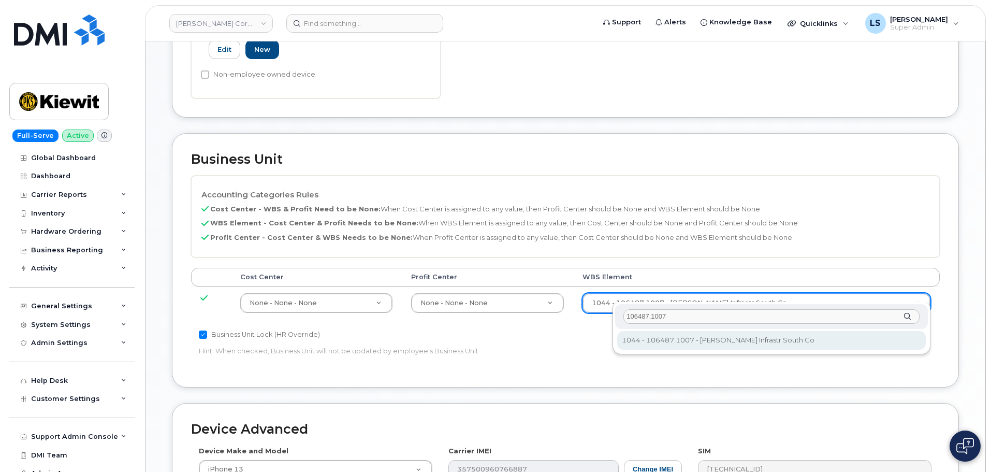
type input "106487.1007"
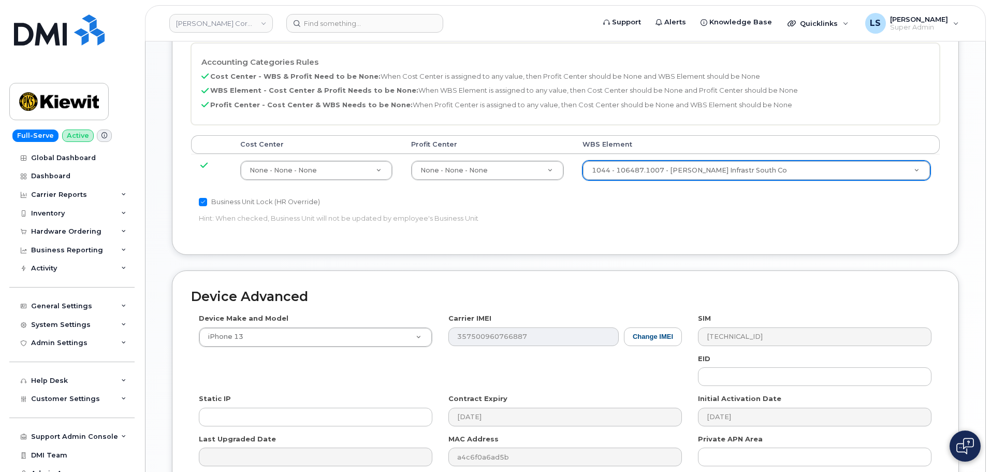
scroll to position [592, 0]
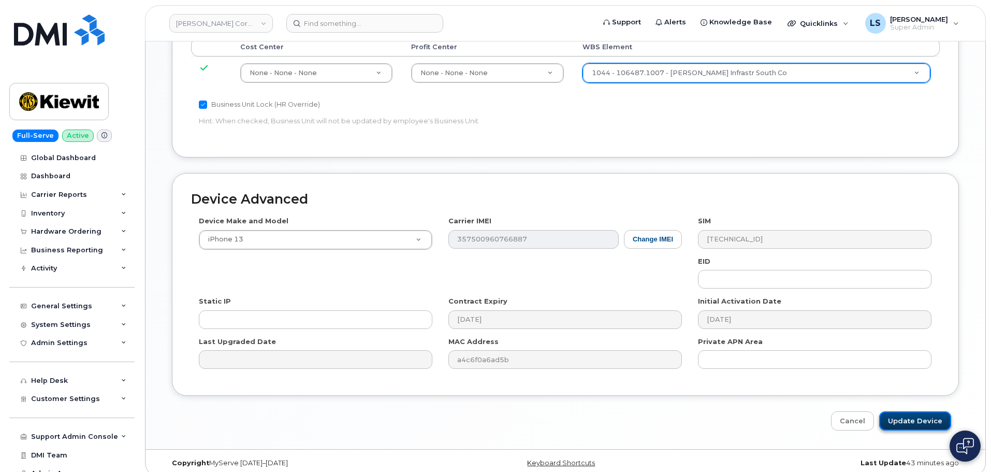
click at [898, 411] on input "Update Device" at bounding box center [915, 420] width 72 height 19
type input "Saving..."
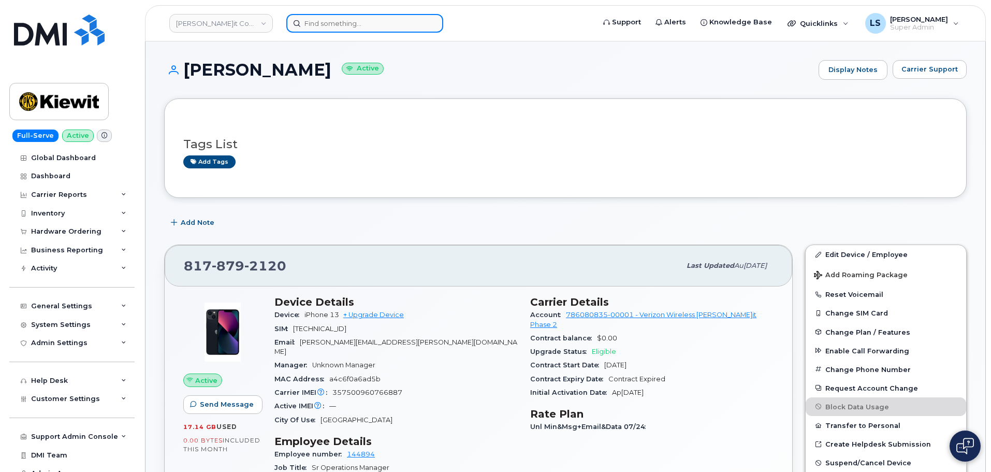
click at [347, 22] on input at bounding box center [364, 23] width 157 height 19
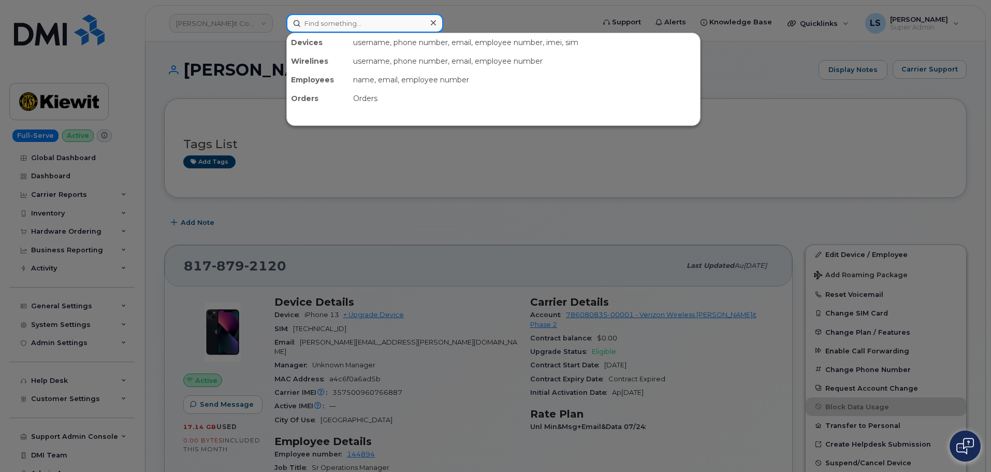
paste input "297821"
type input "297821"
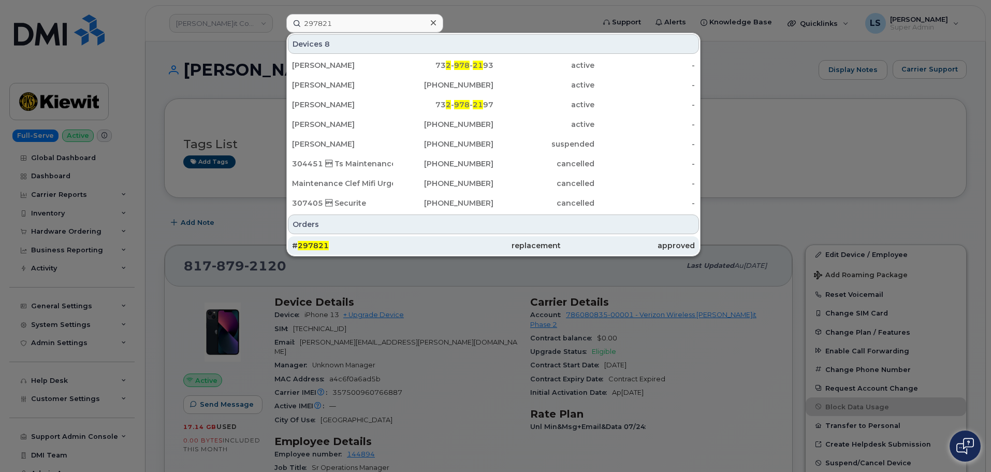
click at [322, 247] on span "297821" at bounding box center [313, 245] width 31 height 9
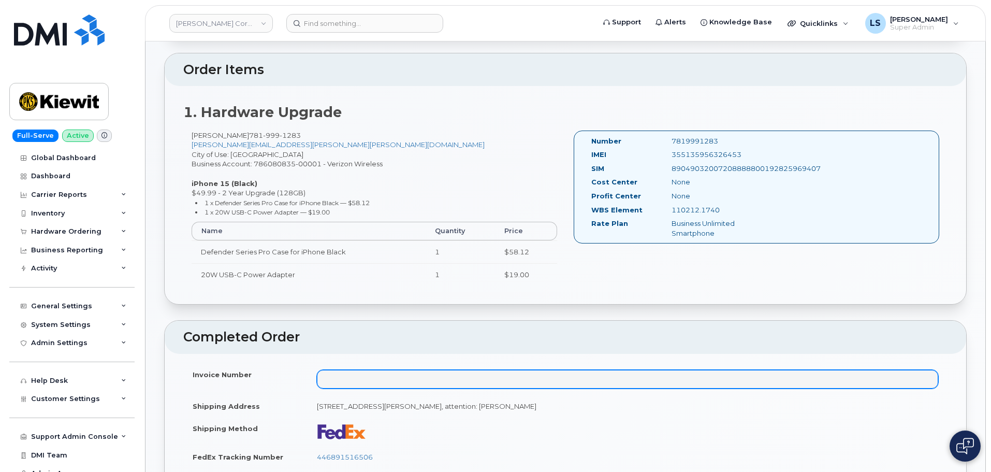
scroll to position [362, 0]
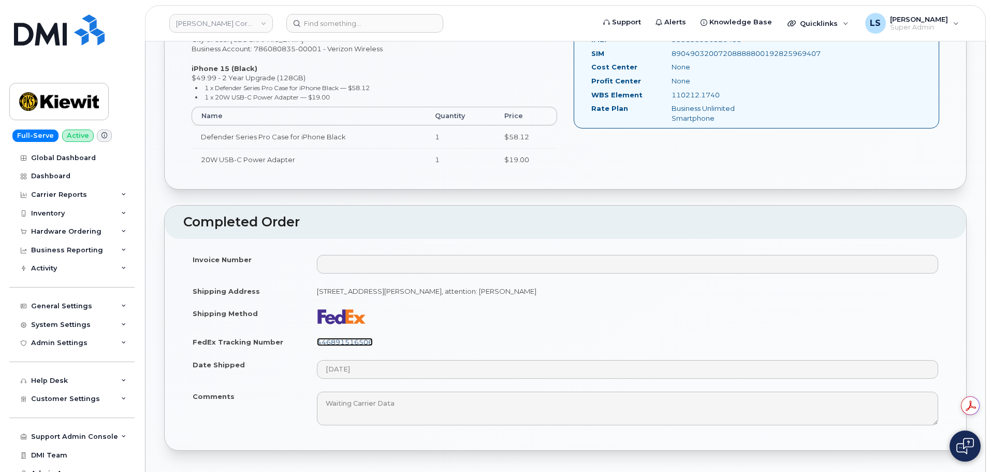
click at [345, 339] on link "446891516506" at bounding box center [345, 342] width 56 height 8
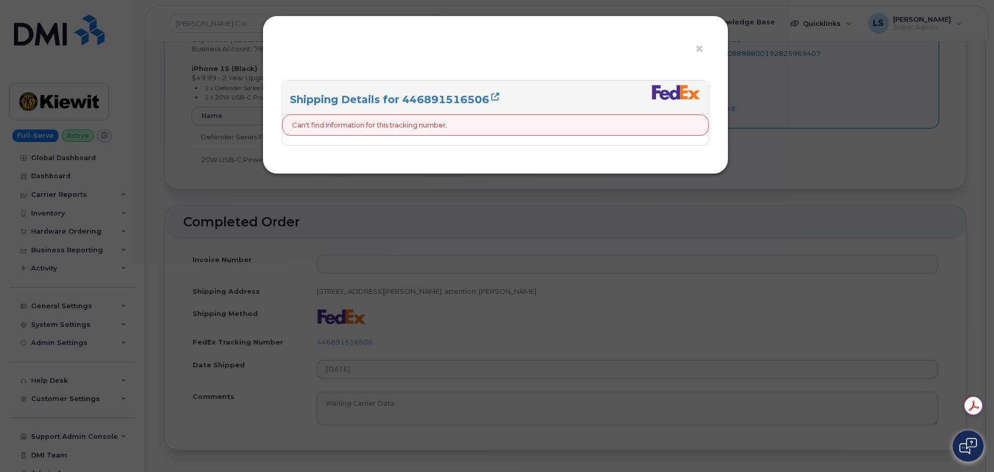
click at [401, 313] on div "× Shipping Details for 446891516506 Can't find information for this tracking nu…" at bounding box center [497, 236] width 994 height 472
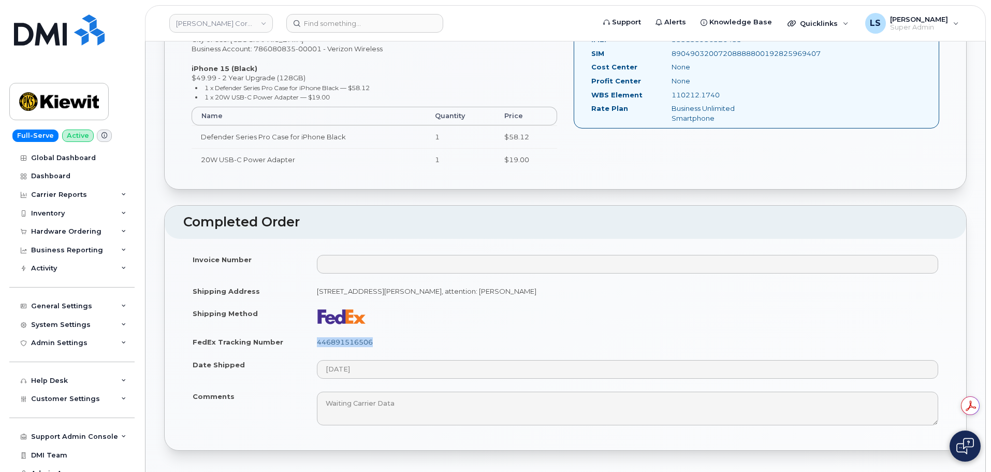
drag, startPoint x: 383, startPoint y: 338, endPoint x: 318, endPoint y: 343, distance: 64.9
click at [318, 344] on td "446891516506" at bounding box center [627, 341] width 640 height 23
copy link "446891516506"
click at [399, 306] on td at bounding box center [627, 316] width 640 height 28
click at [337, 17] on input at bounding box center [364, 23] width 157 height 19
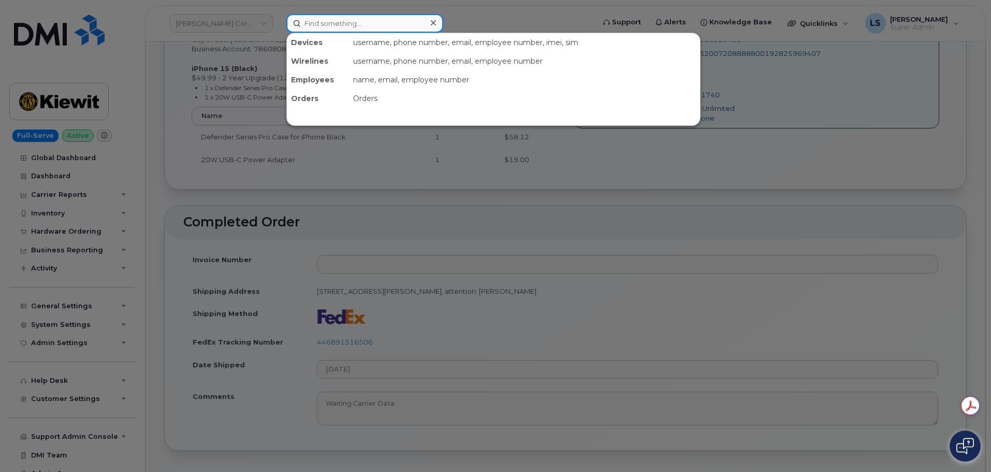
paste input "291912"
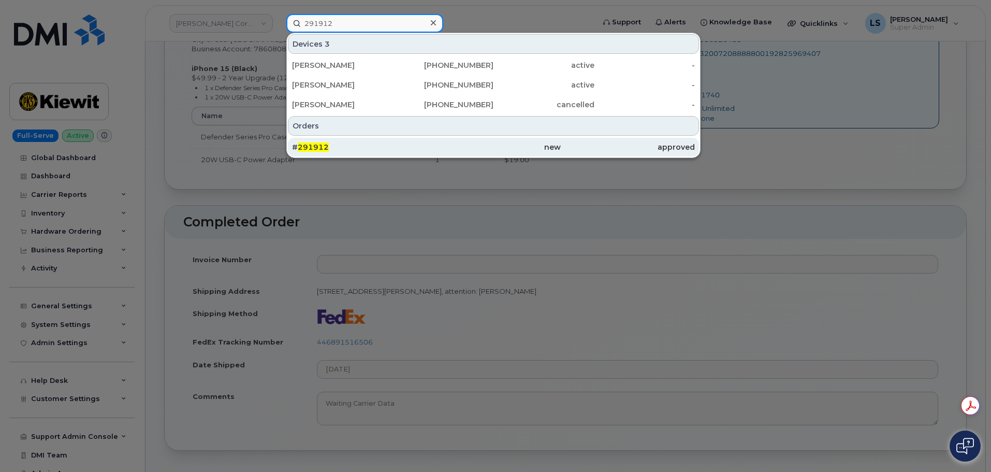
type input "291912"
click at [364, 149] on div "# 291912" at bounding box center [359, 147] width 134 height 10
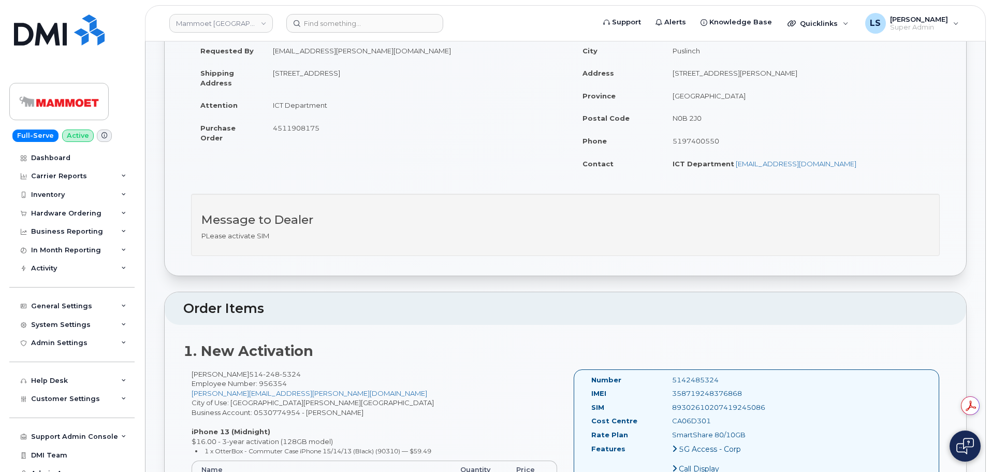
scroll to position [259, 0]
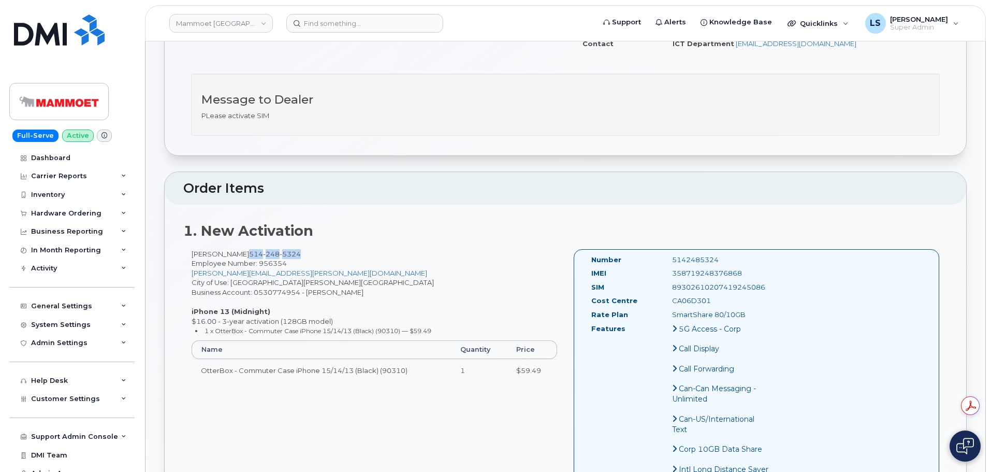
drag, startPoint x: 231, startPoint y: 253, endPoint x: 282, endPoint y: 256, distance: 51.3
click at [282, 256] on div "Derik Garn 514 248 5324 Employee Number: 956354 Derik.Garn@Mammoet.com City of …" at bounding box center [374, 320] width 382 height 142
copy span "514 248 5324"
click at [394, 27] on input at bounding box center [364, 23] width 157 height 19
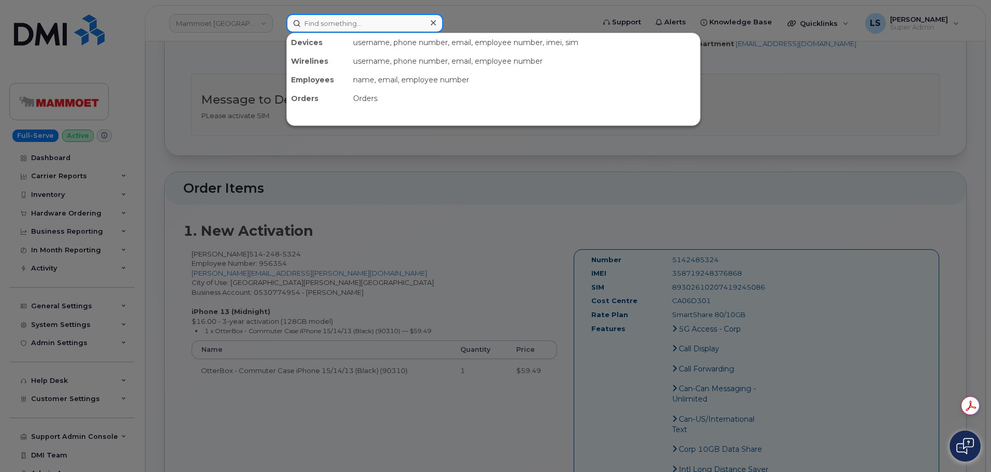
paste input "5142485324"
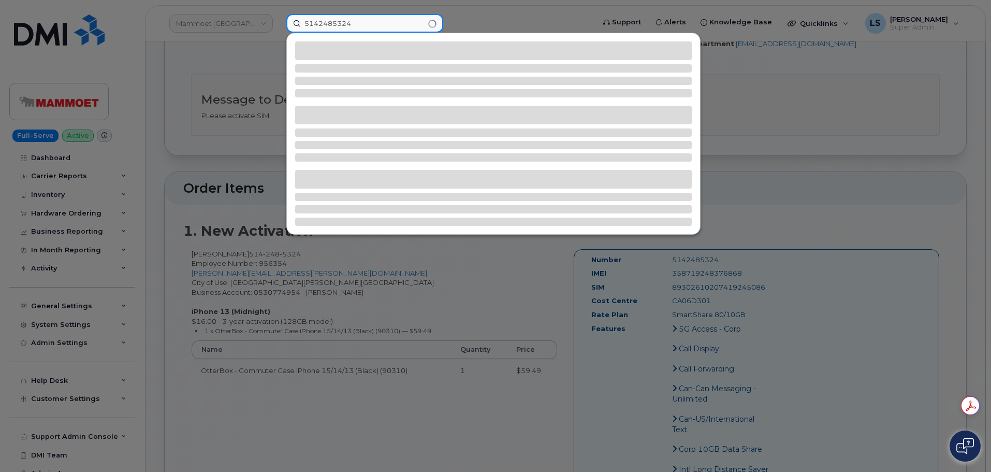
type input "5142485324"
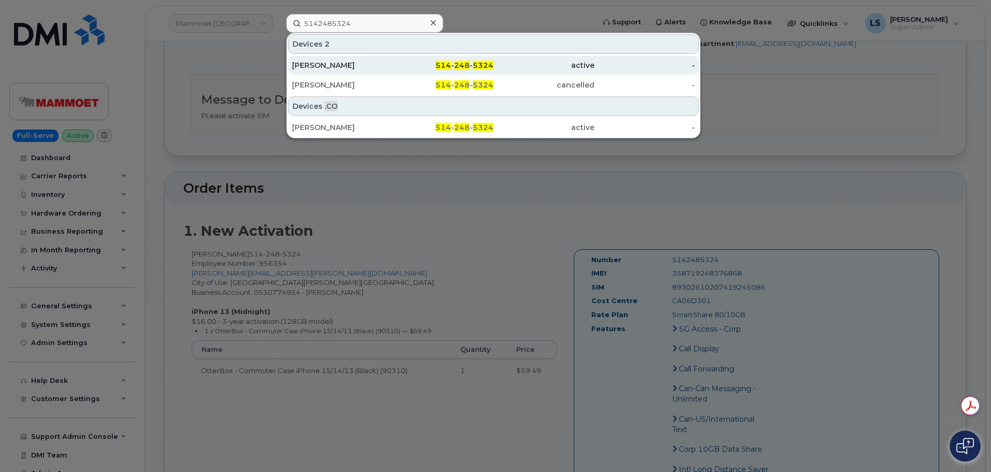
click at [393, 71] on div "[PERSON_NAME]" at bounding box center [443, 65] width 101 height 19
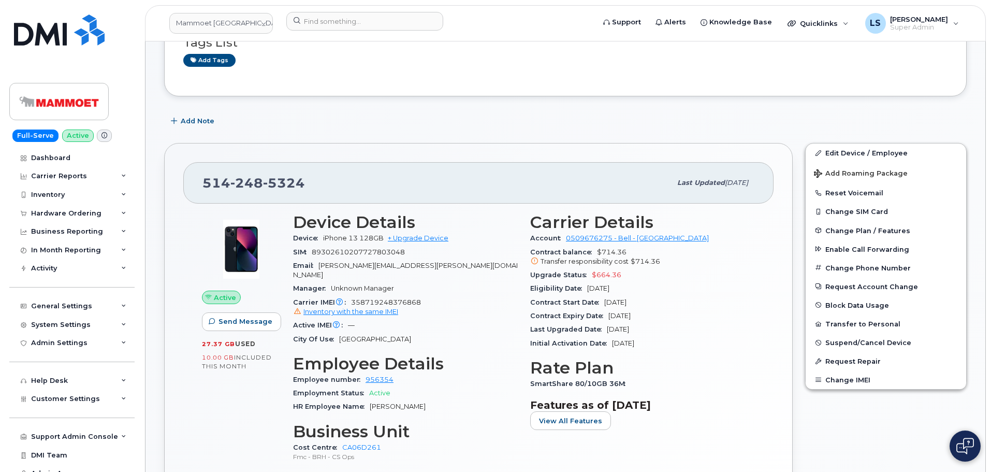
scroll to position [207, 0]
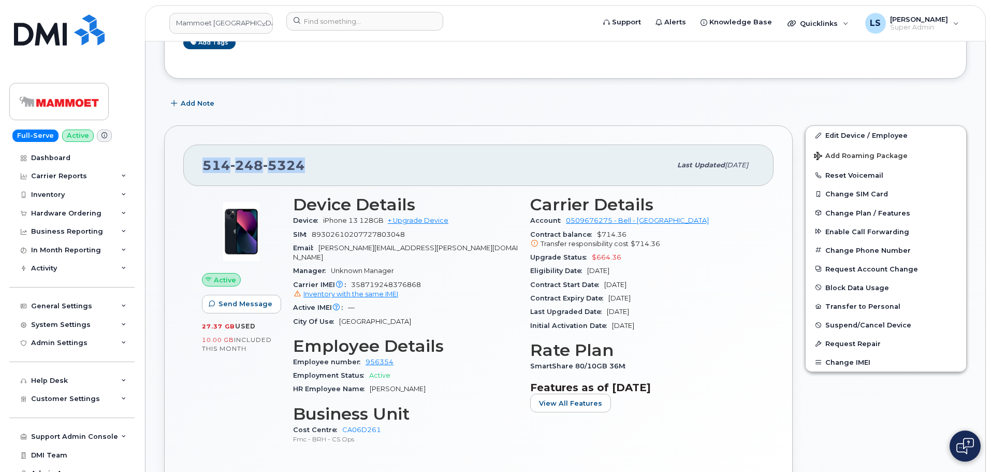
drag, startPoint x: 318, startPoint y: 159, endPoint x: 199, endPoint y: 173, distance: 120.5
click at [204, 172] on div "[PHONE_NUMBER]" at bounding box center [436, 165] width 468 height 22
copy span "[PHONE_NUMBER]"
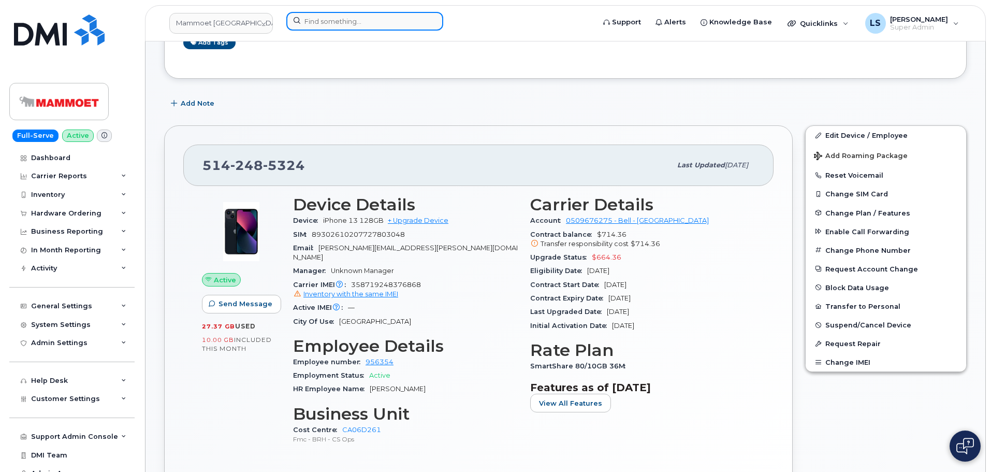
click at [311, 15] on input at bounding box center [364, 21] width 157 height 19
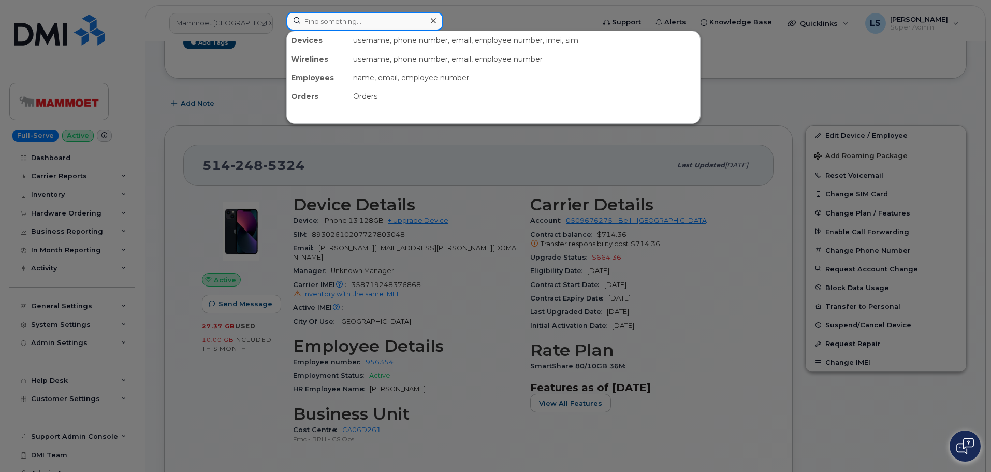
paste input "6138592290"
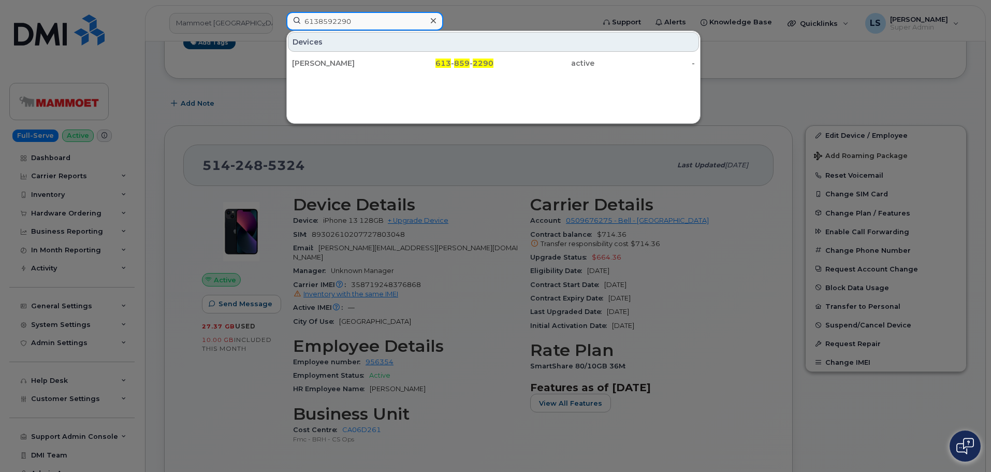
type input "6138592290"
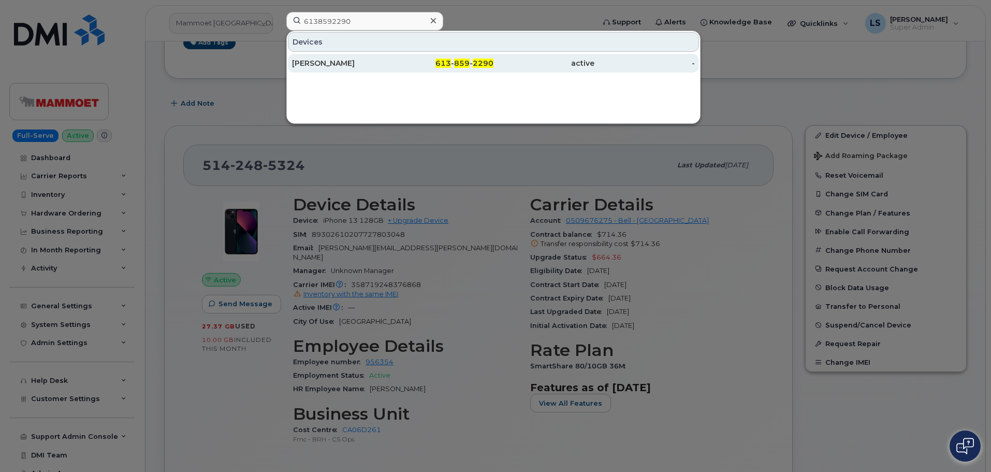
click at [388, 67] on div "Vinay Patil" at bounding box center [342, 63] width 101 height 10
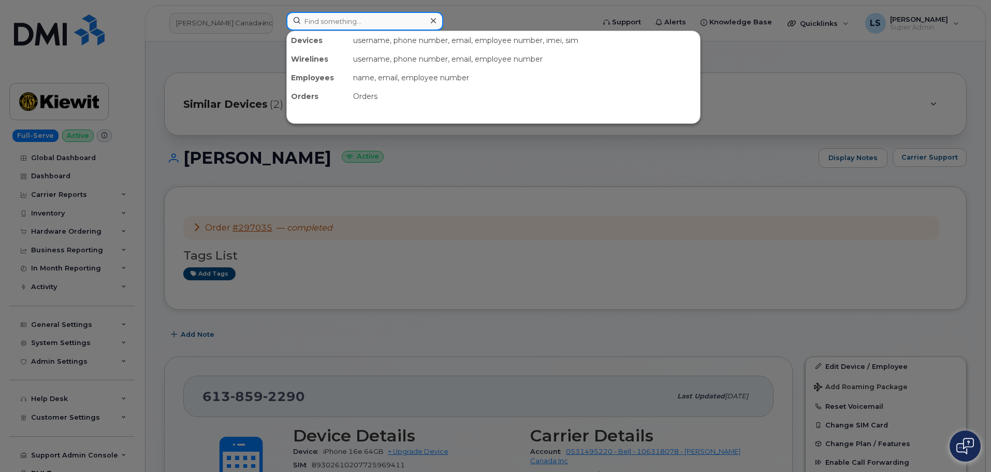
click at [393, 21] on input at bounding box center [364, 21] width 157 height 19
paste input "296357"
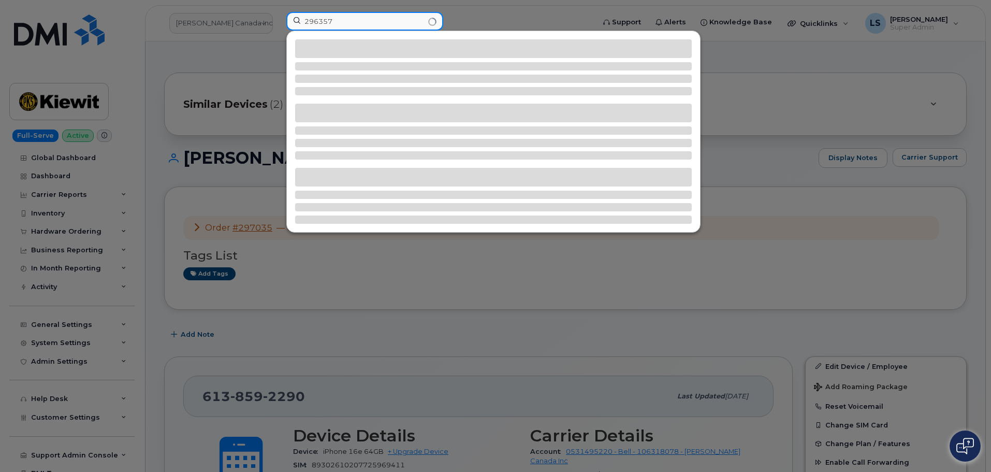
type input "296357"
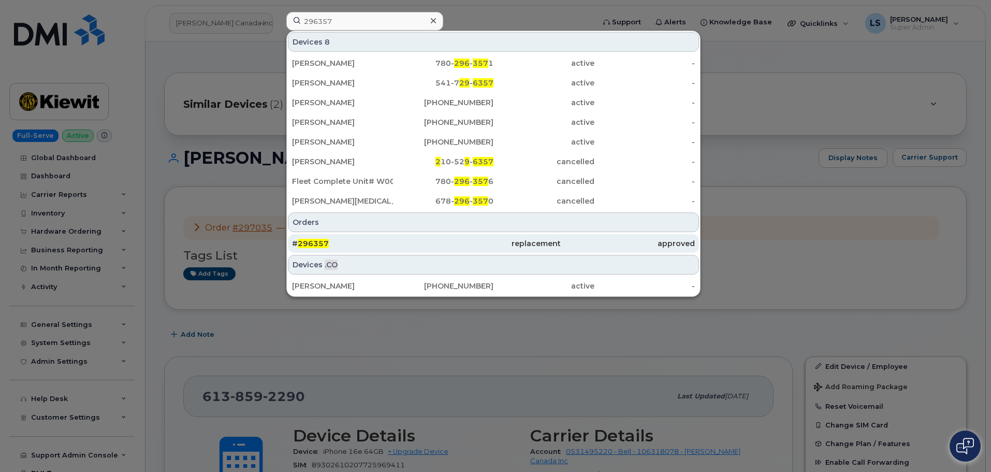
click at [426, 250] on div "# 296357" at bounding box center [493, 243] width 134 height 19
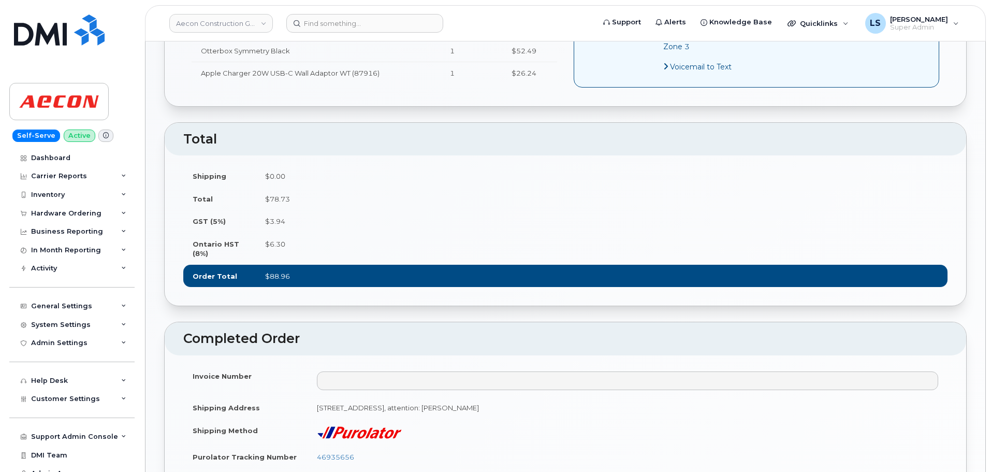
scroll to position [569, 0]
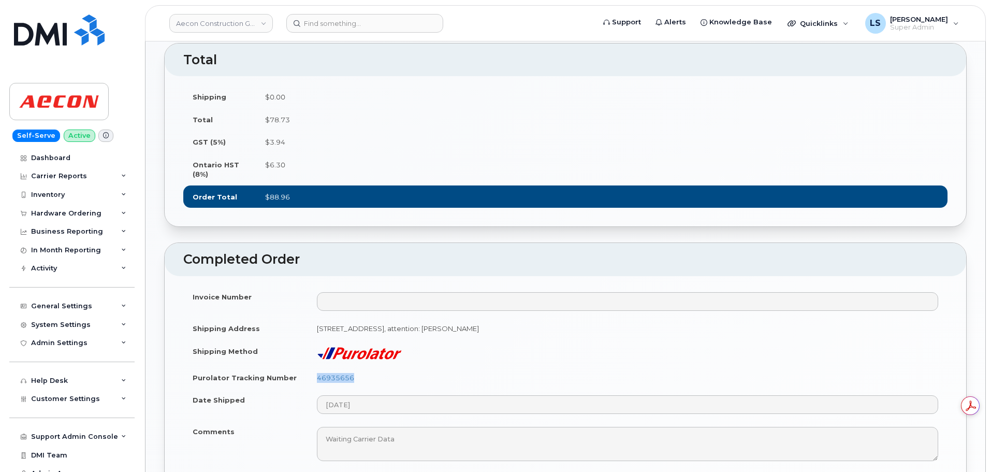
drag, startPoint x: 353, startPoint y: 373, endPoint x: 316, endPoint y: 374, distance: 36.8
click at [316, 374] on td "46935656" at bounding box center [627, 377] width 640 height 23
copy link "46935656"
click at [414, 347] on td at bounding box center [627, 353] width 640 height 26
click at [389, 346] on img at bounding box center [359, 352] width 85 height 13
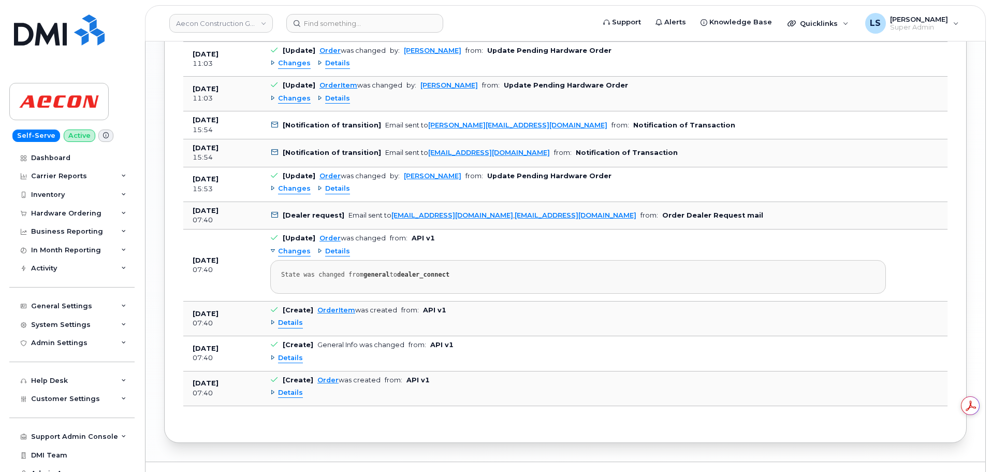
scroll to position [1180, 0]
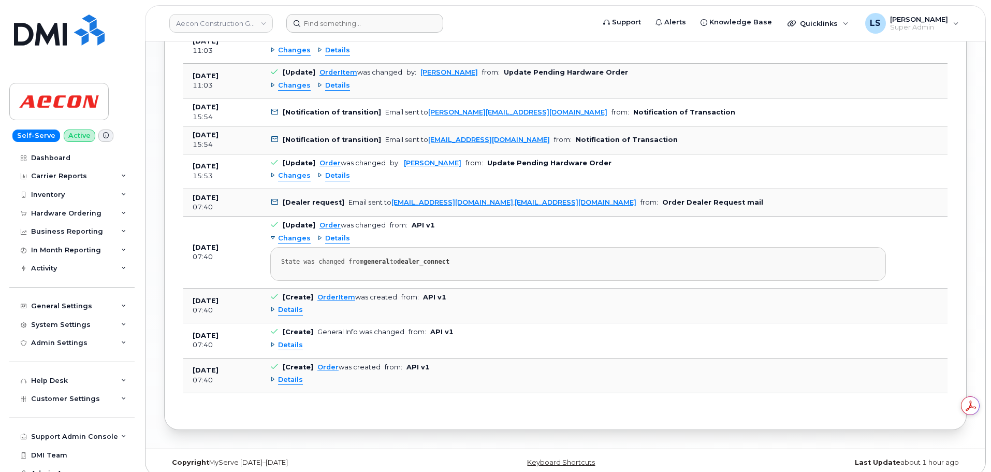
click at [391, 35] on header "Aecon Construction Group Inc Support Alerts Knowledge Base Quicklinks Suspend /…" at bounding box center [565, 23] width 841 height 36
click at [392, 27] on input at bounding box center [364, 23] width 157 height 19
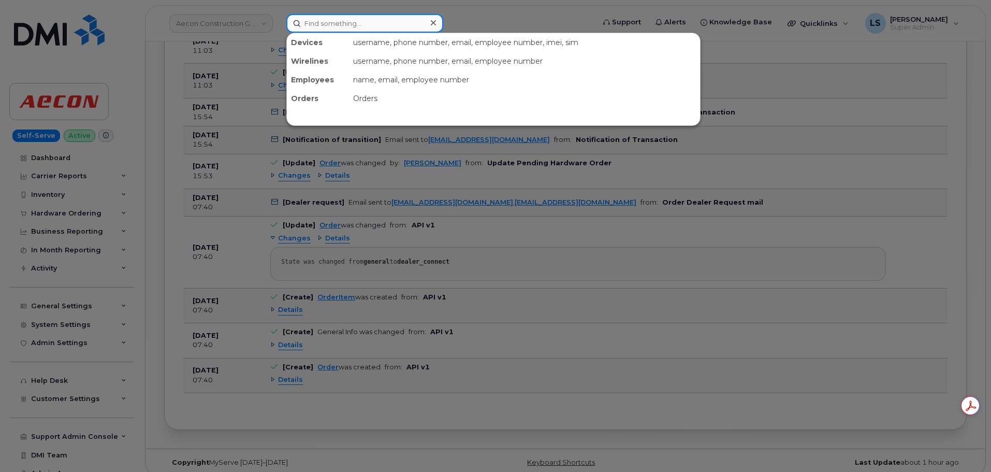
paste input "298372"
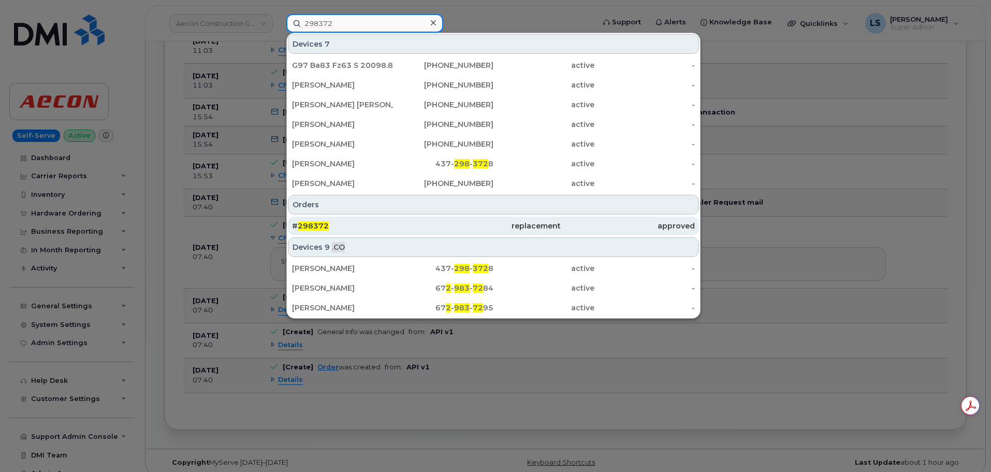
type input "298372"
click at [376, 230] on div "# 298372" at bounding box center [359, 226] width 134 height 10
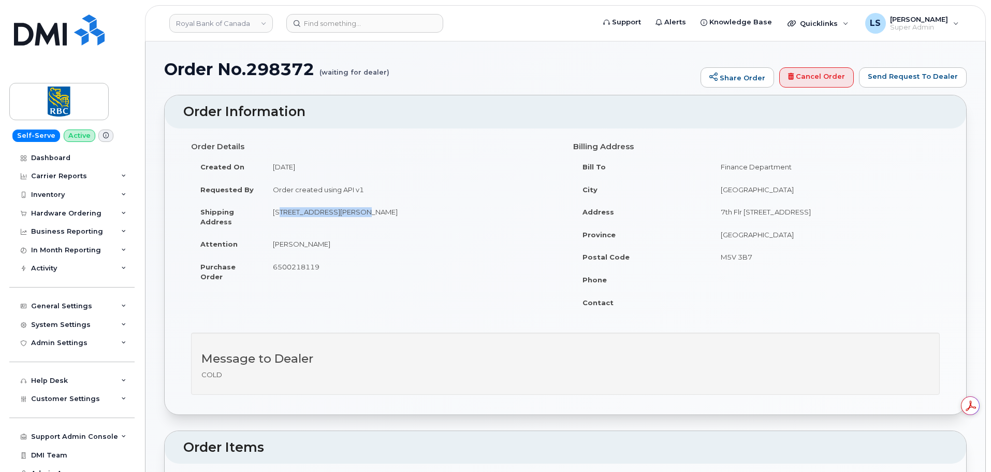
copy td "[STREET_ADDRESS][PERSON_NAME]"
drag, startPoint x: 272, startPoint y: 211, endPoint x: 356, endPoint y: 217, distance: 84.6
click at [356, 217] on td "[STREET_ADDRESS][PERSON_NAME]" at bounding box center [410, 216] width 294 height 32
click at [362, 212] on td "[STREET_ADDRESS][PERSON_NAME]" at bounding box center [410, 216] width 294 height 32
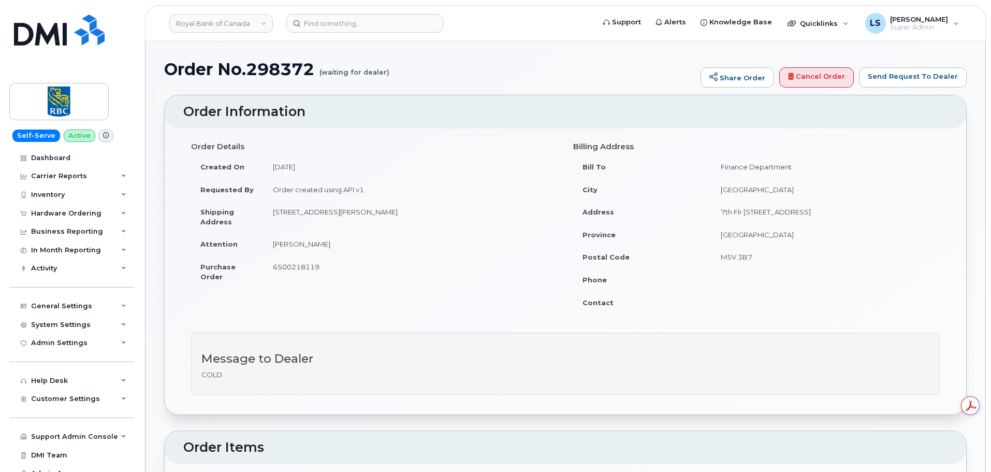
copy td "[GEOGRAPHIC_DATA]"
click at [394, 211] on td "299 Campbell Ave 1203 Toronto, ON Canada, M6P0C2" at bounding box center [410, 216] width 294 height 32
copy td "ON"
click at [449, 210] on td "299 Campbell Ave 1203 Toronto, ON Canada, M6P0C2" at bounding box center [410, 216] width 294 height 32
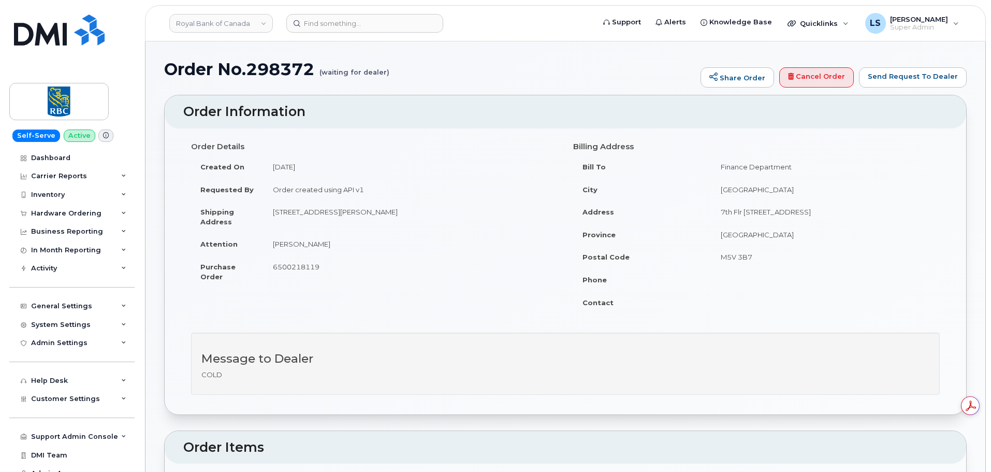
click at [449, 210] on td "299 Campbell Ave 1203 Toronto, ON Canada, M6P0C2" at bounding box center [410, 216] width 294 height 32
copy td "M6P0C2"
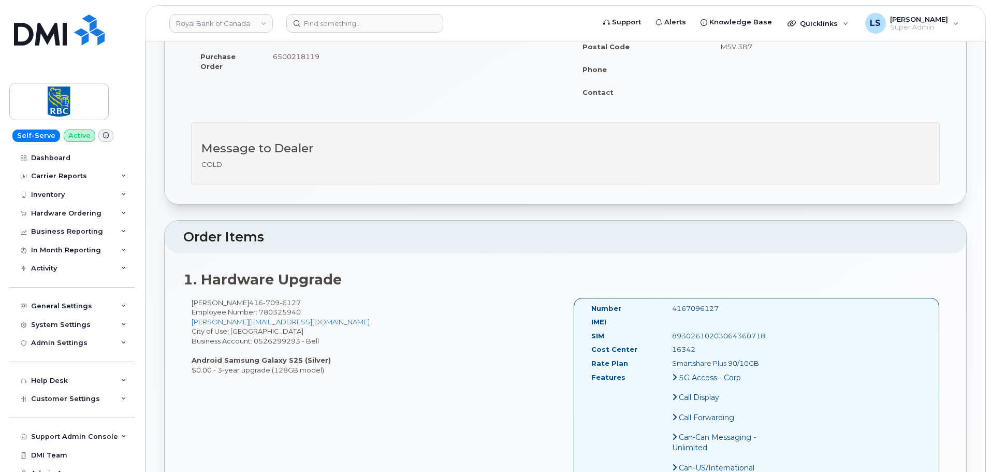
scroll to position [311, 0]
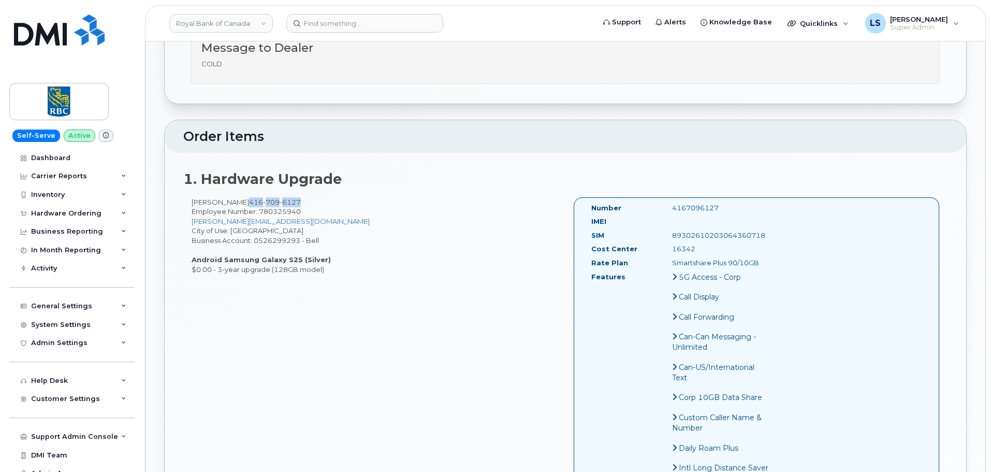
drag, startPoint x: 288, startPoint y: 200, endPoint x: 235, endPoint y: 203, distance: 52.9
click at [235, 203] on div "Sanjoy Mitra 416 709 6127 Employee Number: 780325940 sanjoy.mitra@rbc.com City …" at bounding box center [374, 235] width 382 height 77
copy span "416 709 6127"
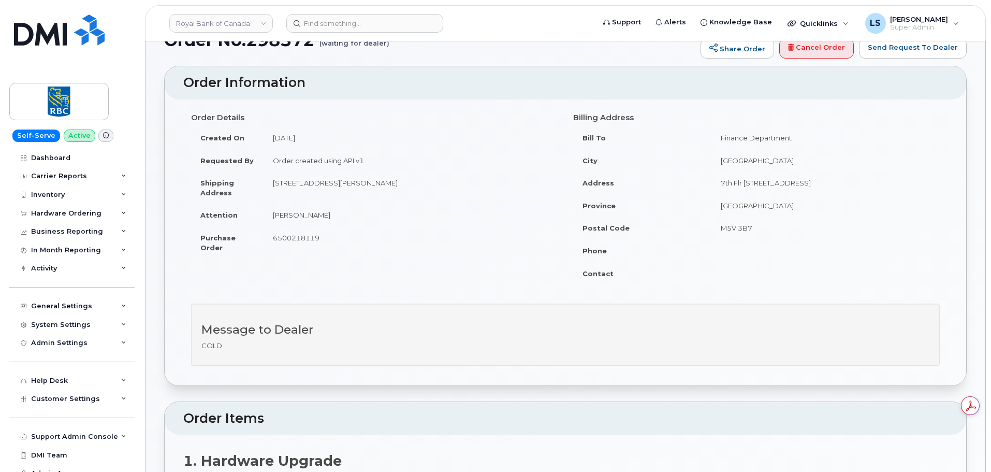
scroll to position [0, 0]
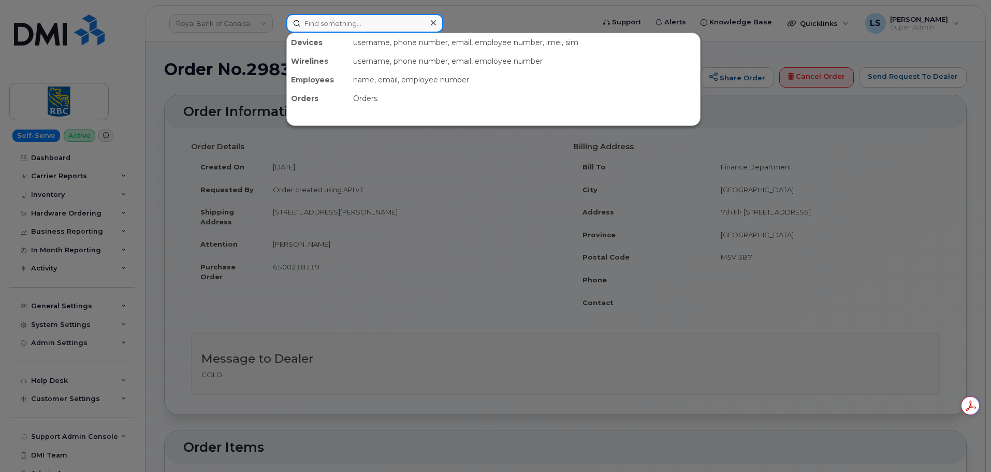
click at [334, 20] on input at bounding box center [364, 23] width 157 height 19
paste input "61-746-3897"
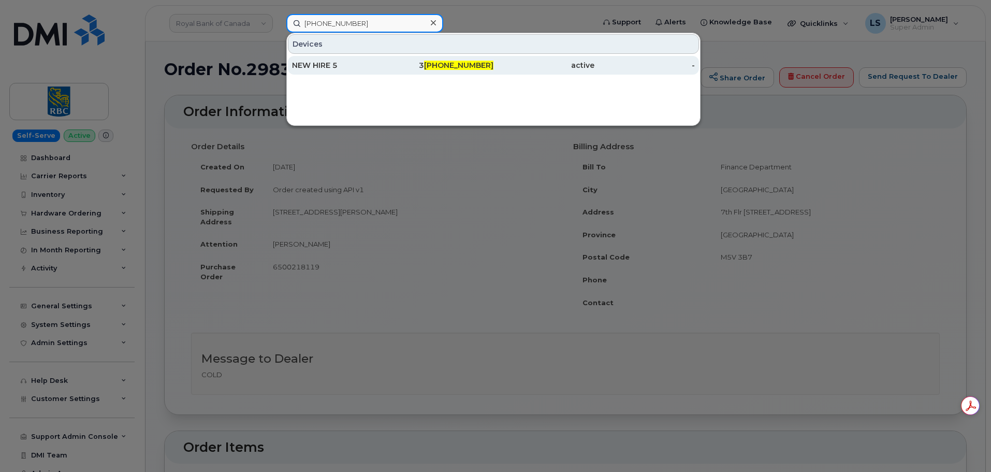
type input "61-746-3897"
click at [407, 64] on div "3 61-746-3897" at bounding box center [443, 65] width 101 height 10
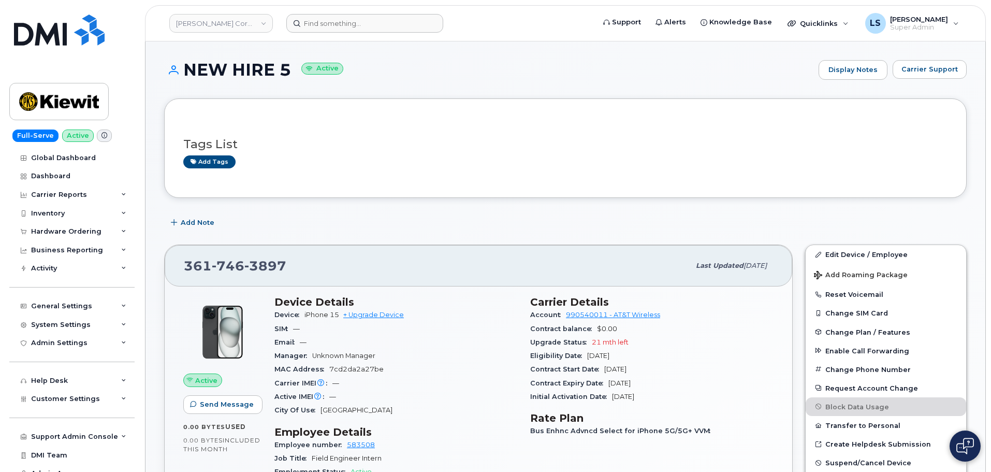
drag, startPoint x: 355, startPoint y: 37, endPoint x: 355, endPoint y: 27, distance: 9.8
click at [355, 35] on header "Kiewit Corporation Support Alerts Knowledge Base Quicklinks Suspend / Cancel De…" at bounding box center [565, 23] width 841 height 36
click at [355, 25] on input at bounding box center [364, 23] width 157 height 19
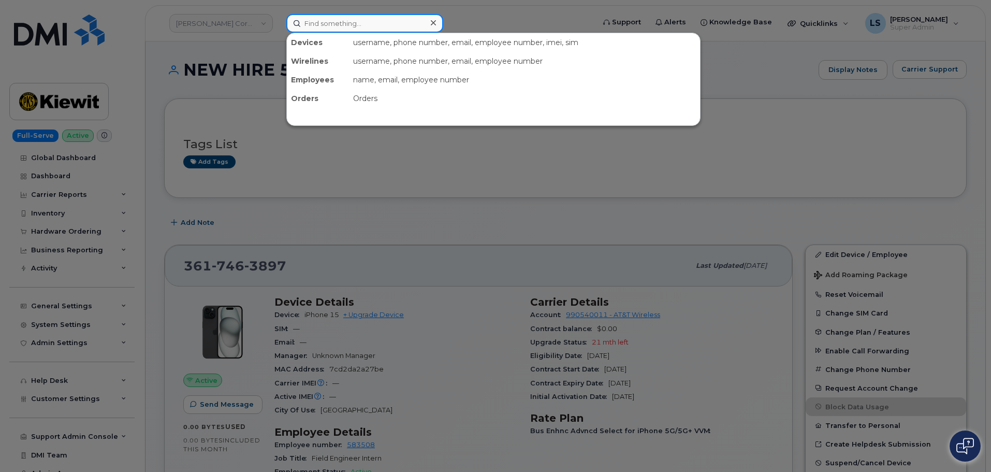
paste input "292205"
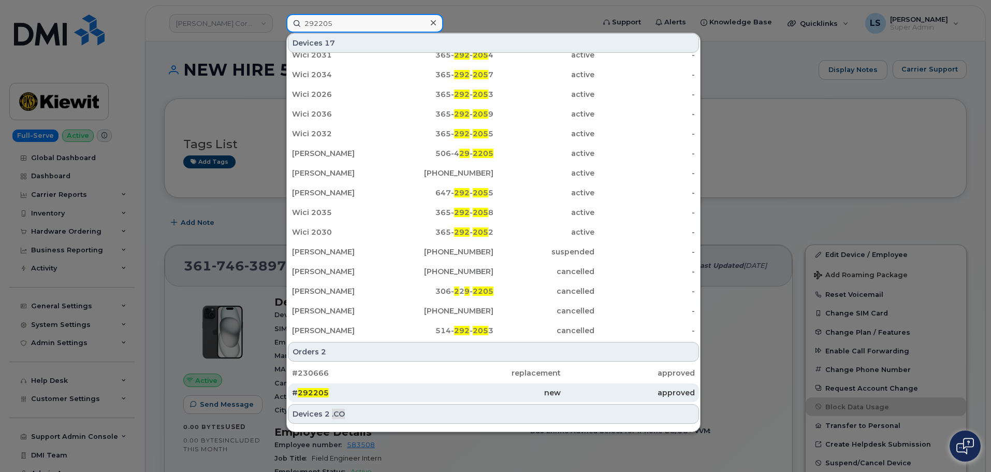
scroll to position [83, 0]
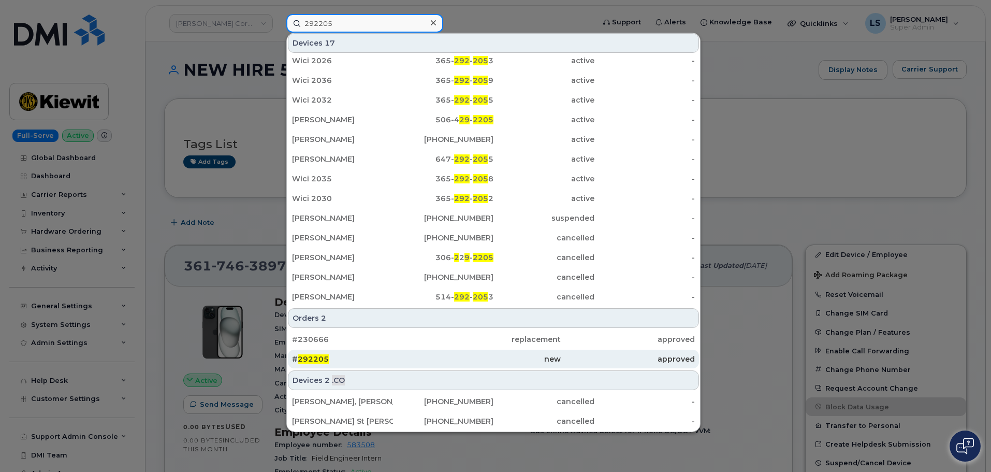
type input "292205"
click at [347, 357] on div "# 292205" at bounding box center [359, 359] width 134 height 10
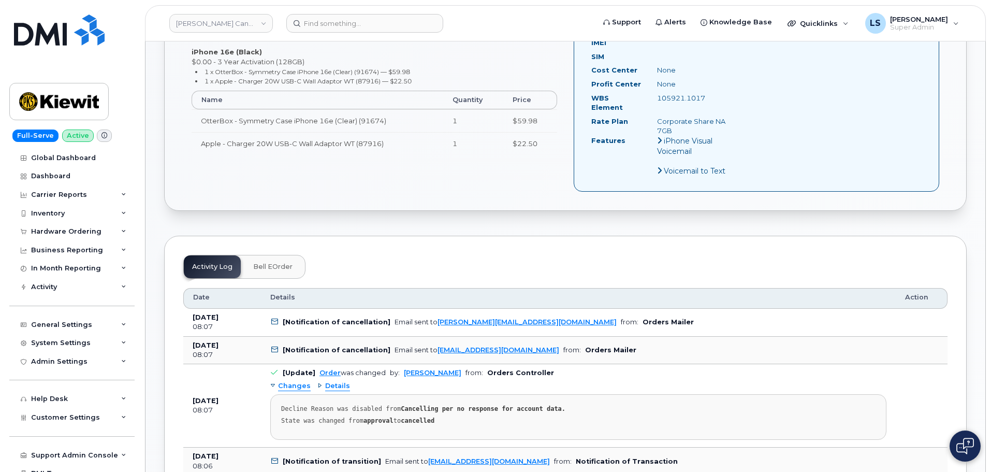
scroll to position [466, 0]
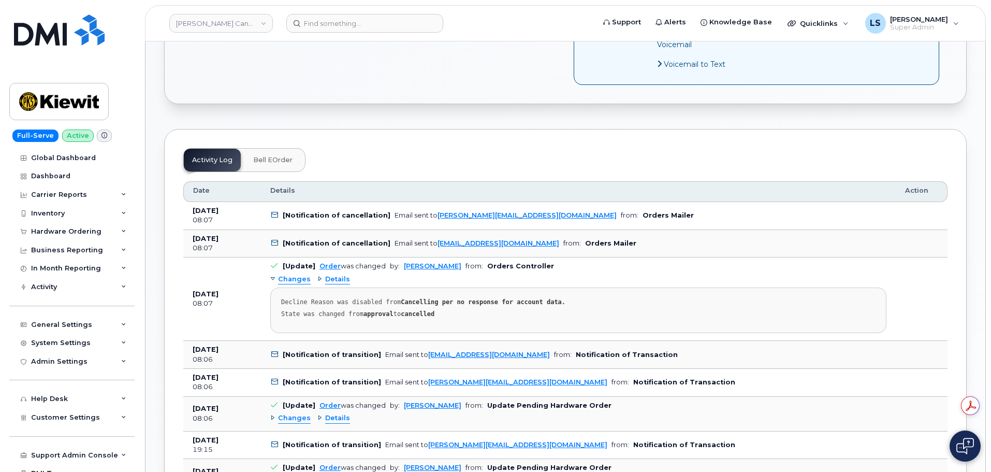
click at [348, 33] on header "[PERSON_NAME] Canada Inc Support Alerts Knowledge Base Quicklinks Suspend / Can…" at bounding box center [565, 23] width 841 height 36
click at [351, 26] on input at bounding box center [364, 23] width 157 height 19
paste input "291912"
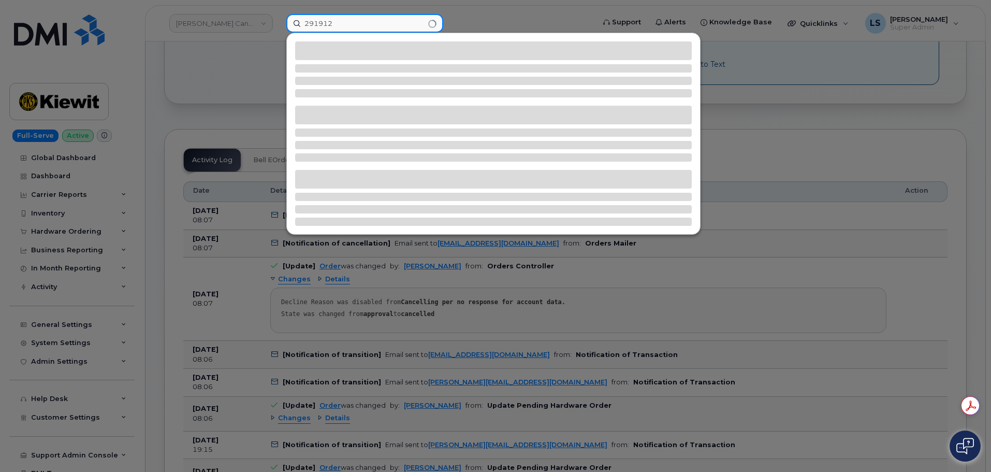
type input "291912"
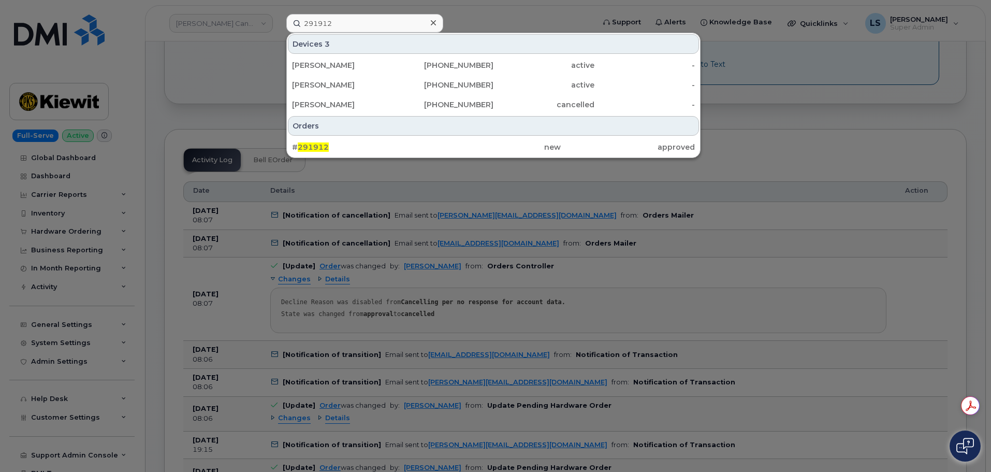
click at [426, 141] on div "# 291912" at bounding box center [493, 147] width 134 height 19
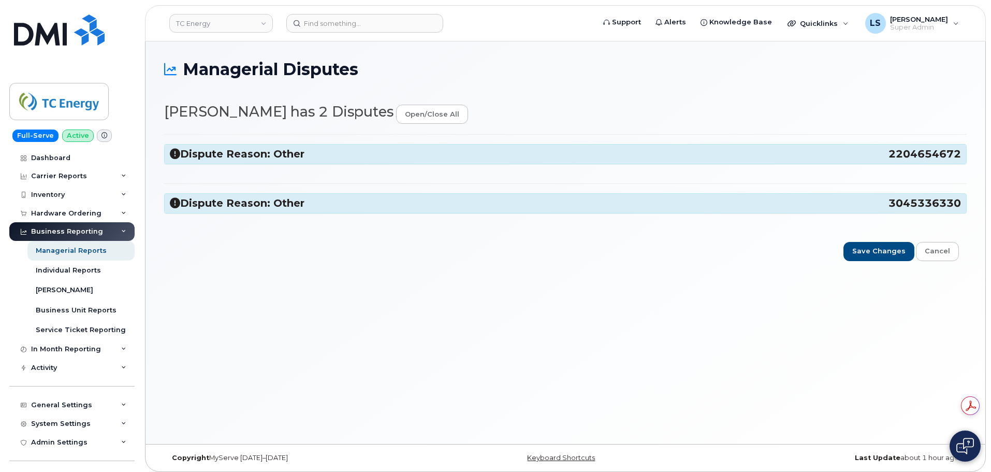
click at [289, 157] on h3 "Dispute Reason: Other 2204654672" at bounding box center [565, 154] width 791 height 14
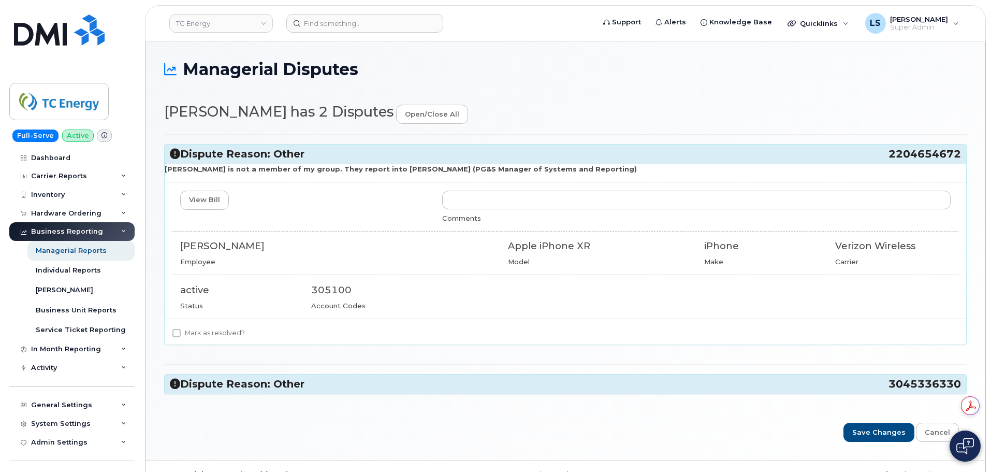
click at [289, 157] on h3 "Dispute Reason: Other 2204654672" at bounding box center [565, 154] width 791 height 14
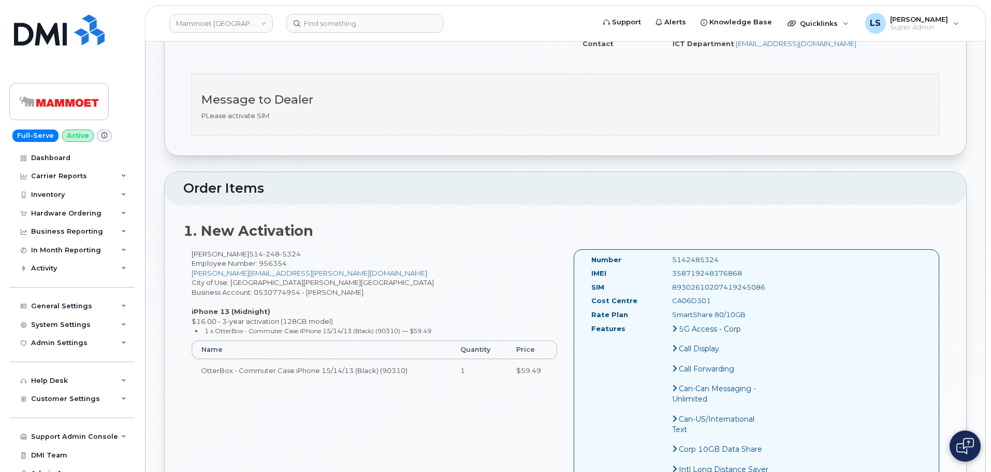
scroll to position [311, 0]
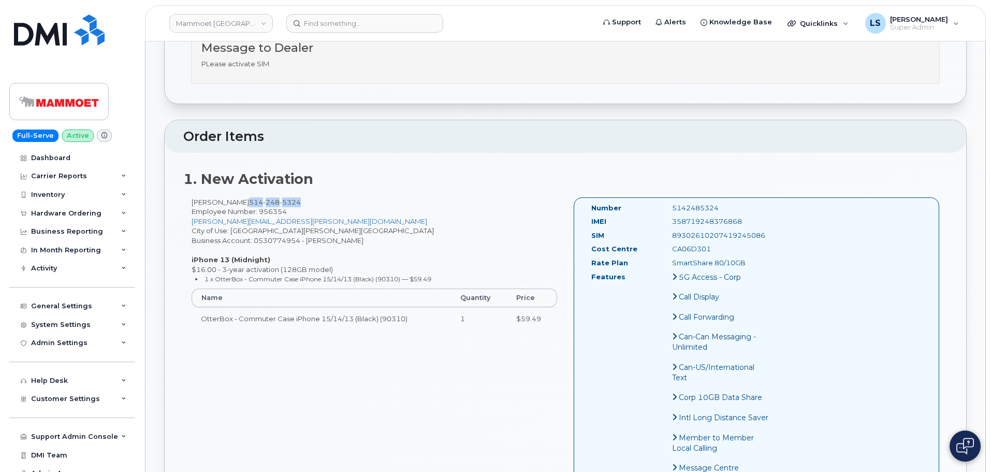
drag, startPoint x: 290, startPoint y: 205, endPoint x: 232, endPoint y: 207, distance: 58.0
click at [232, 206] on div "[PERSON_NAME] [PHONE_NUMBER] Employee Number: 956354 [PERSON_NAME][EMAIL_ADDRES…" at bounding box center [374, 268] width 382 height 142
copy span "[PHONE_NUMBER]"
click at [350, 22] on input at bounding box center [364, 23] width 157 height 19
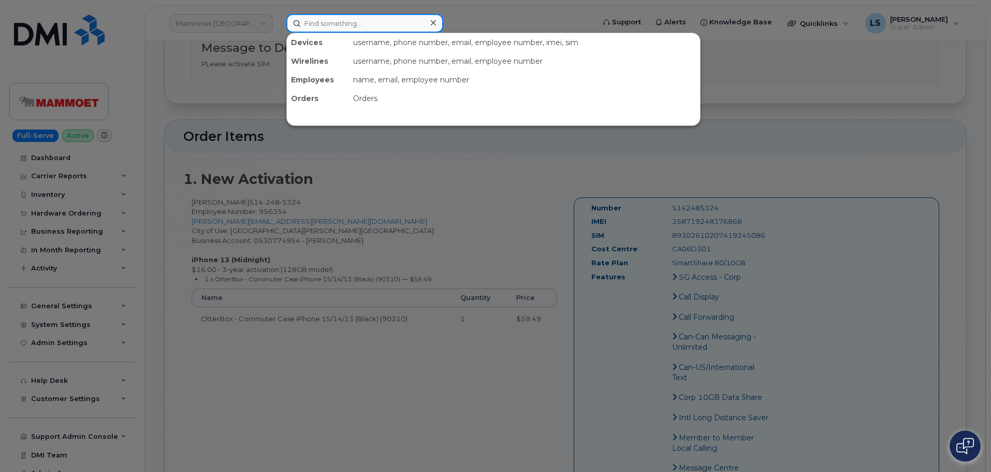
paste input "5142485324"
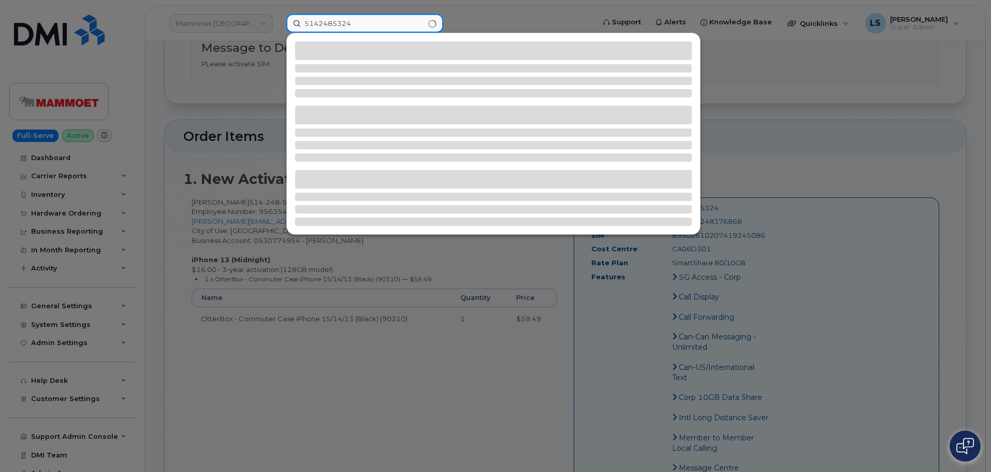
type input "5142485324"
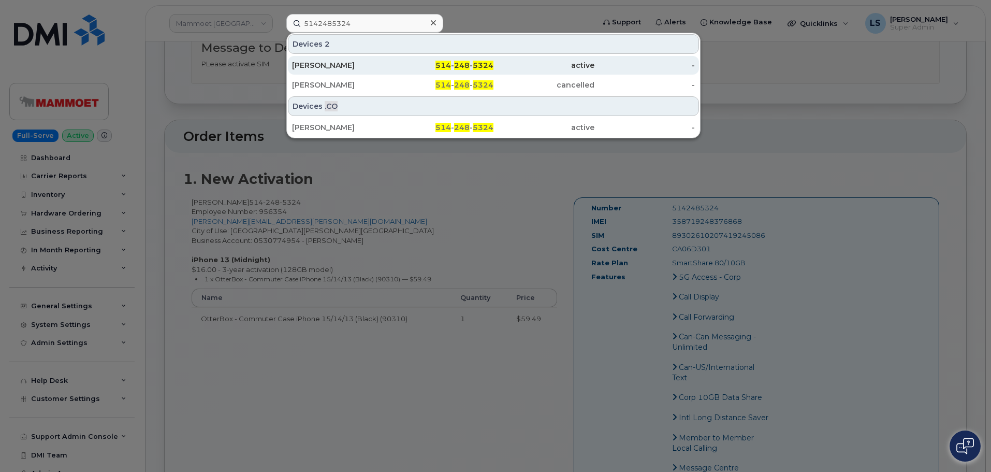
click at [450, 61] on div "514 - 248 - 5324" at bounding box center [443, 65] width 101 height 10
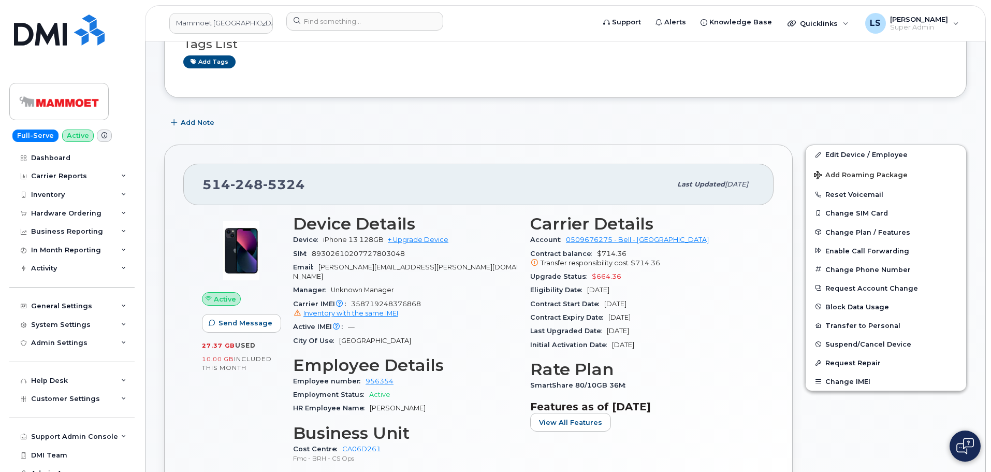
scroll to position [207, 0]
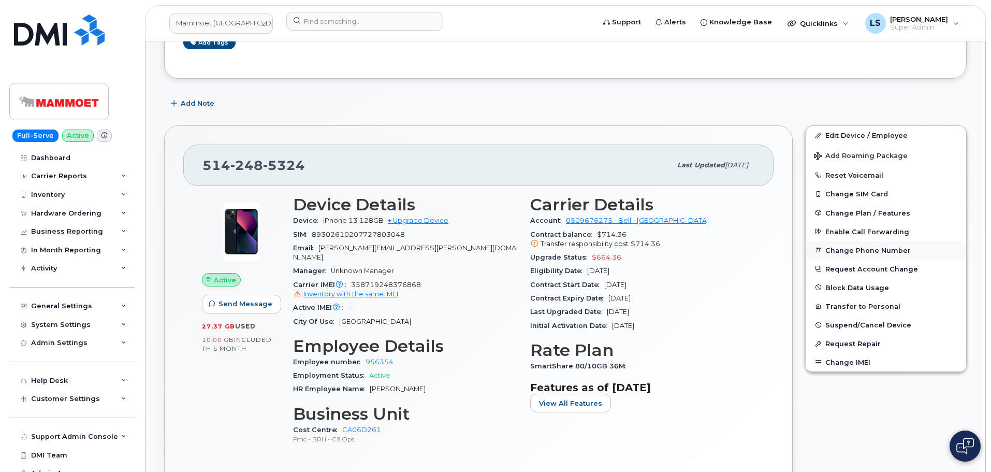
click at [848, 251] on button "Change Phone Number" at bounding box center [885, 250] width 160 height 19
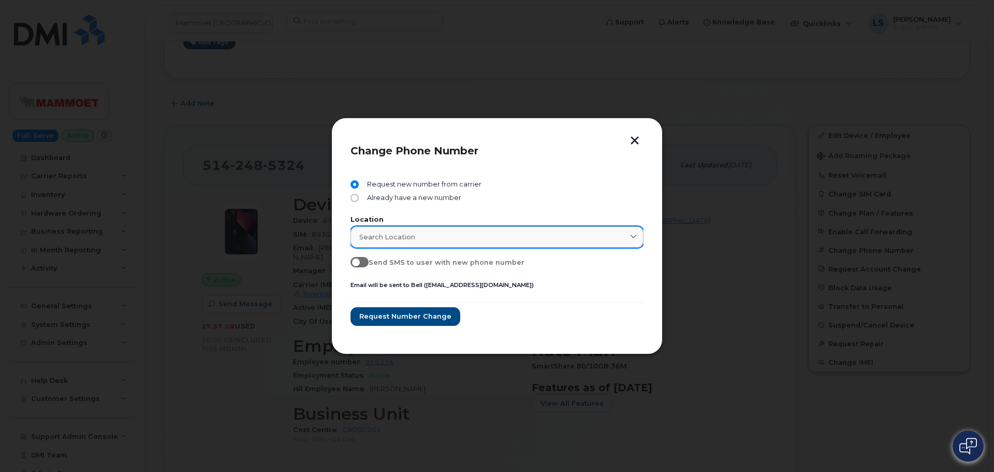
click at [387, 237] on span "Search location" at bounding box center [387, 237] width 56 height 10
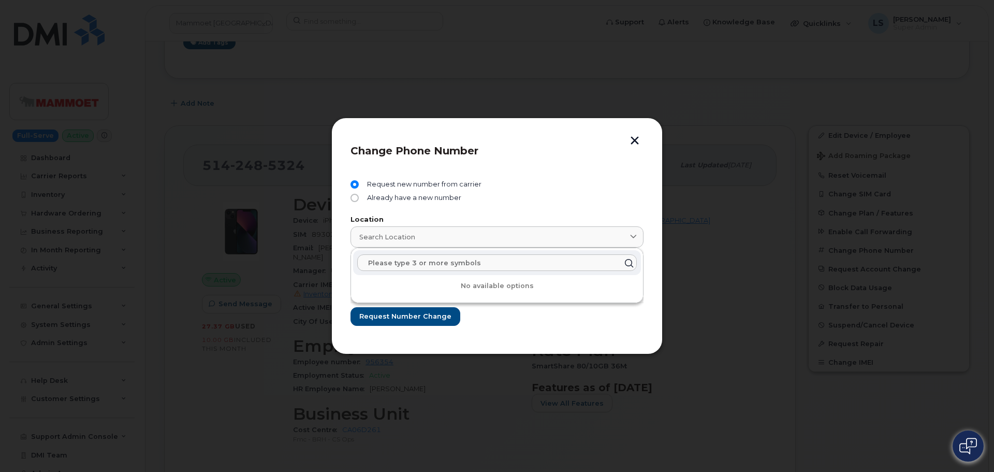
click at [372, 256] on input "text" at bounding box center [497, 262] width 280 height 17
paste input "Fort McKay"
type input "Fort McKay"
click at [635, 141] on button "button" at bounding box center [635, 141] width 16 height 11
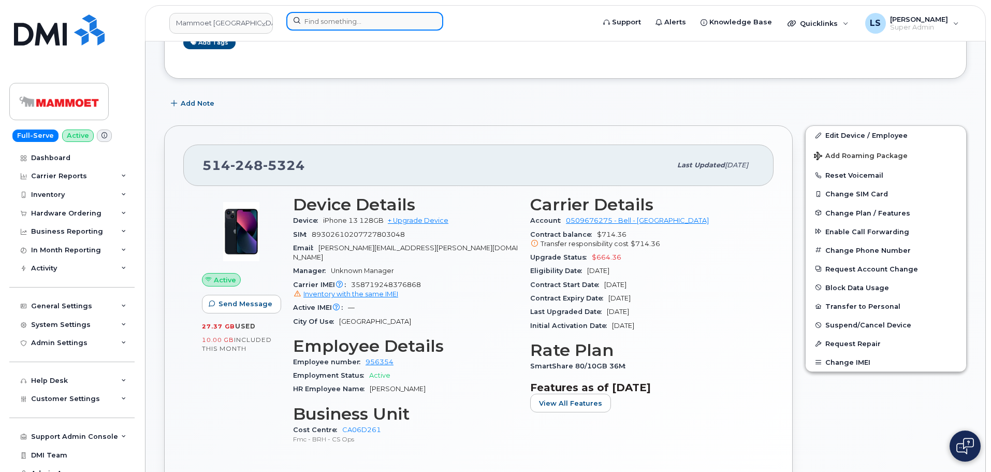
click at [324, 22] on input at bounding box center [364, 21] width 157 height 19
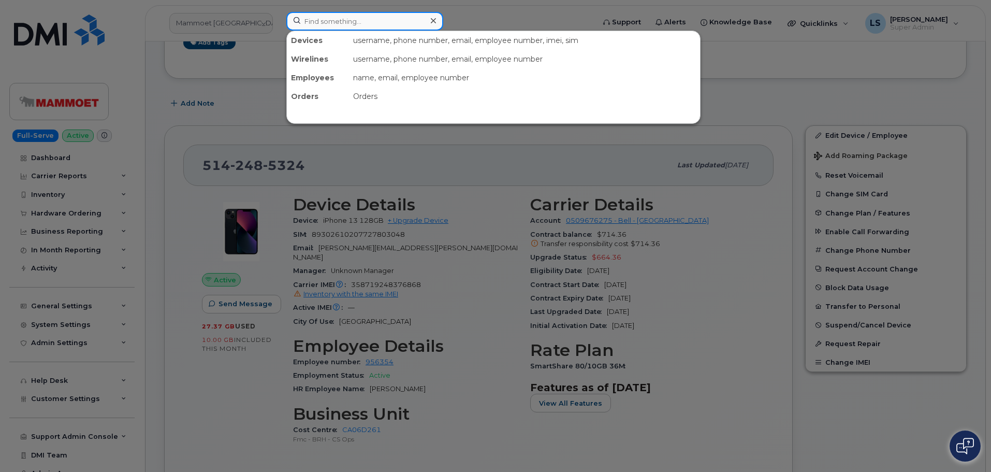
paste input "296934"
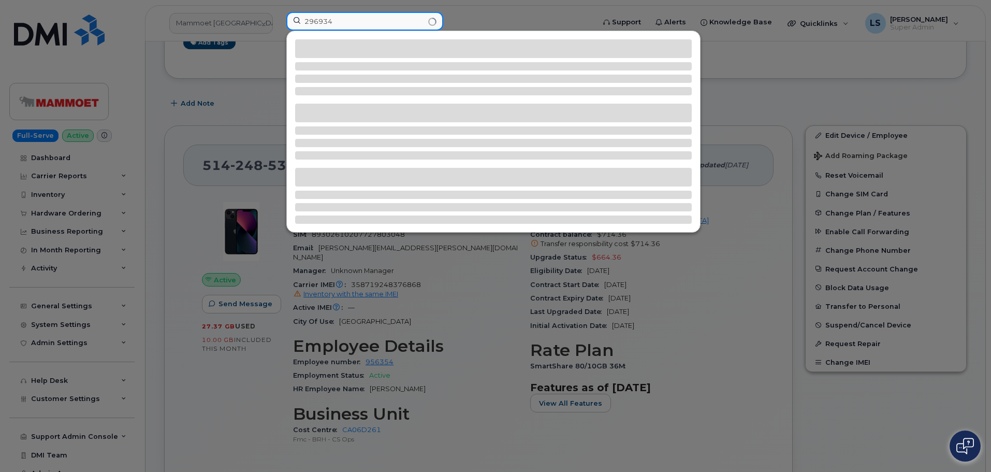
type input "296934"
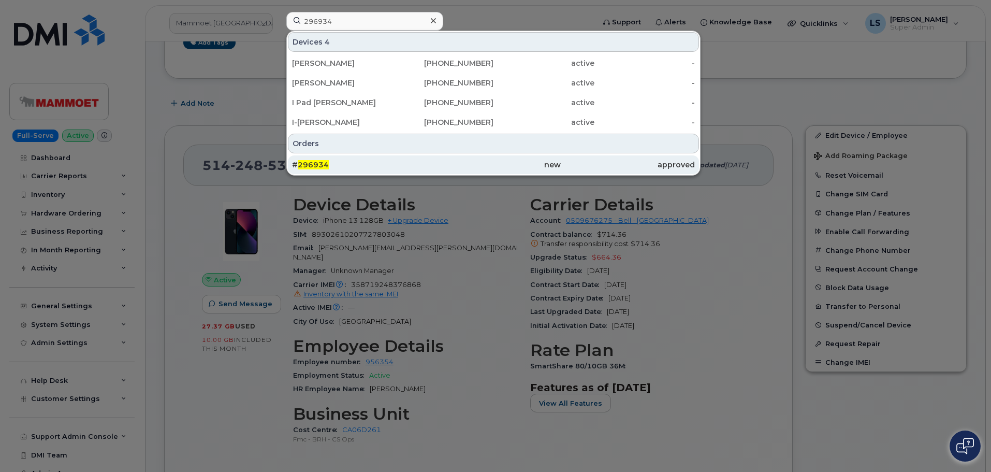
click at [313, 162] on span "296934" at bounding box center [313, 164] width 31 height 9
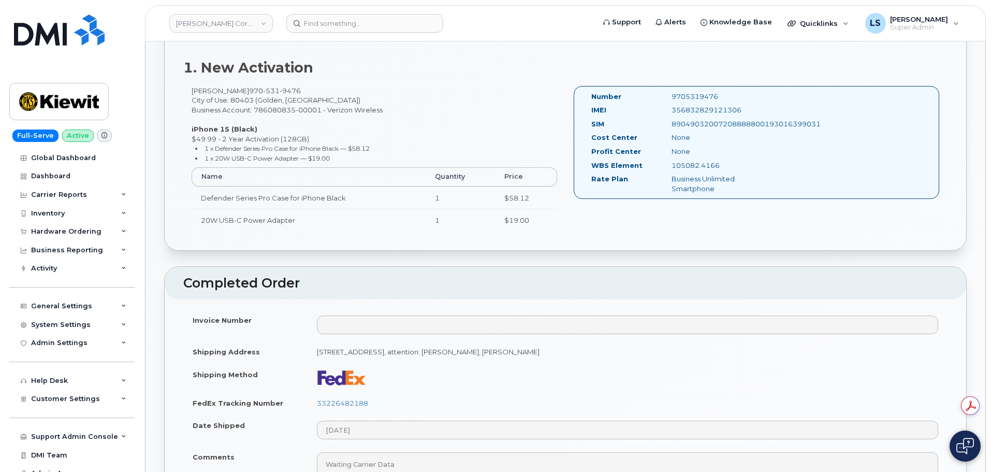
scroll to position [311, 0]
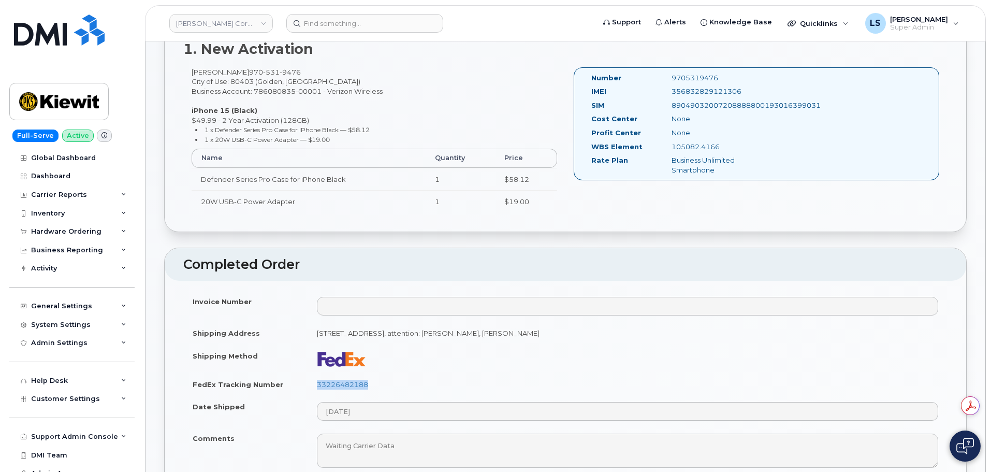
drag, startPoint x: 372, startPoint y: 382, endPoint x: 309, endPoint y: 384, distance: 63.2
click at [309, 384] on td "33226482188" at bounding box center [627, 384] width 640 height 23
copy link "33226482188"
click at [336, 364] on img at bounding box center [342, 359] width 50 height 16
click at [517, 173] on td "$58.12" at bounding box center [526, 179] width 62 height 23
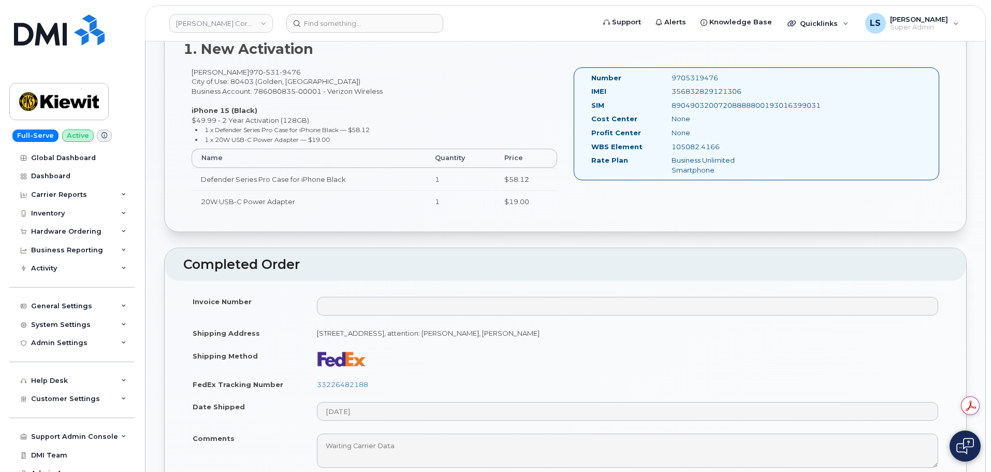
click at [381, 17] on input at bounding box center [364, 23] width 157 height 19
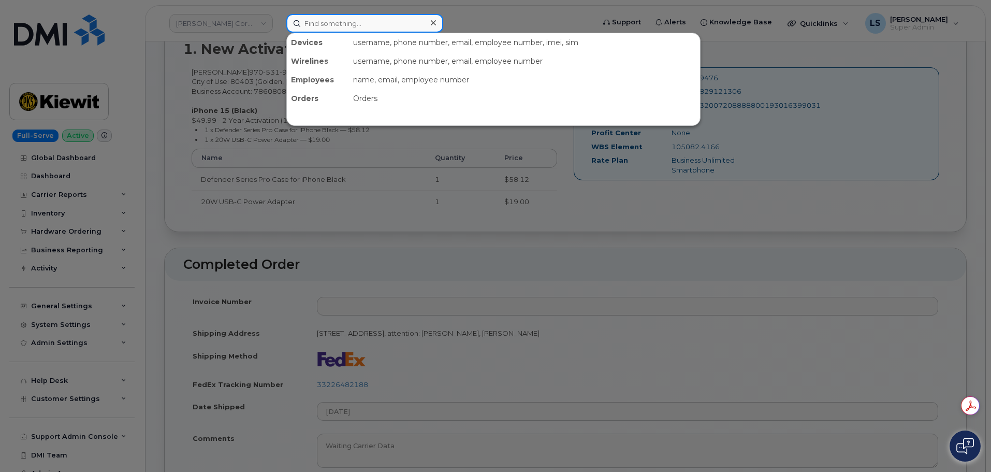
paste input "(864) 373-3982"
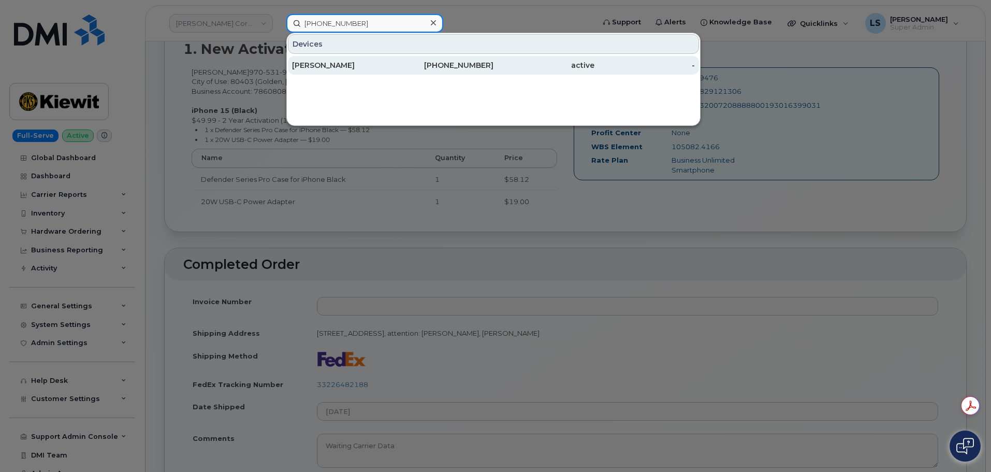
type input "(864) 373-3982"
drag, startPoint x: 361, startPoint y: 67, endPoint x: 354, endPoint y: 68, distance: 7.3
click at [361, 66] on div "[PERSON_NAME]" at bounding box center [342, 65] width 101 height 10
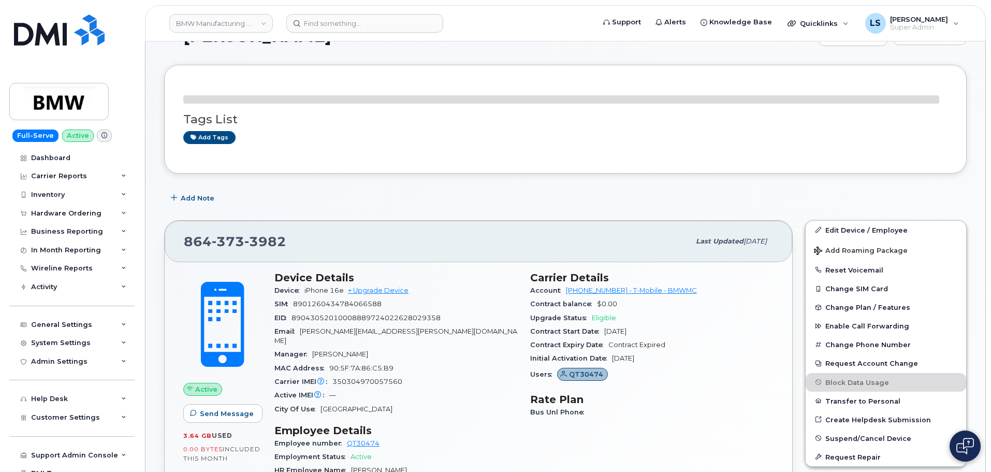
scroll to position [52, 0]
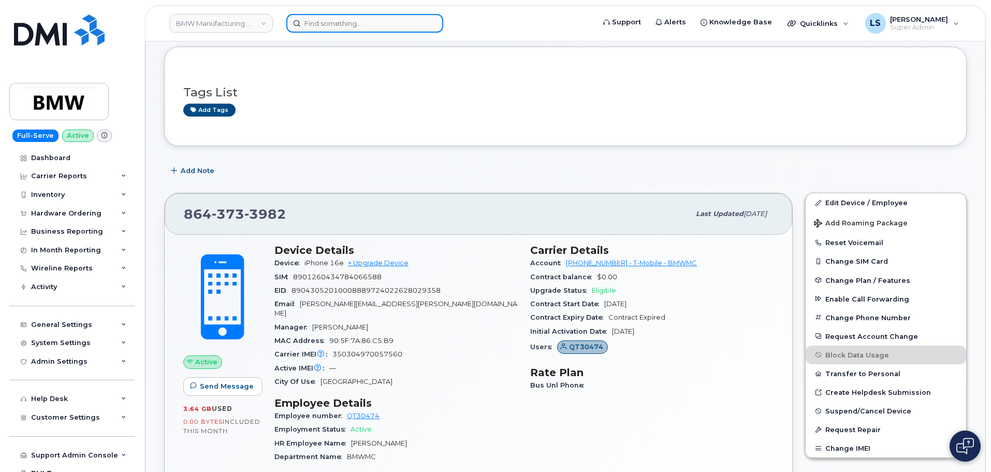
click at [361, 30] on input at bounding box center [364, 23] width 157 height 19
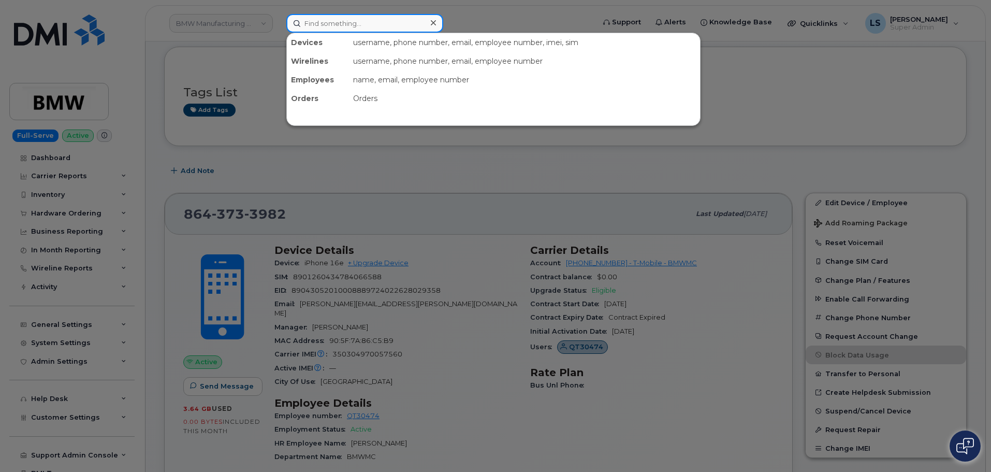
paste input "3435525370"
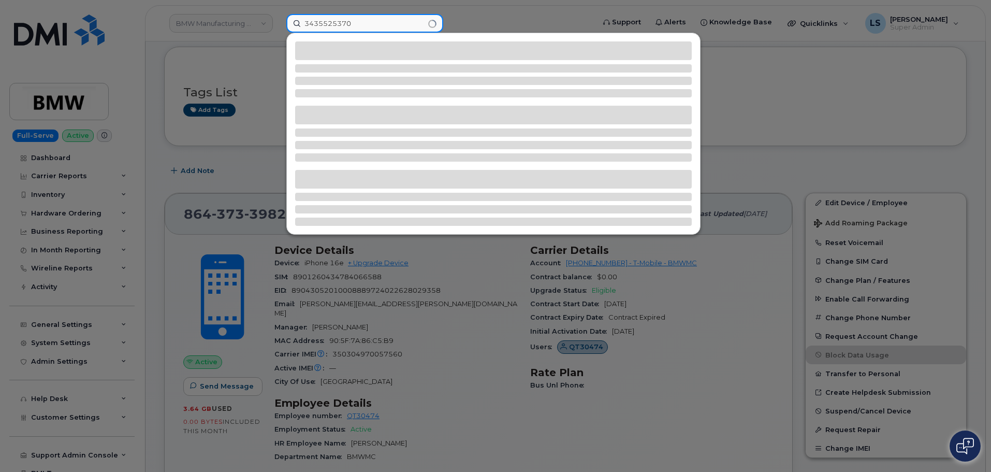
type input "3435525370"
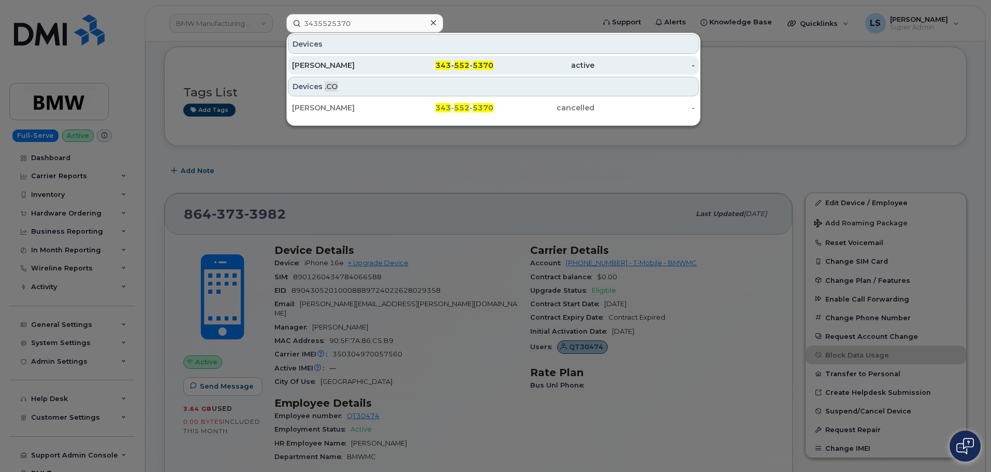
click at [373, 69] on div "Abuld Hanan" at bounding box center [342, 65] width 101 height 10
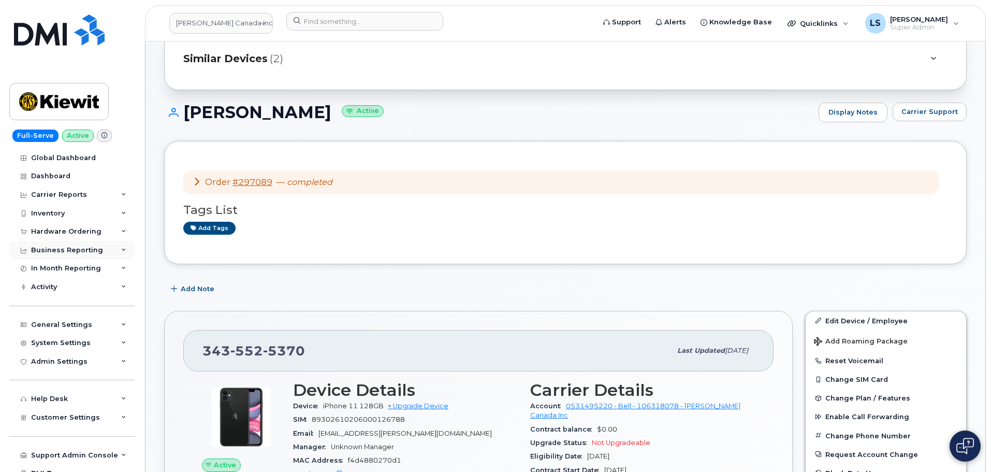
scroll to position [104, 0]
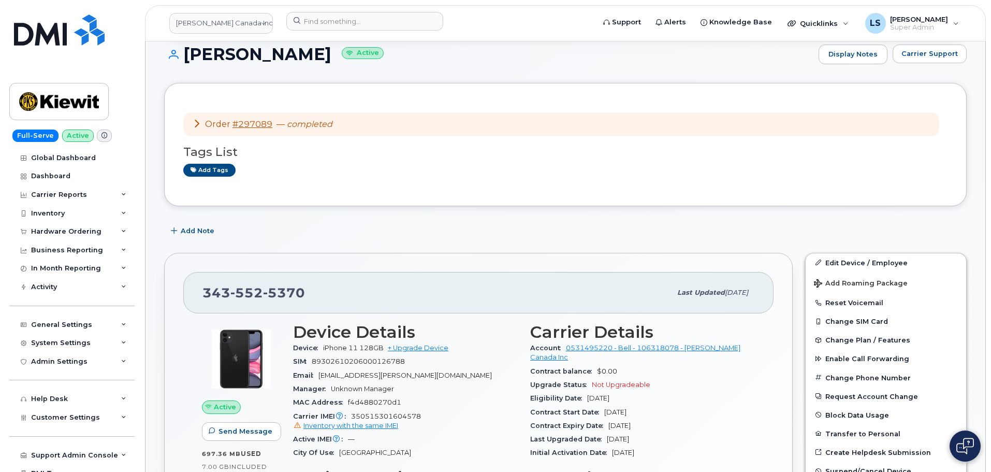
click at [307, 10] on header "Kiewit Canada Inc Support Alerts Knowledge Base Quicklinks Suspend / Cancel Dev…" at bounding box center [565, 23] width 841 height 36
click at [308, 14] on input at bounding box center [364, 21] width 157 height 19
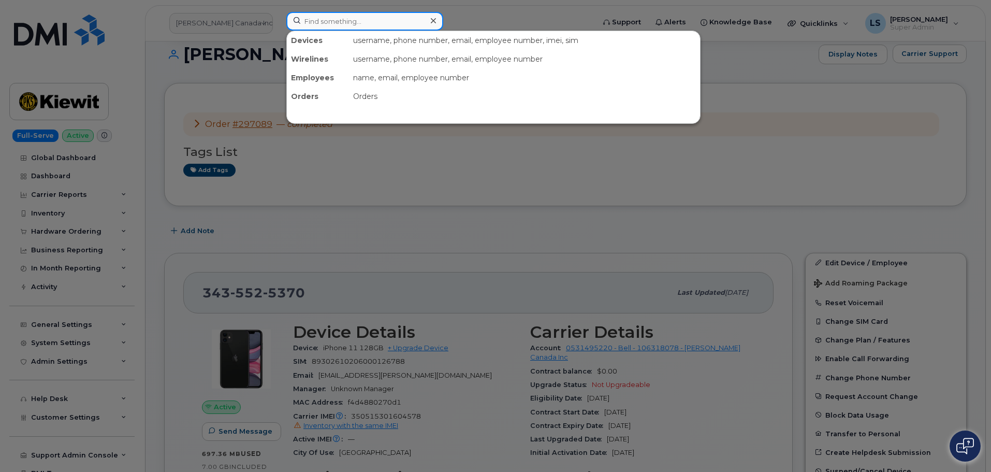
paste input "[PERSON_NAME]"
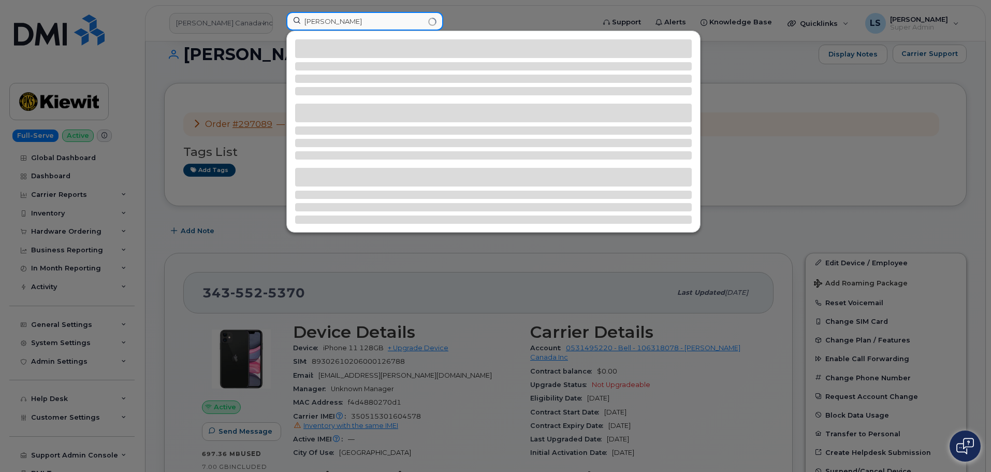
type input "[PERSON_NAME]"
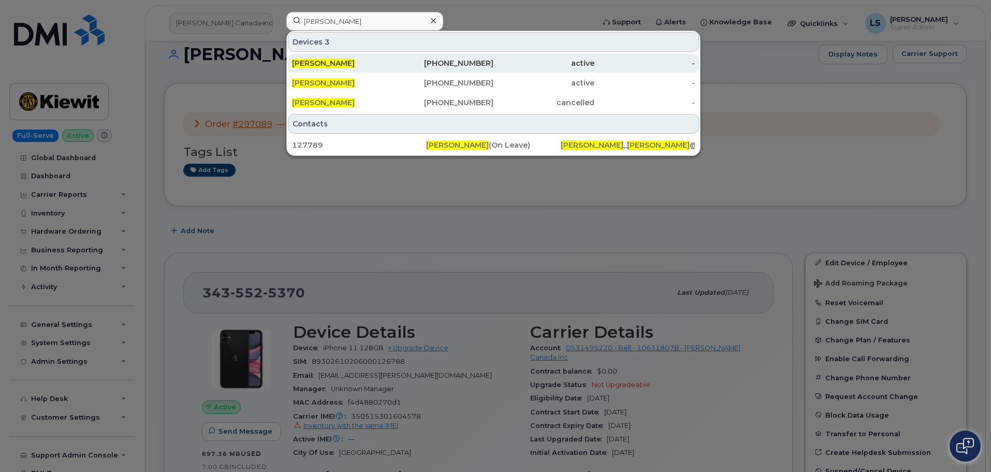
click at [393, 57] on div "[PERSON_NAME]" at bounding box center [443, 63] width 101 height 19
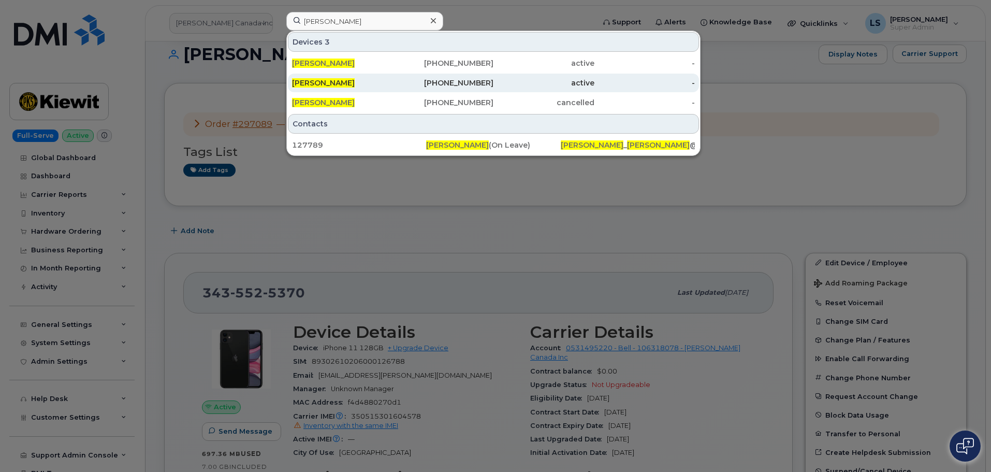
click at [315, 87] on span "[PERSON_NAME]" at bounding box center [323, 82] width 63 height 9
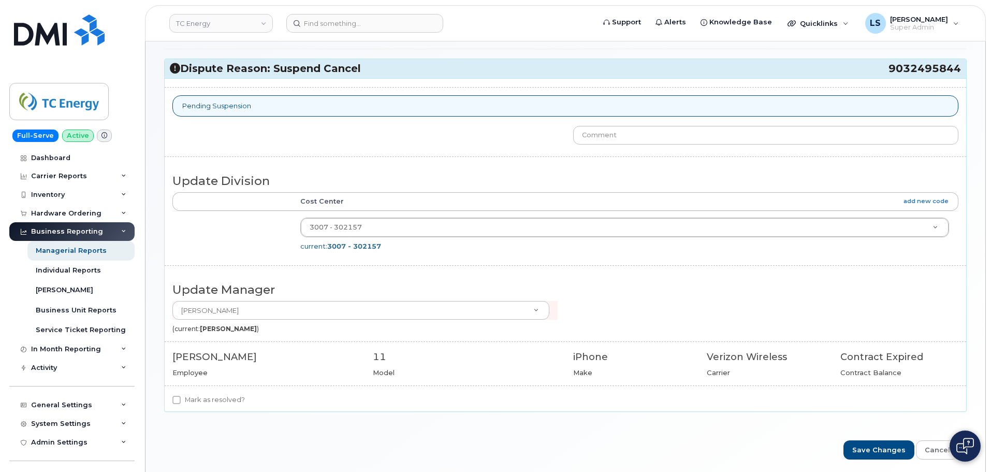
scroll to position [104, 0]
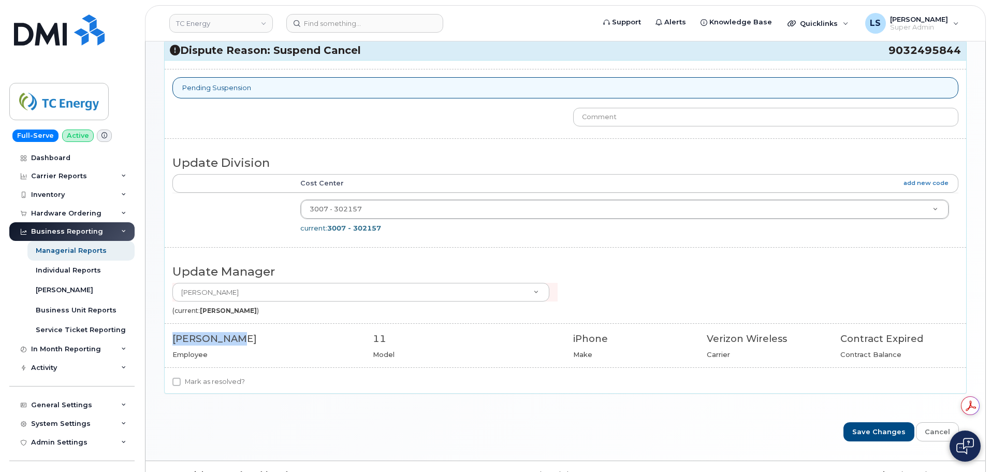
drag, startPoint x: 245, startPoint y: 334, endPoint x: 173, endPoint y: 343, distance: 72.0
click at [173, 343] on div "[PERSON_NAME]" at bounding box center [264, 338] width 185 height 13
copy div "[PERSON_NAME]"
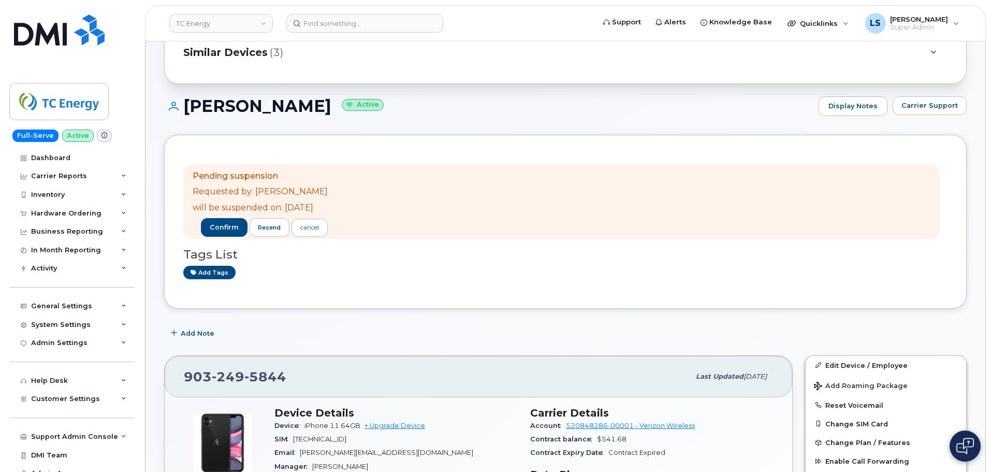
scroll to position [104, 0]
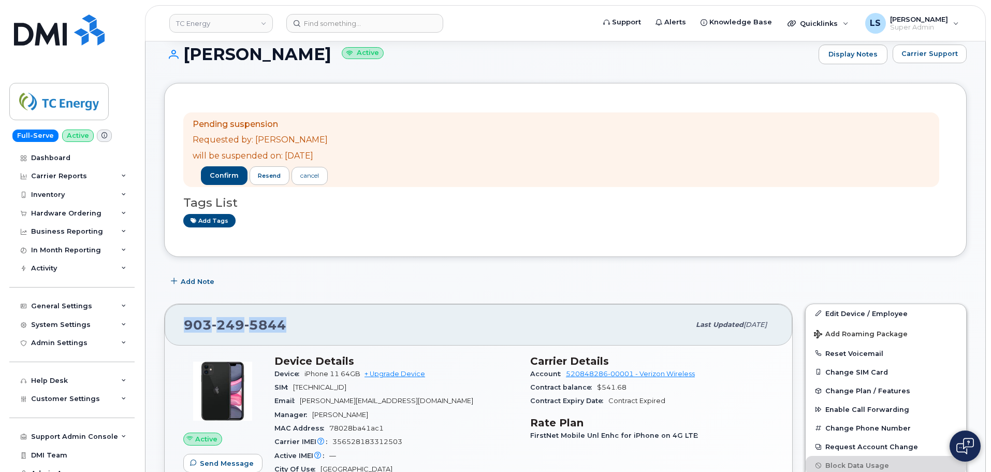
drag, startPoint x: 296, startPoint y: 326, endPoint x: 185, endPoint y: 321, distance: 111.4
click at [185, 321] on div "903 249 5844" at bounding box center [437, 325] width 506 height 22
copy span "903 249 5844"
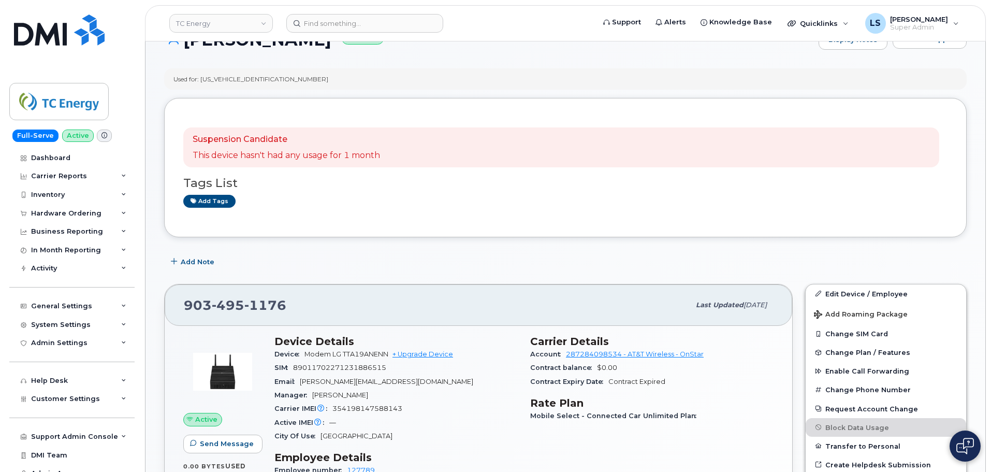
scroll to position [207, 0]
